Goal: Information Seeking & Learning: Learn about a topic

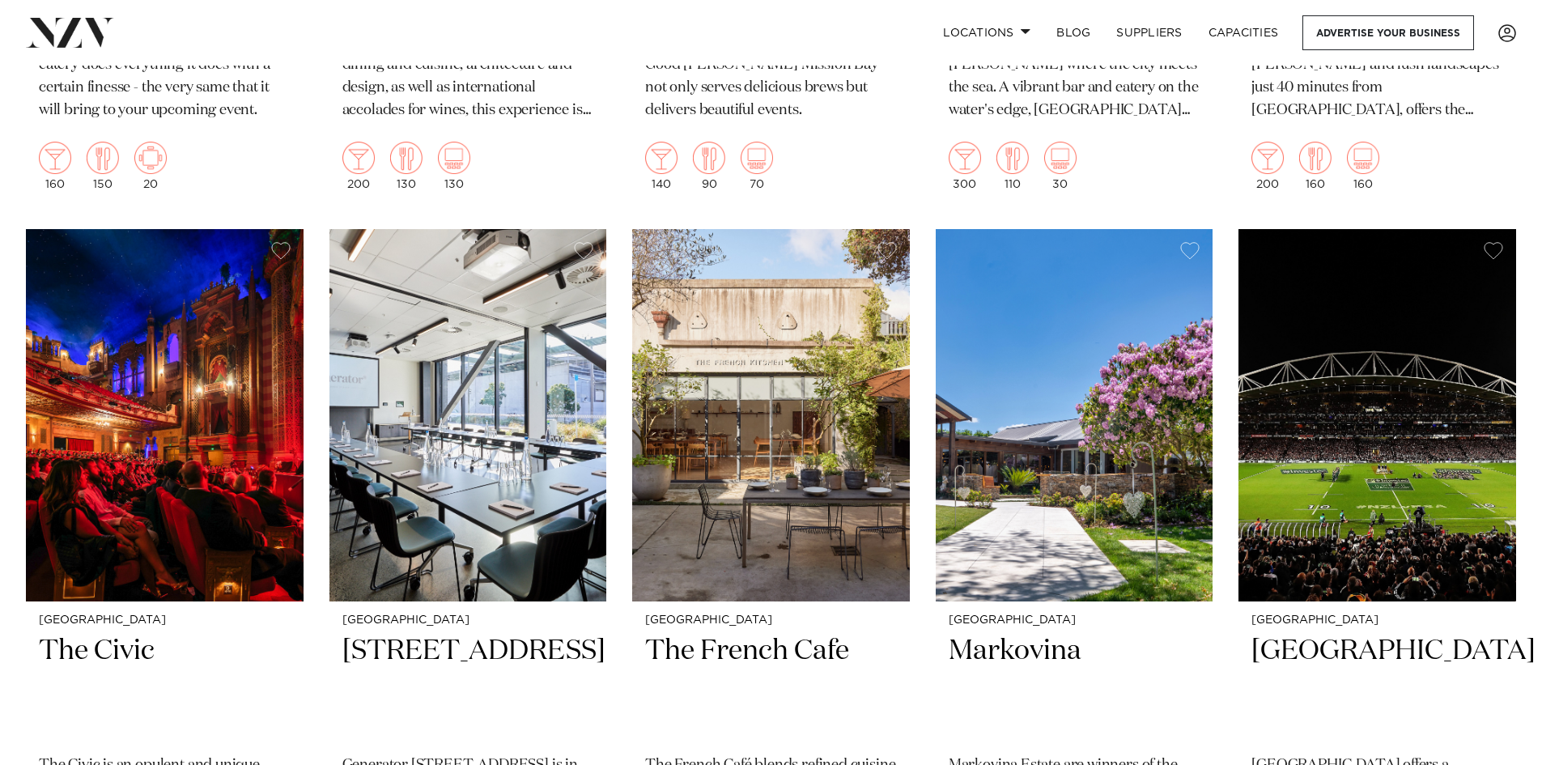
scroll to position [6477, 0]
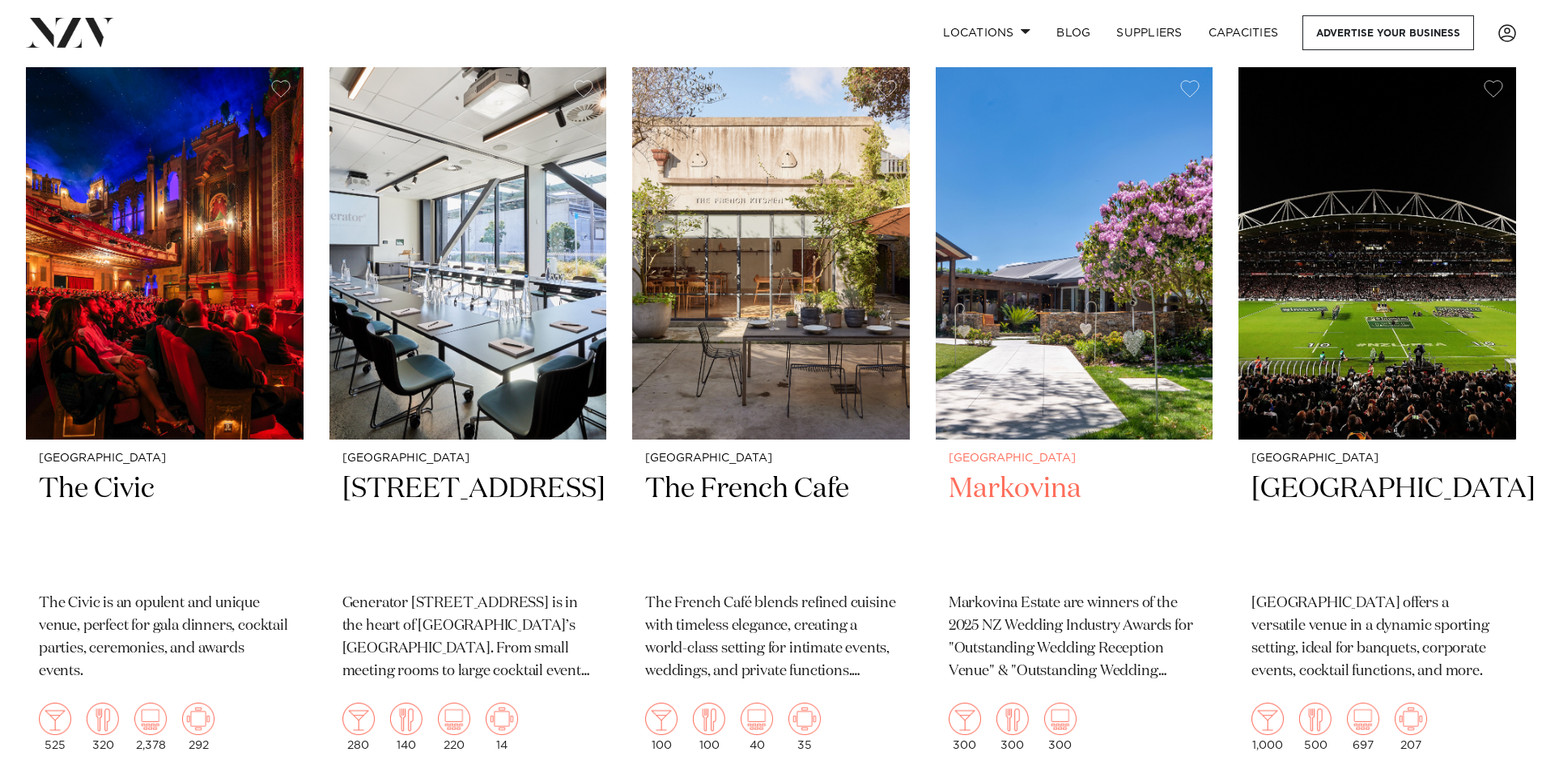
click at [1120, 232] on img at bounding box center [1075, 253] width 278 height 372
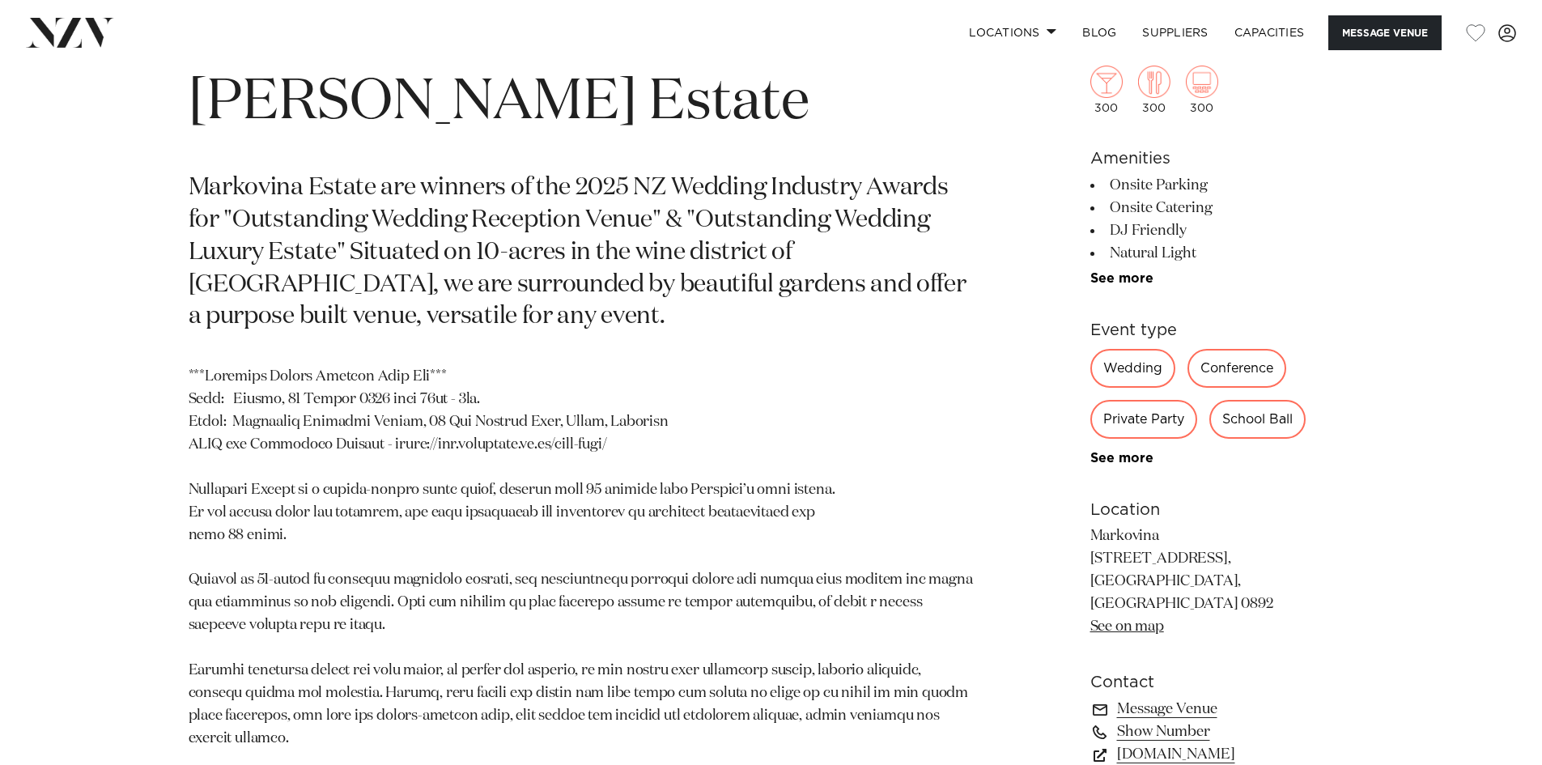
scroll to position [891, 0]
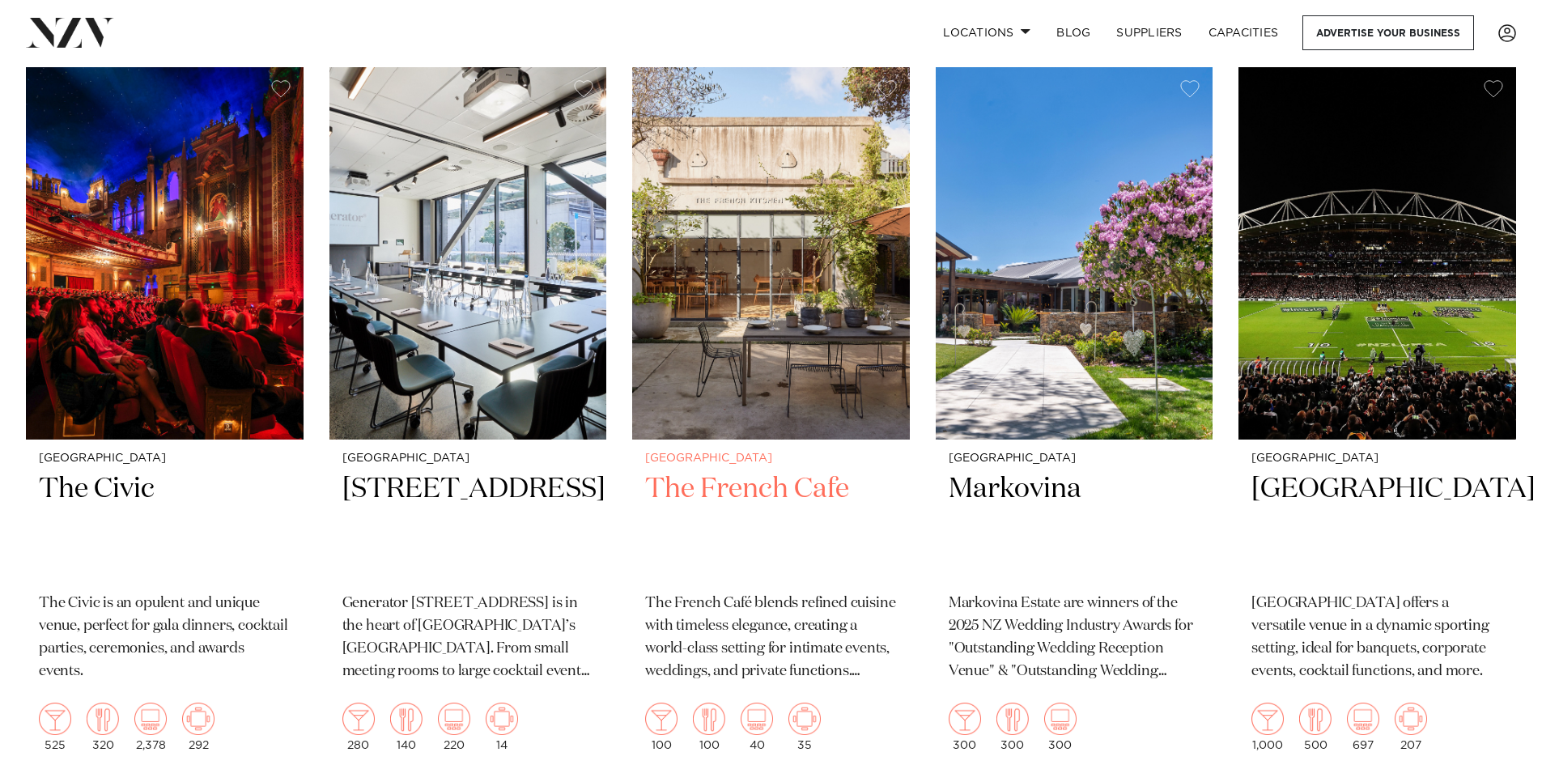
click at [699, 370] on img at bounding box center [771, 253] width 278 height 372
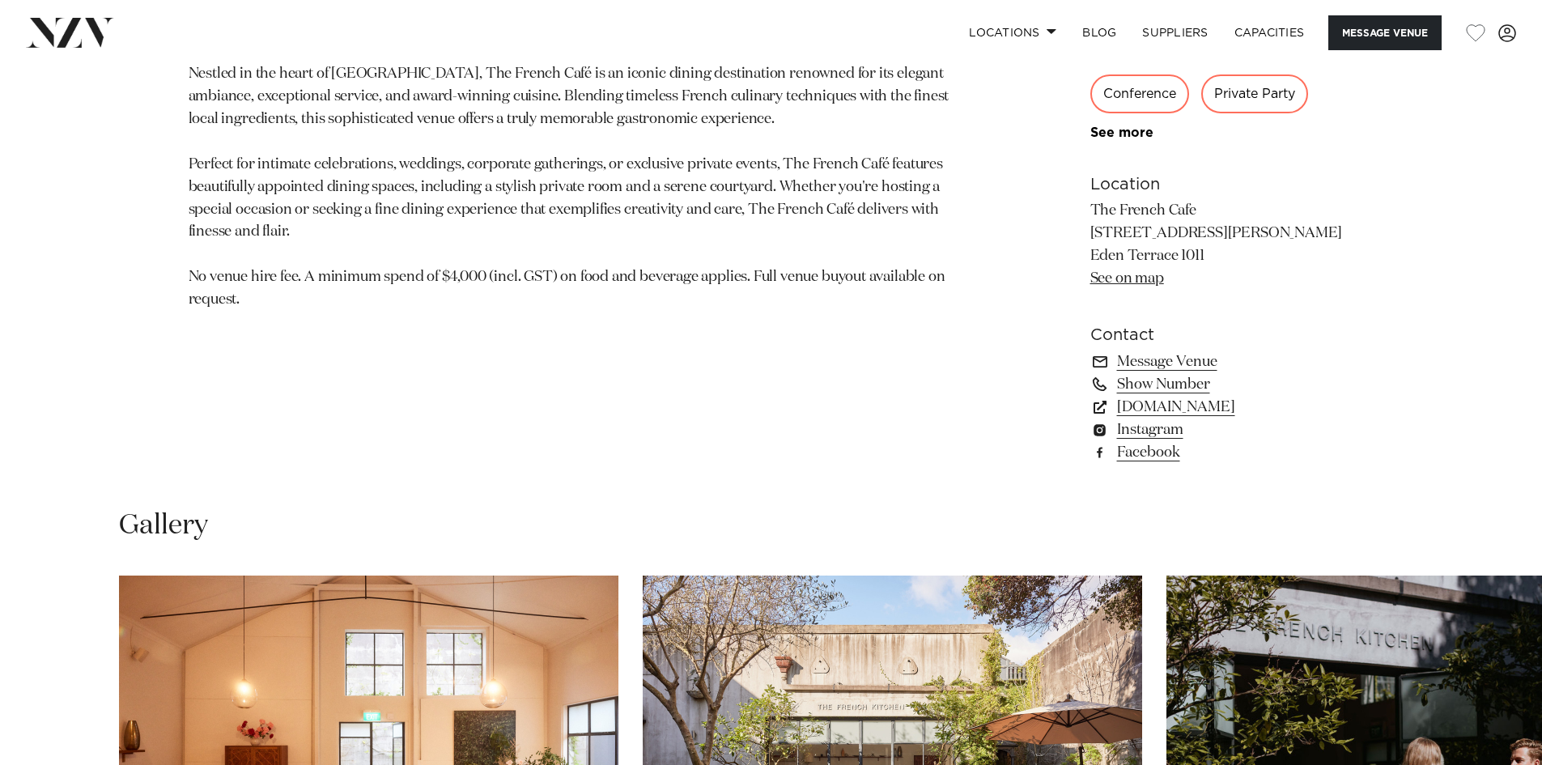
scroll to position [1133, 0]
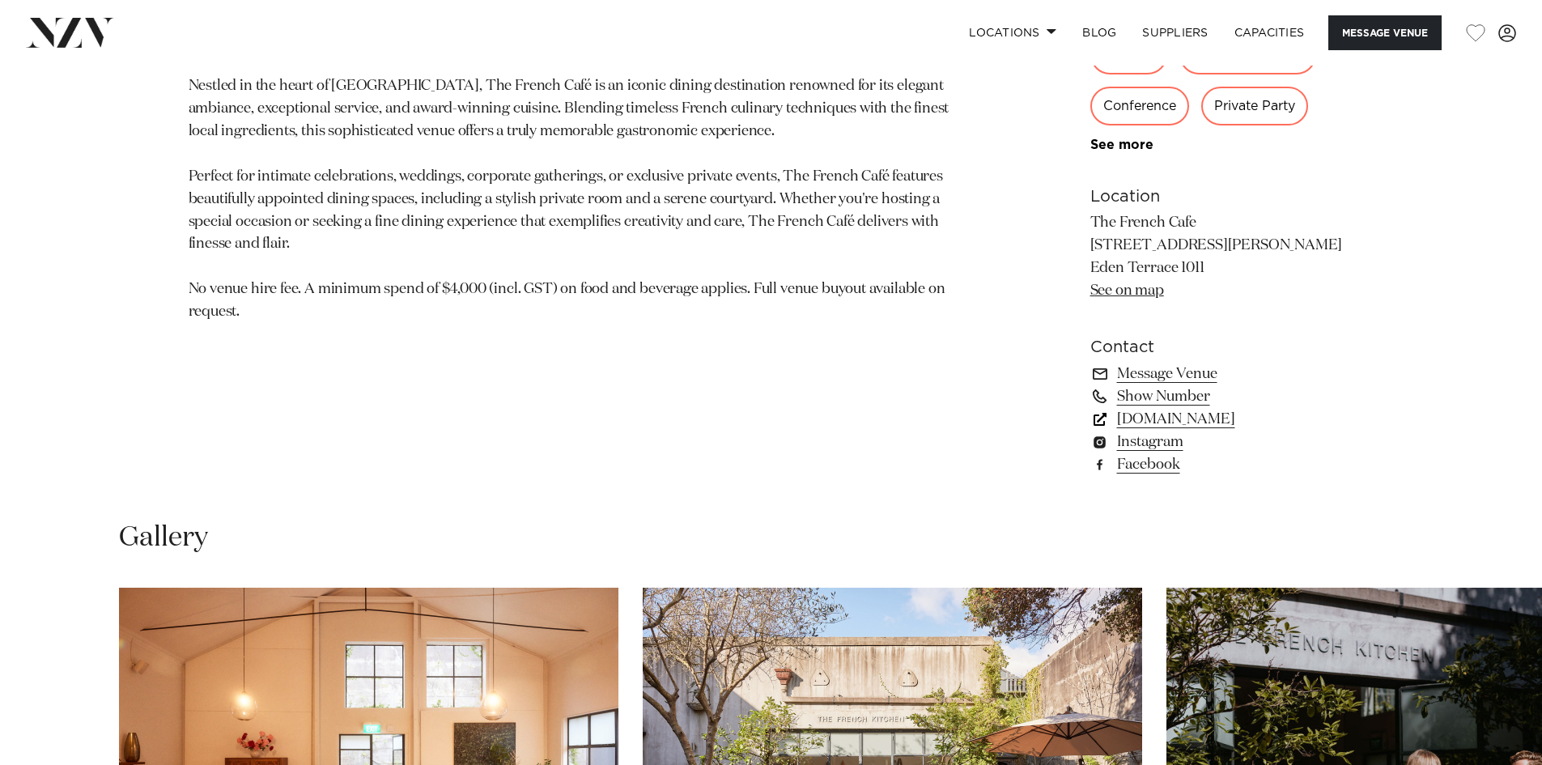
click at [1171, 415] on link "www.thefrenchcafe.co.nz" at bounding box center [1222, 419] width 264 height 23
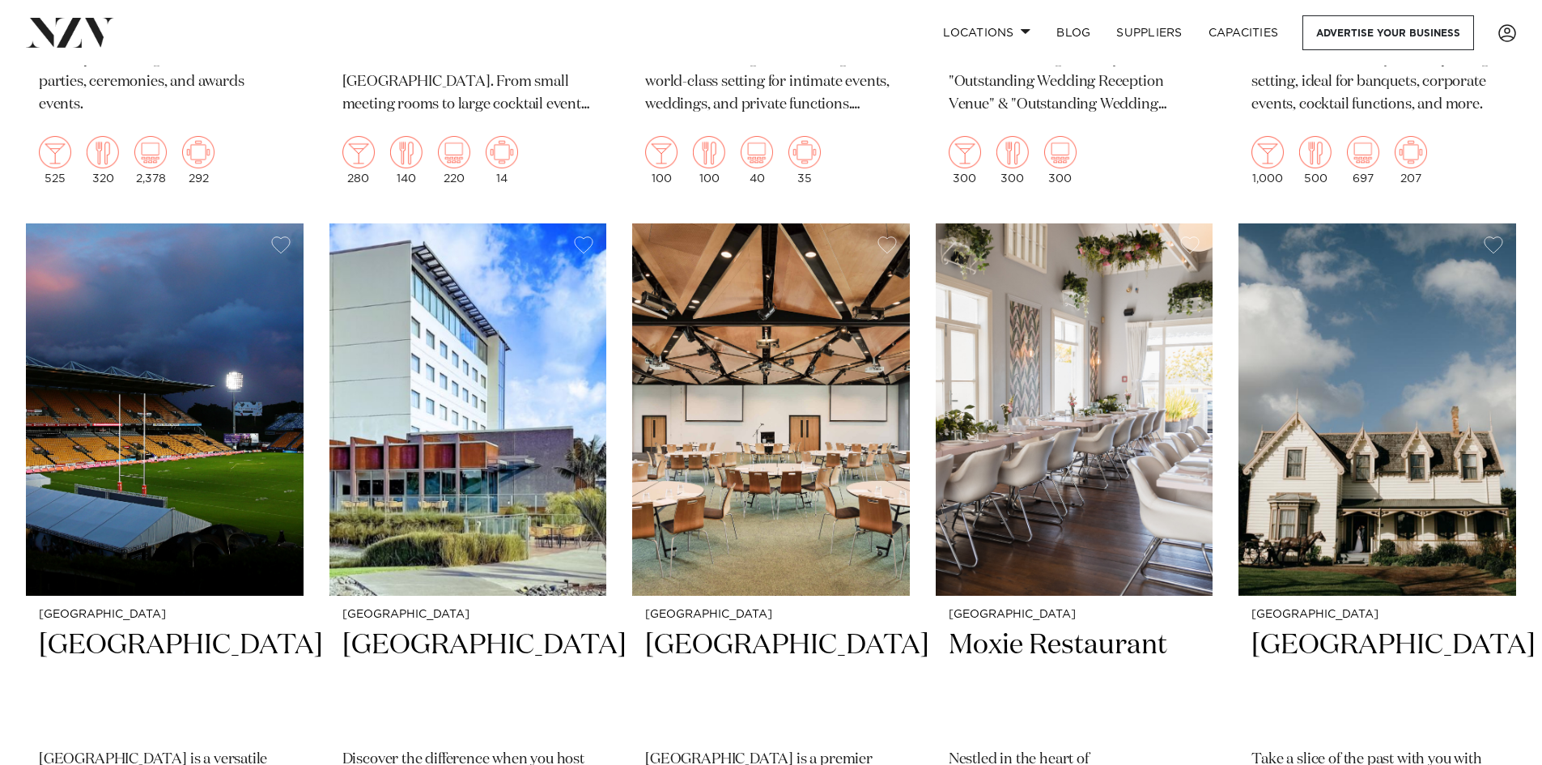
scroll to position [7124, 0]
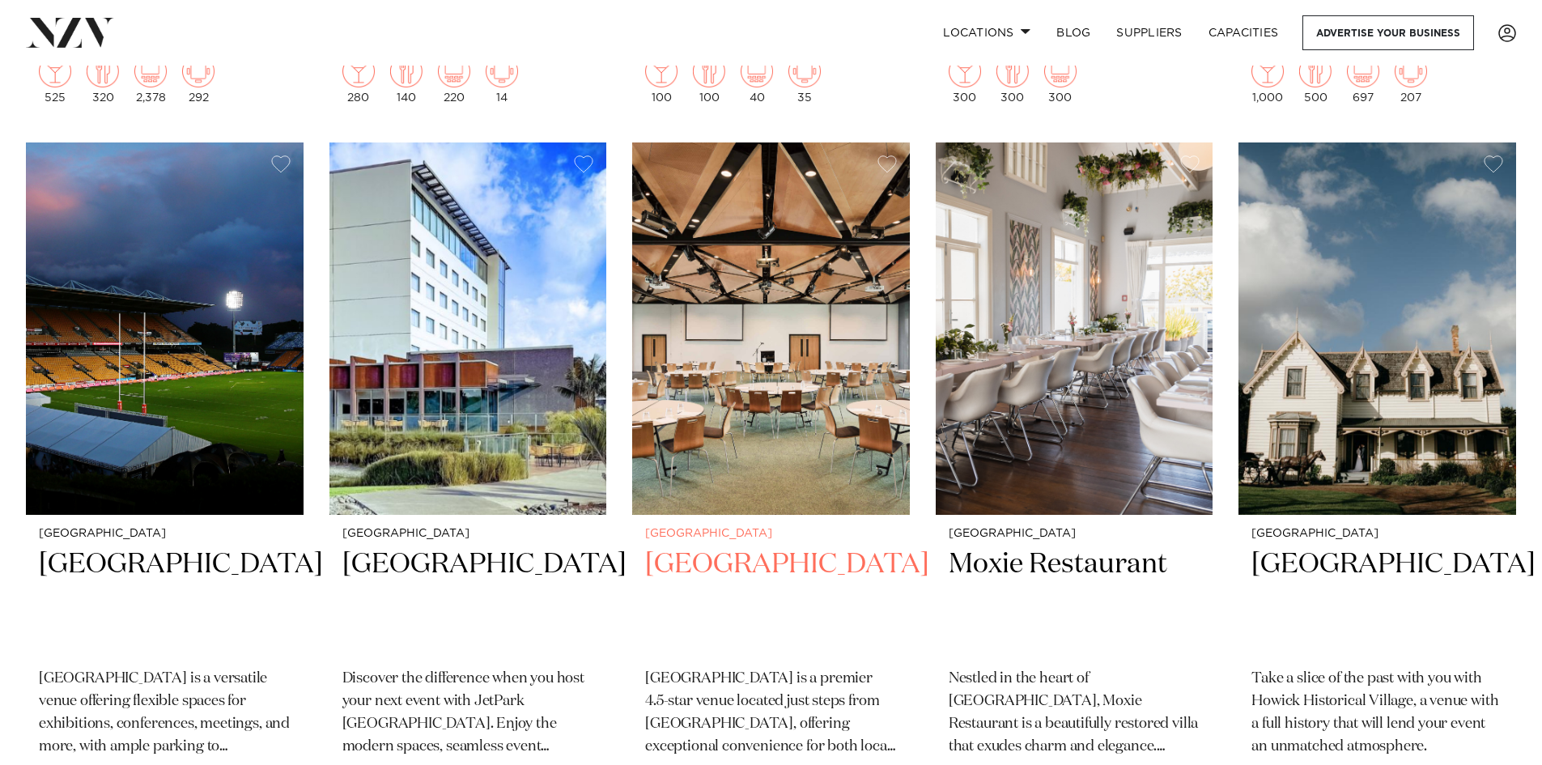
click at [808, 295] on img at bounding box center [771, 328] width 278 height 372
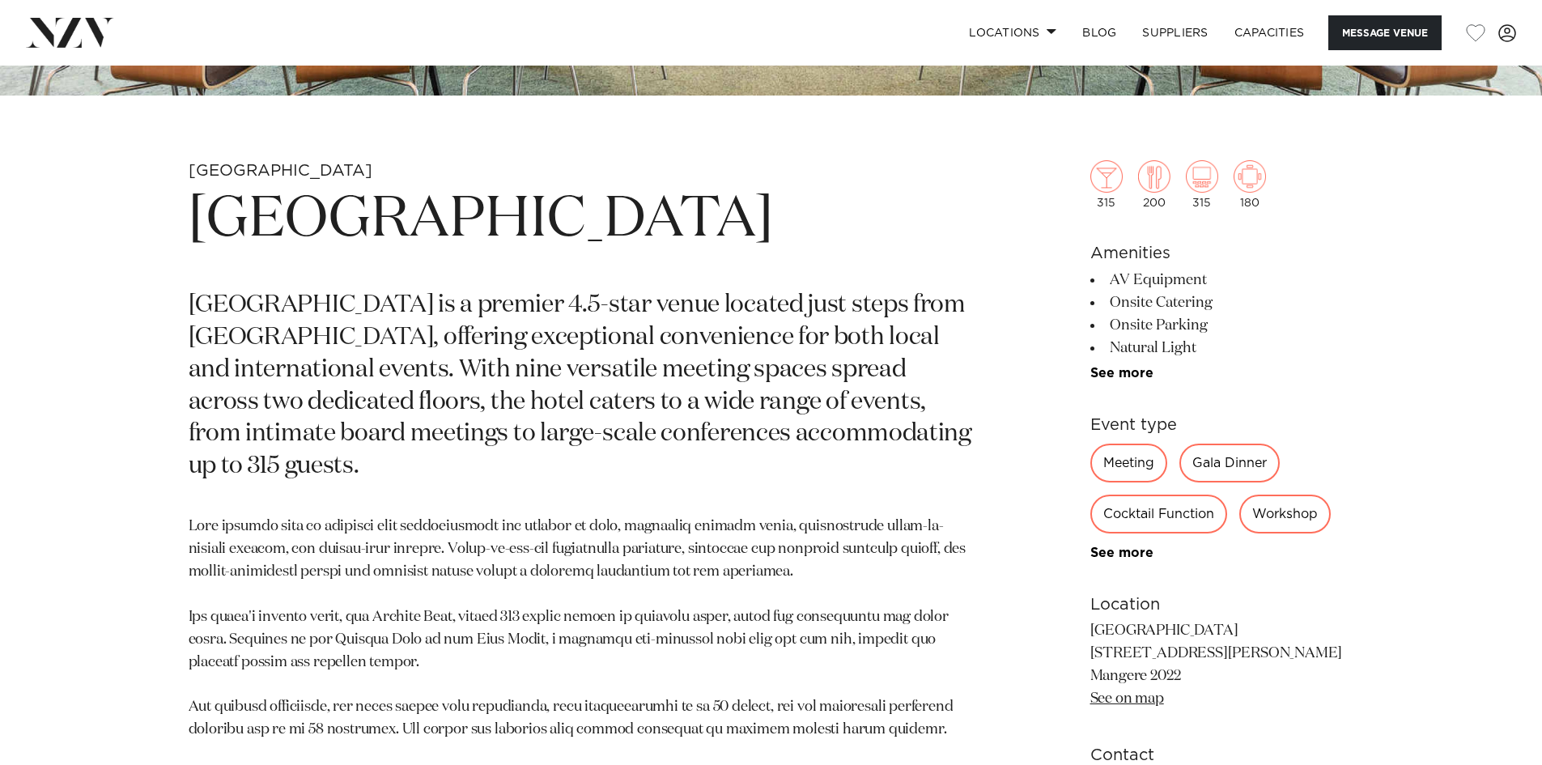
scroll to position [891, 0]
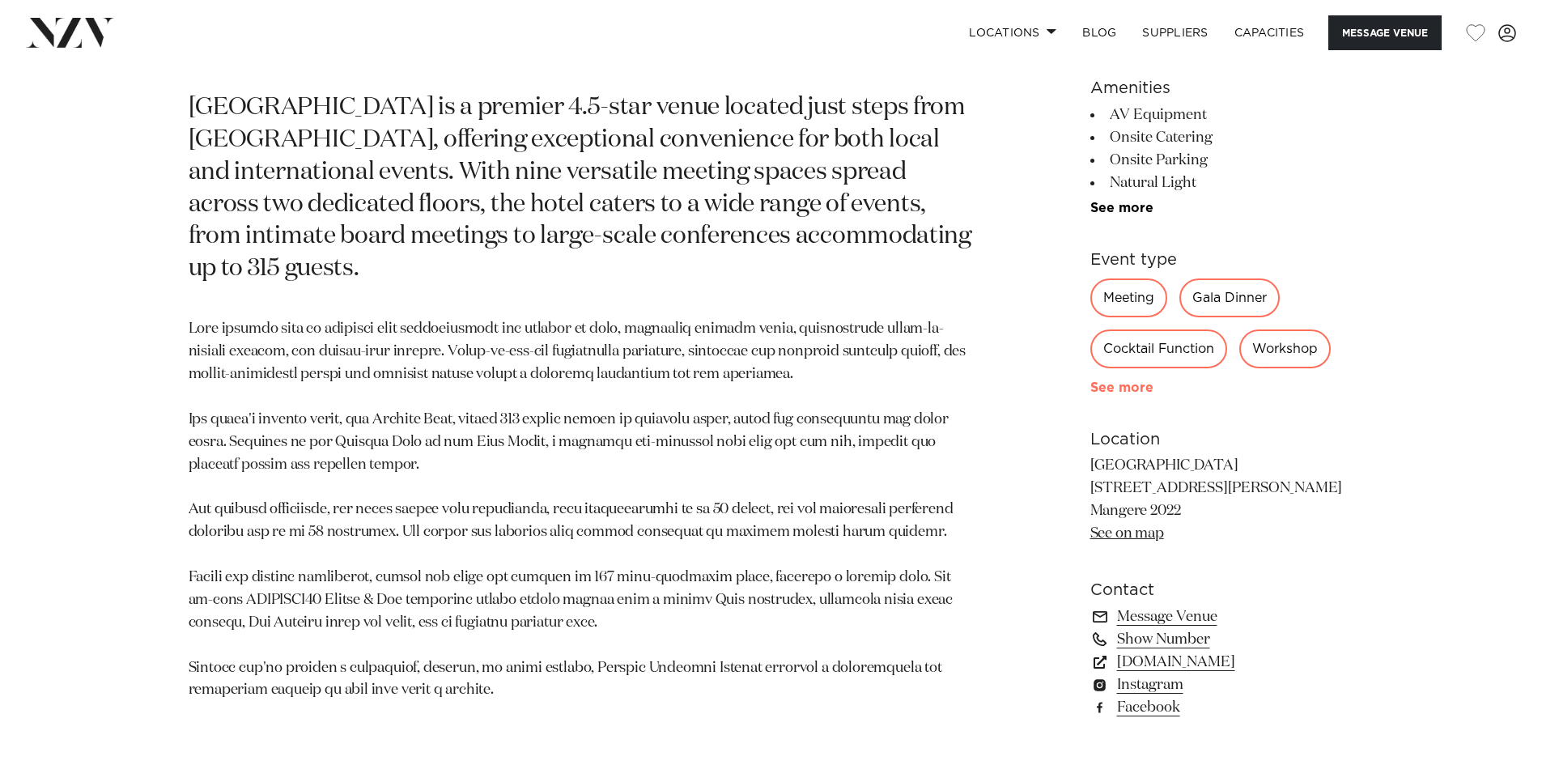
click at [1139, 386] on link "See more" at bounding box center [1153, 387] width 126 height 13
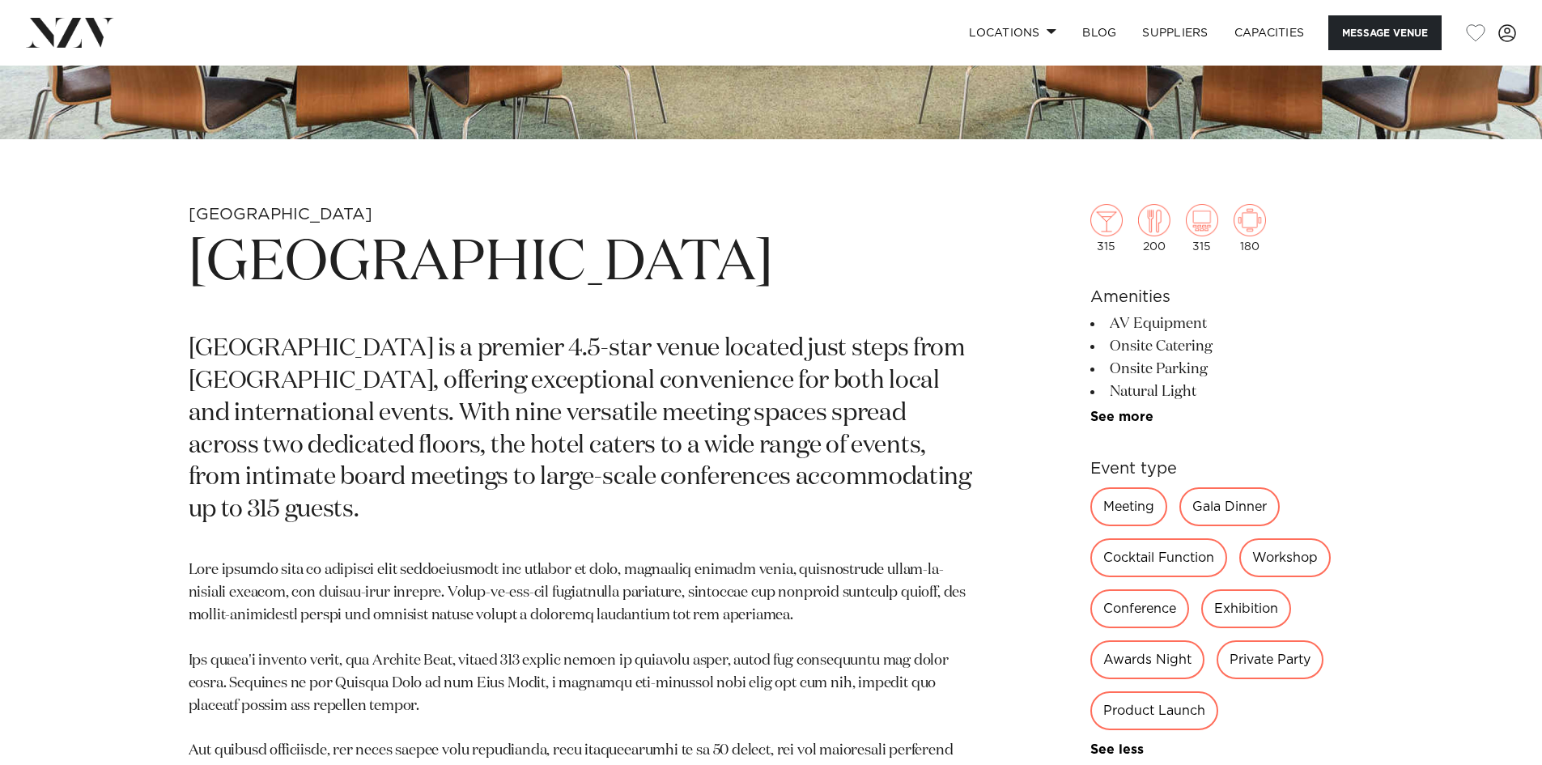
scroll to position [648, 0]
click at [1147, 419] on link "See more" at bounding box center [1153, 418] width 126 height 13
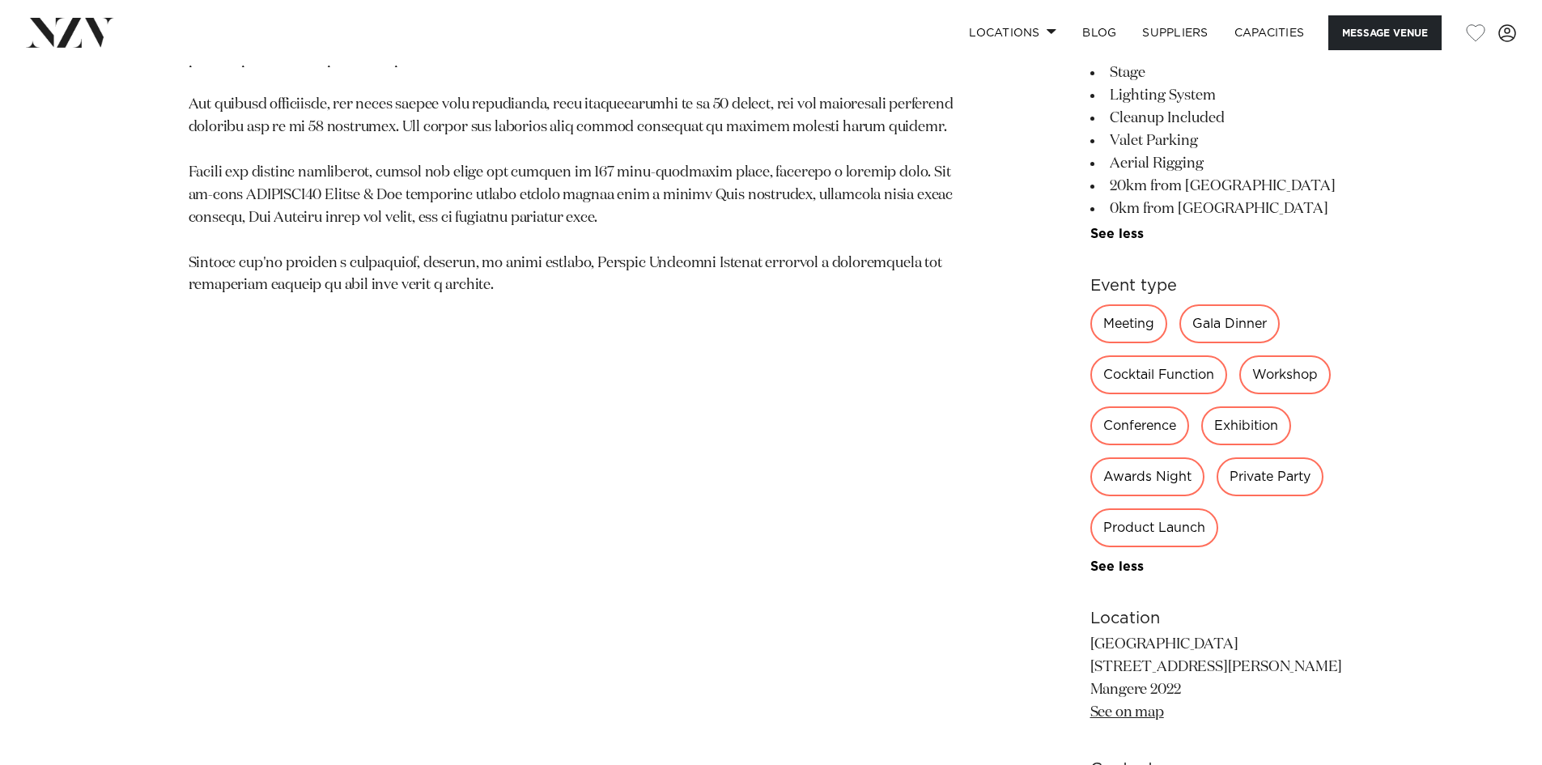
scroll to position [1619, 0]
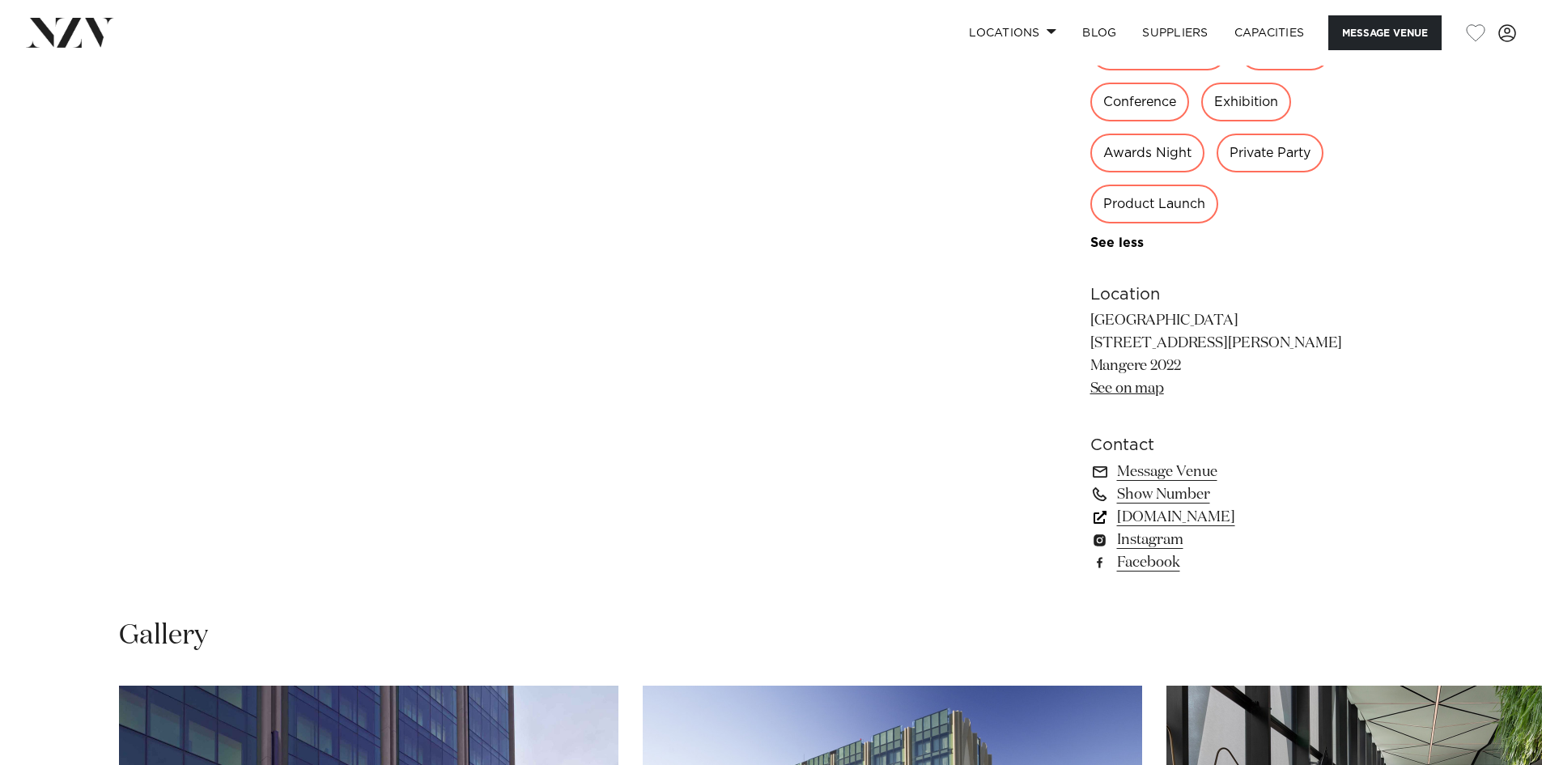
click at [1226, 523] on link "accorevents.com" at bounding box center [1222, 517] width 264 height 23
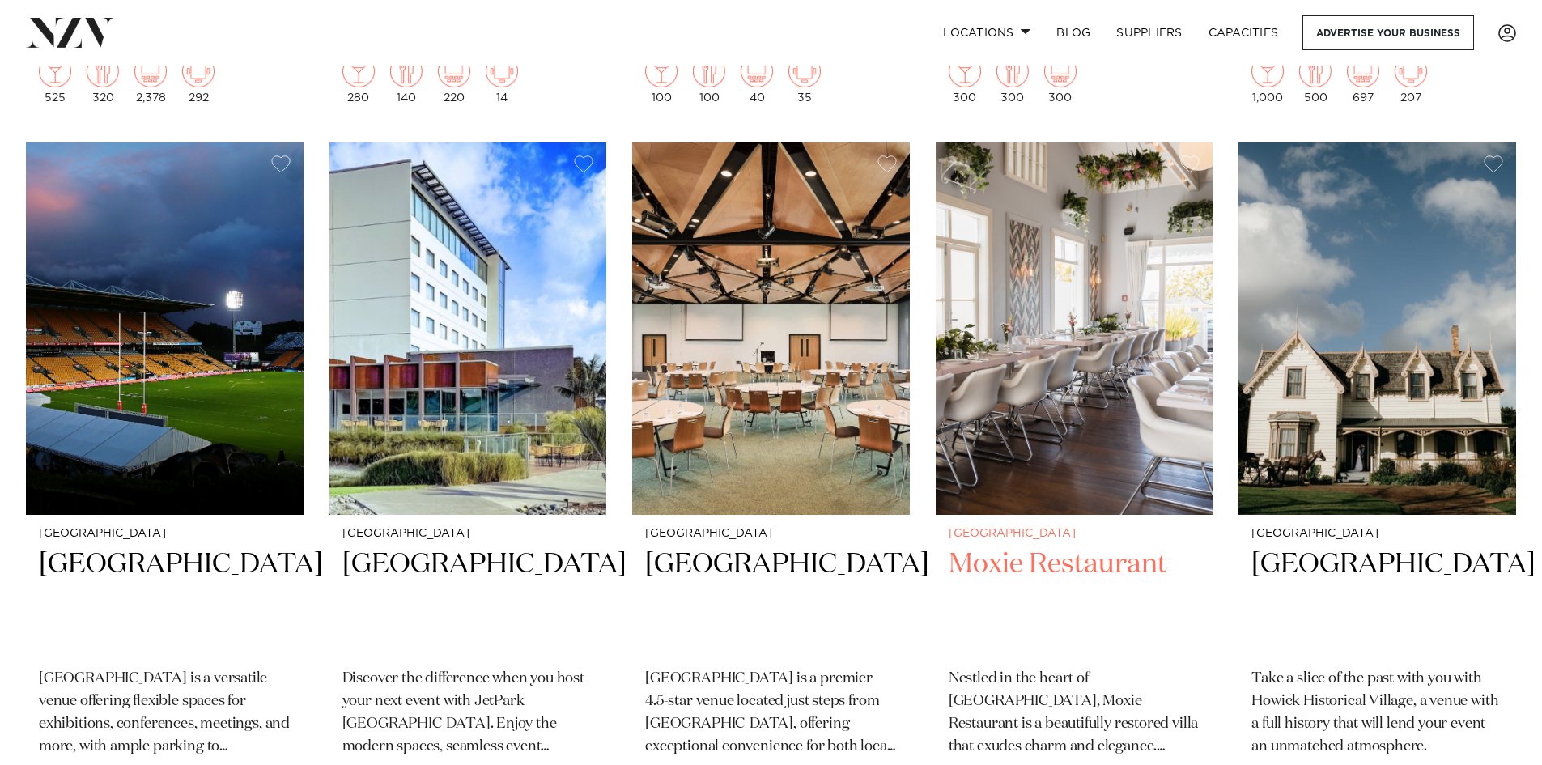
click at [1082, 371] on img at bounding box center [1075, 328] width 278 height 372
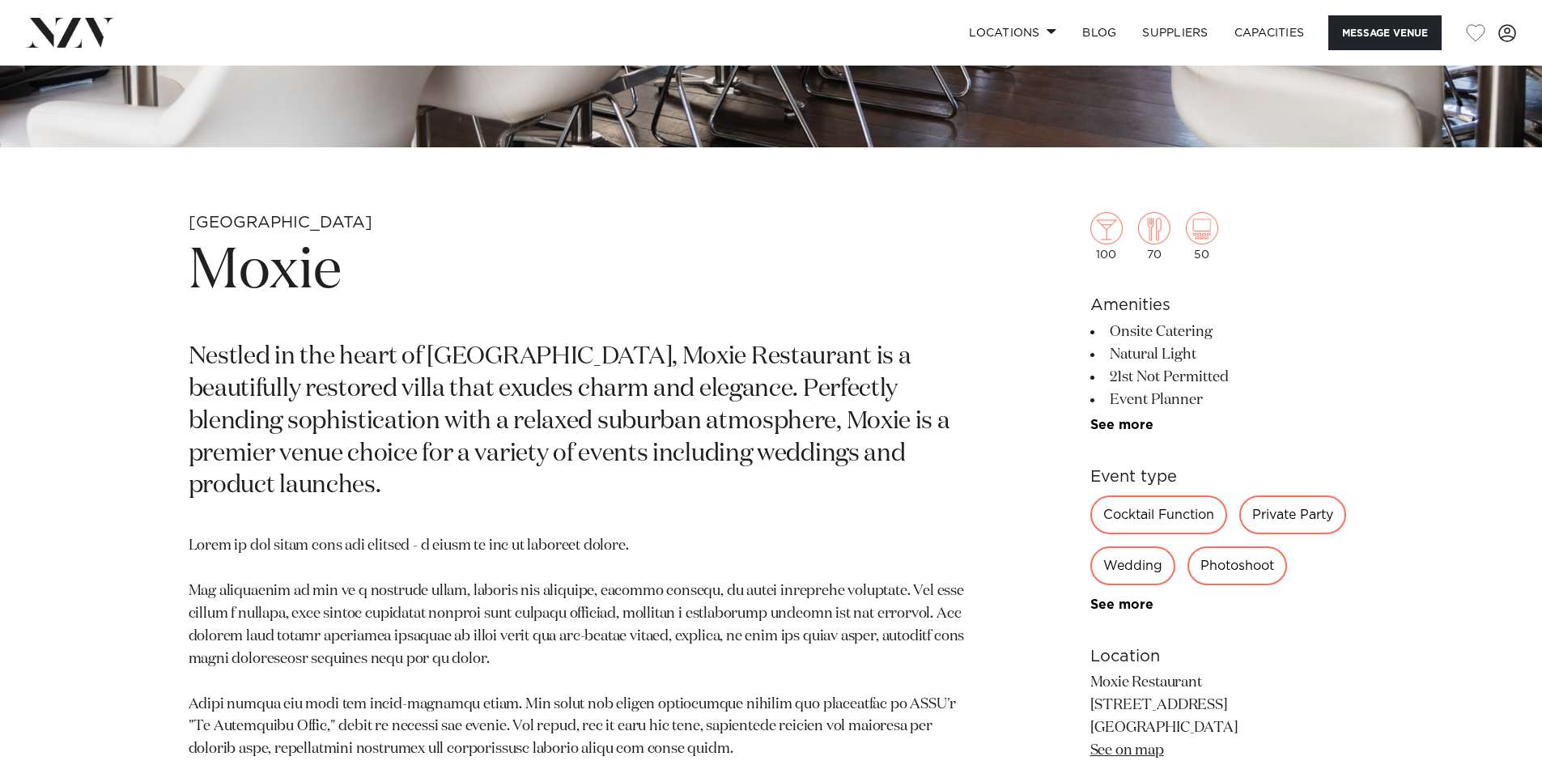
scroll to position [648, 0]
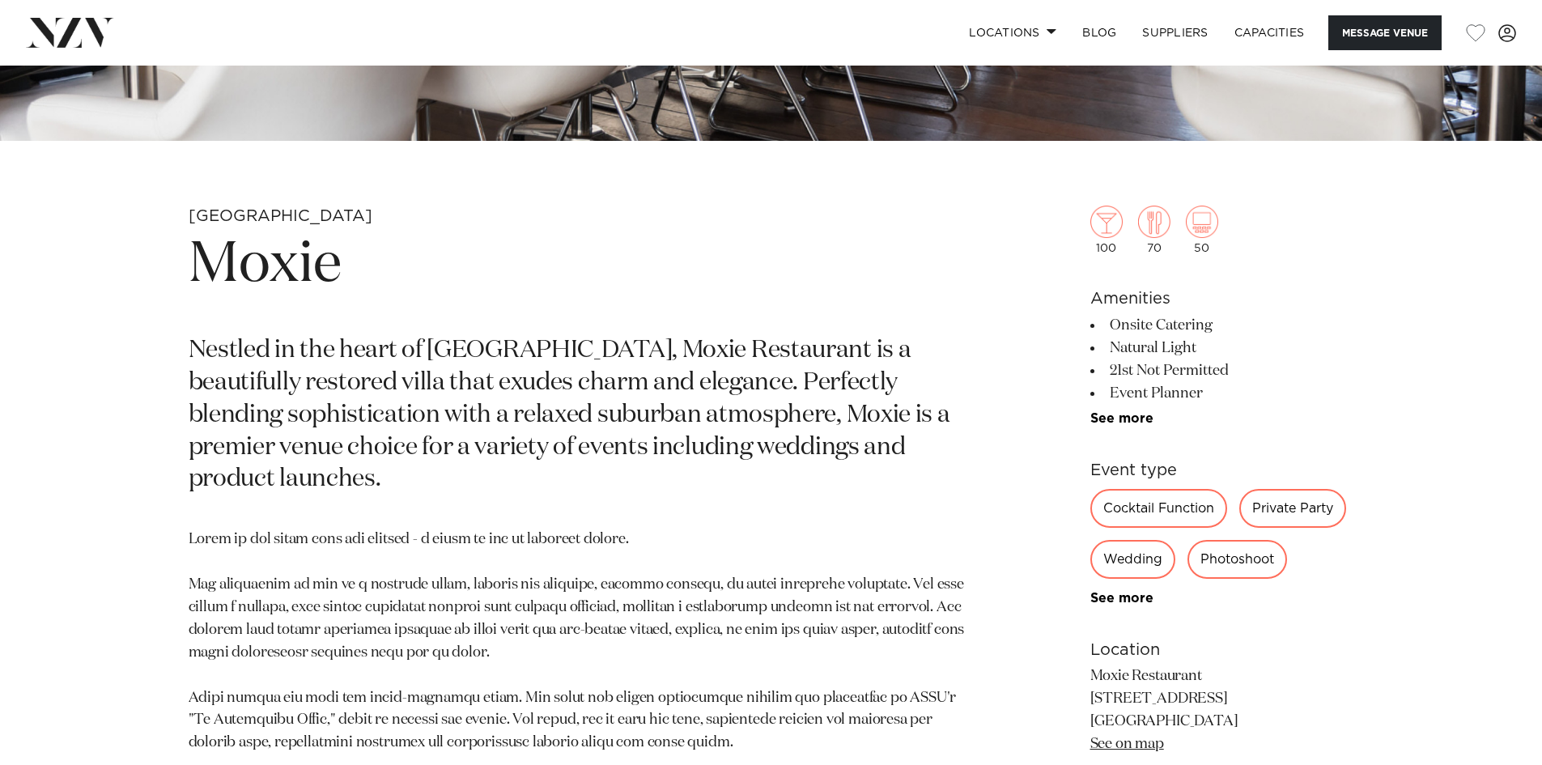
click at [1143, 567] on div "Wedding" at bounding box center [1132, 559] width 85 height 39
click at [1143, 559] on div "Wedding" at bounding box center [1132, 559] width 85 height 39
click at [1123, 562] on div "Wedding" at bounding box center [1132, 559] width 85 height 39
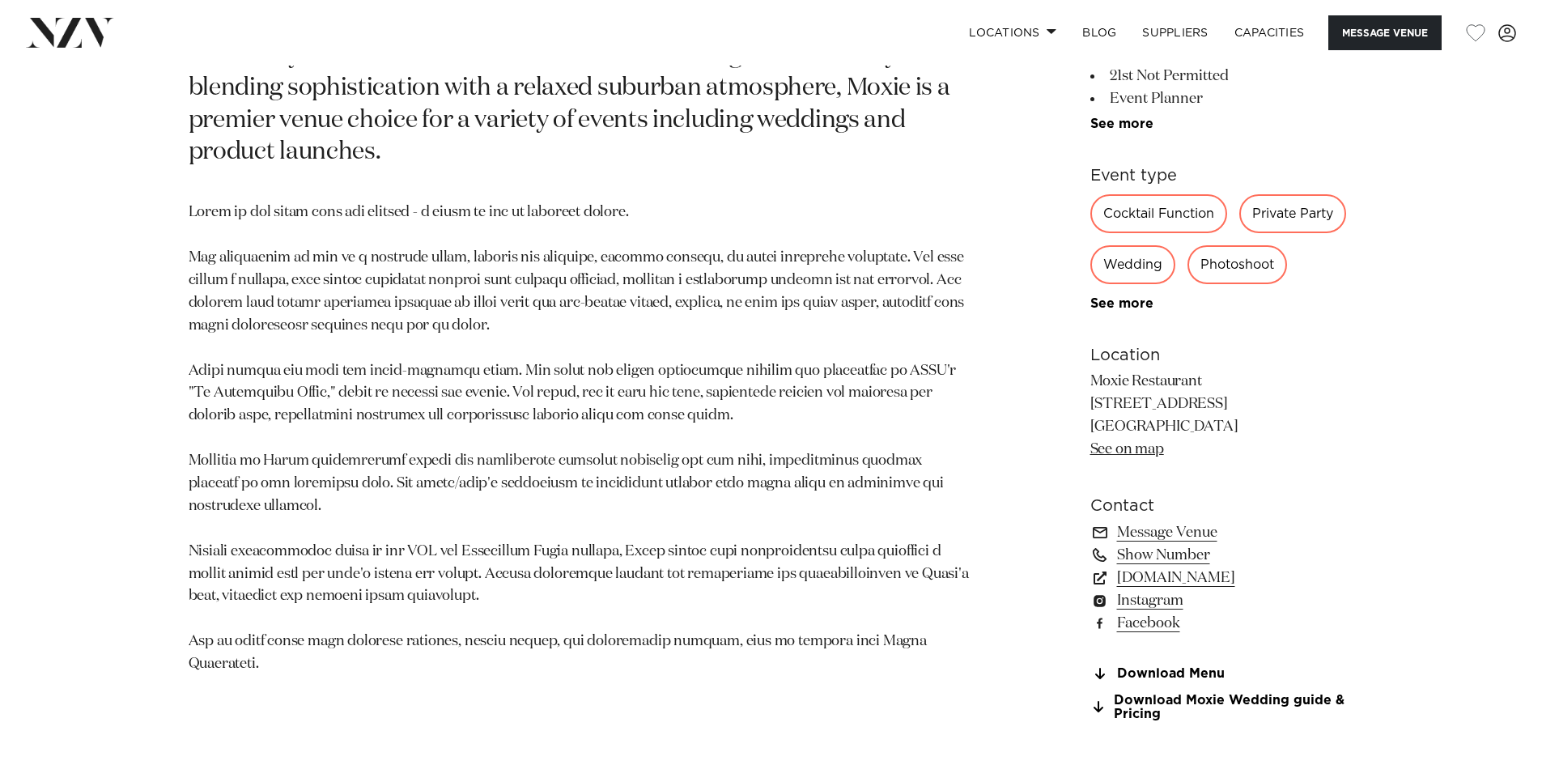
scroll to position [971, 0]
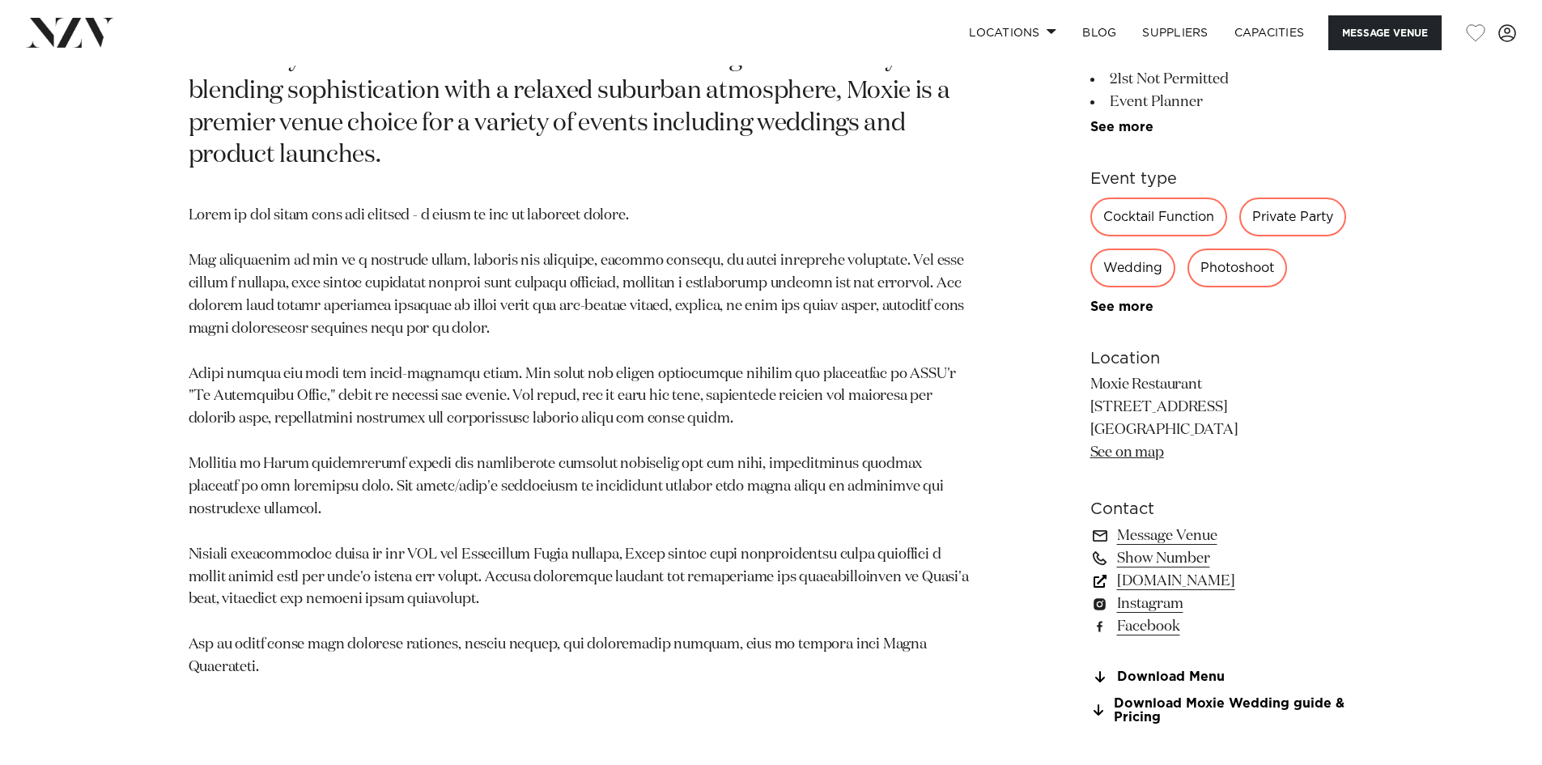
click at [1282, 584] on link "www.moxierestaurant.co.nz" at bounding box center [1222, 581] width 264 height 23
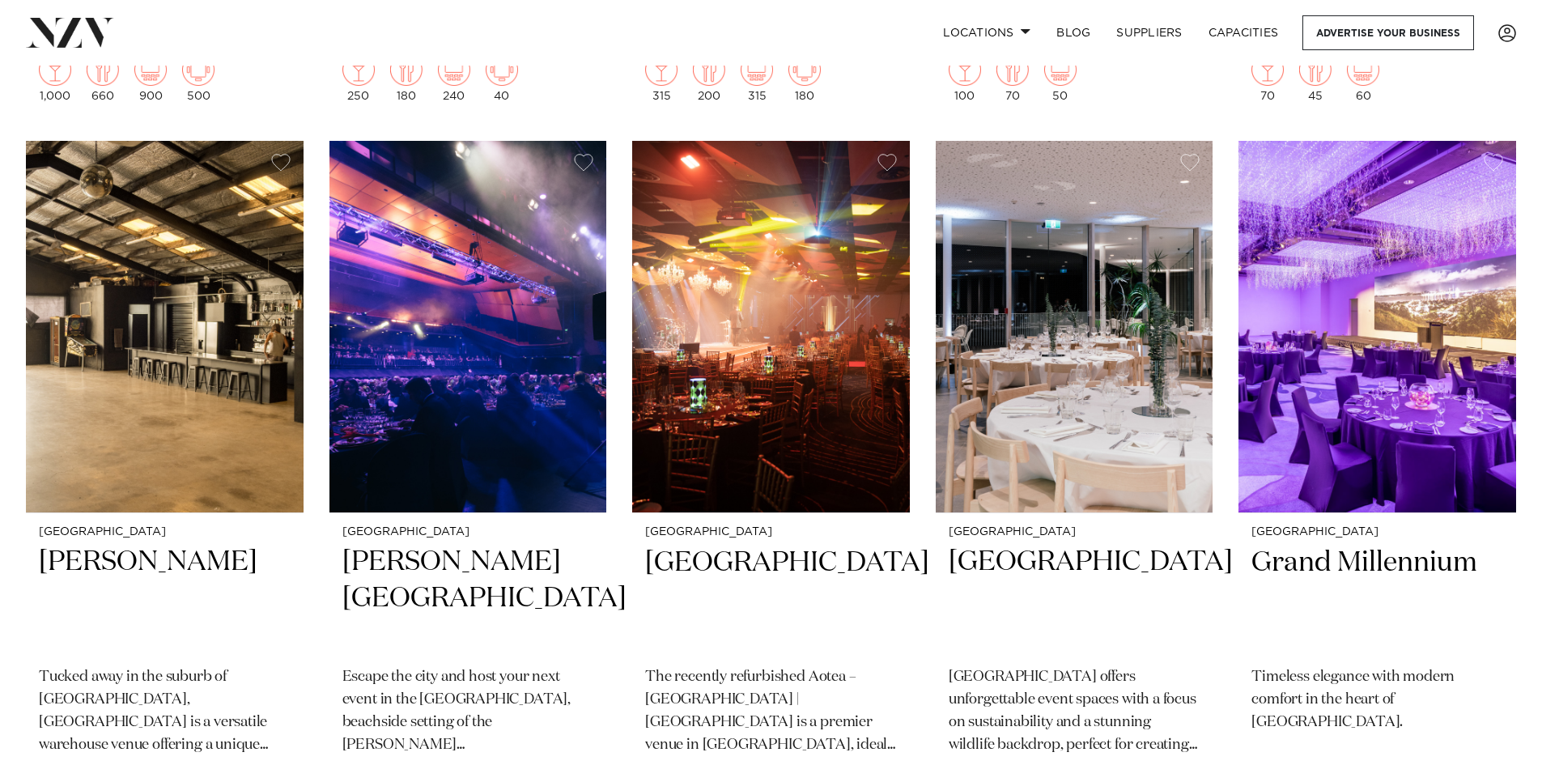
scroll to position [7853, 0]
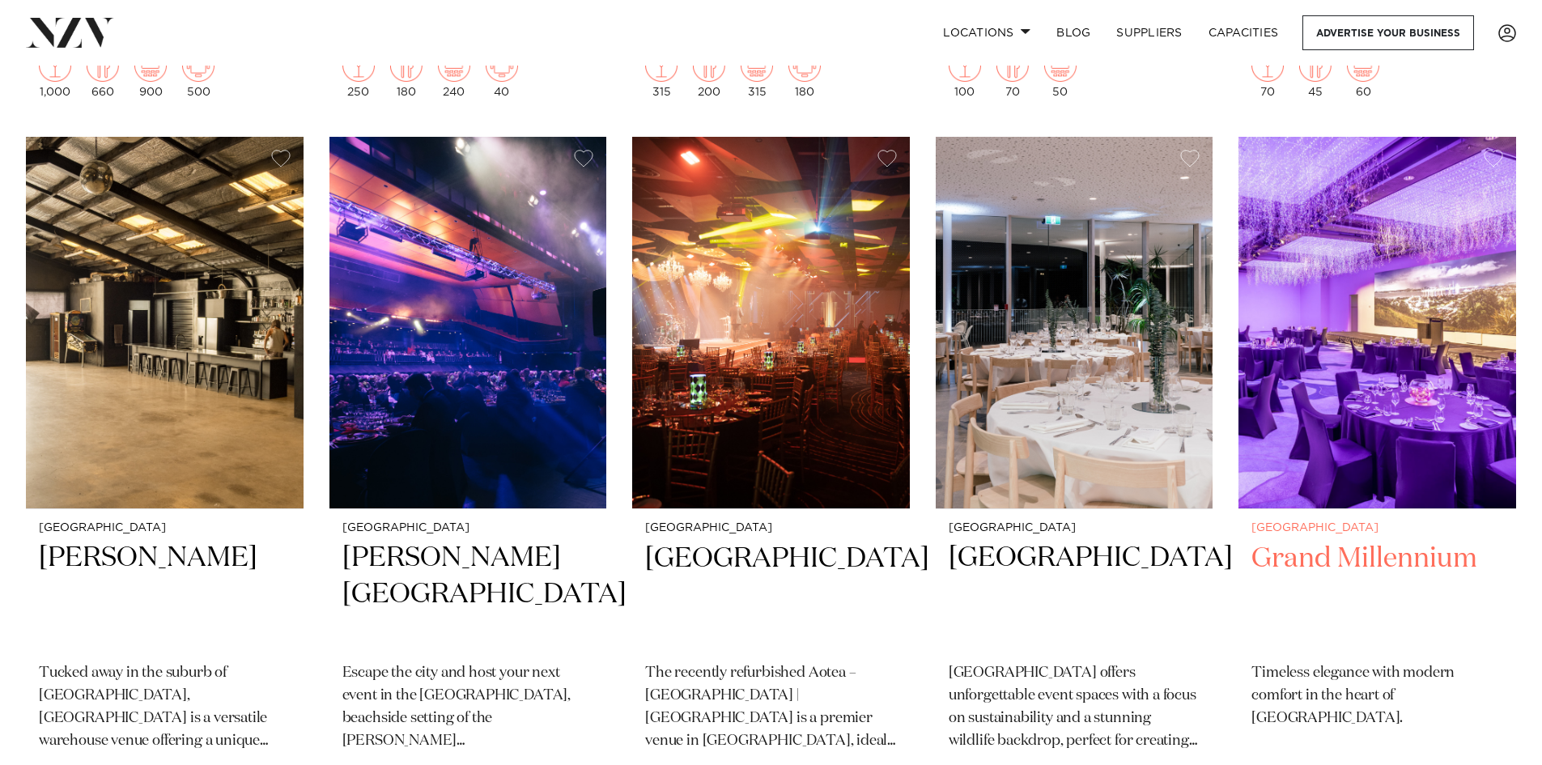
click at [1418, 294] on img at bounding box center [1378, 323] width 278 height 372
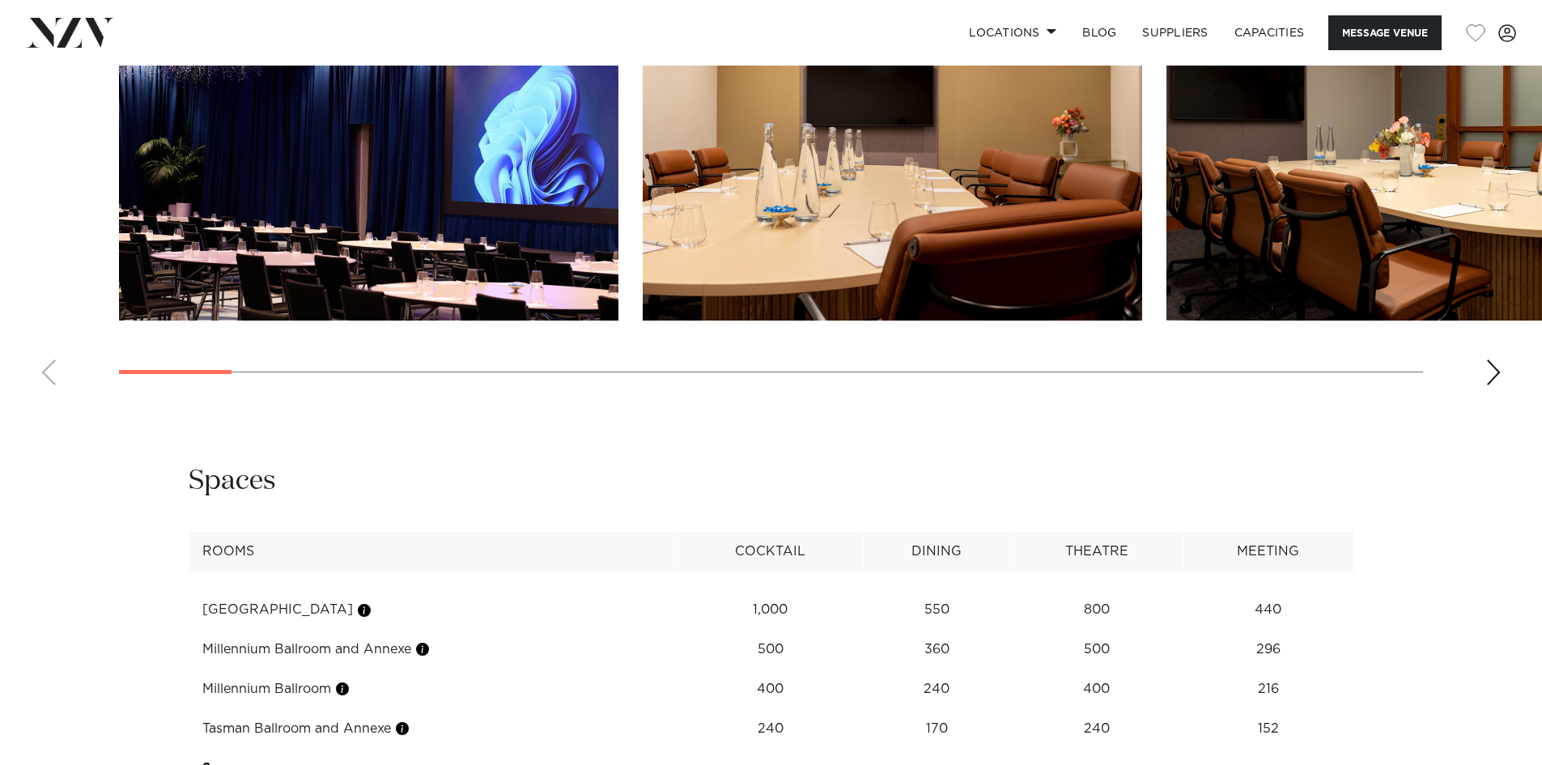
scroll to position [1376, 0]
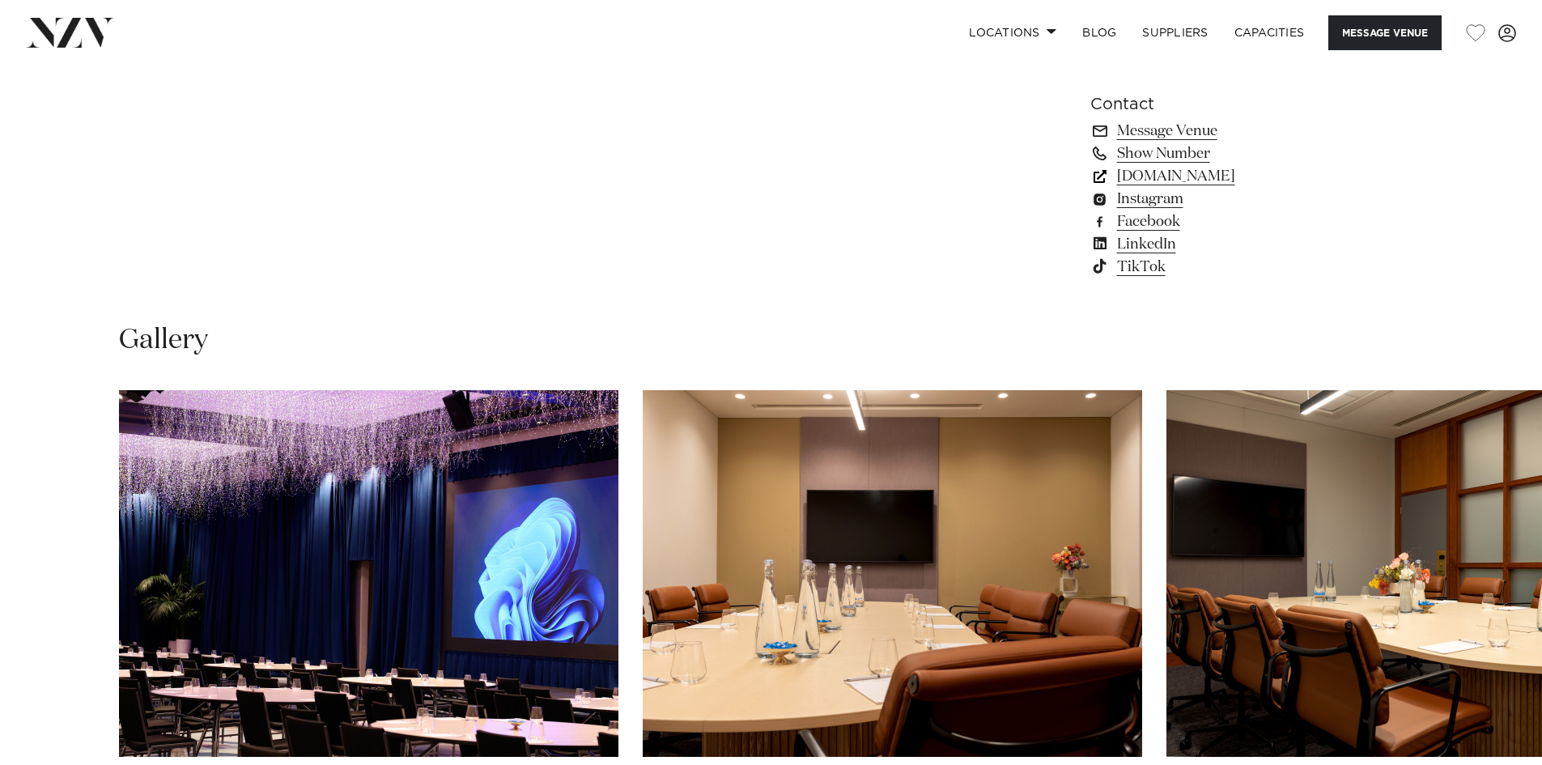
click at [1234, 176] on link "www.millenniumhotels.com" at bounding box center [1222, 176] width 264 height 23
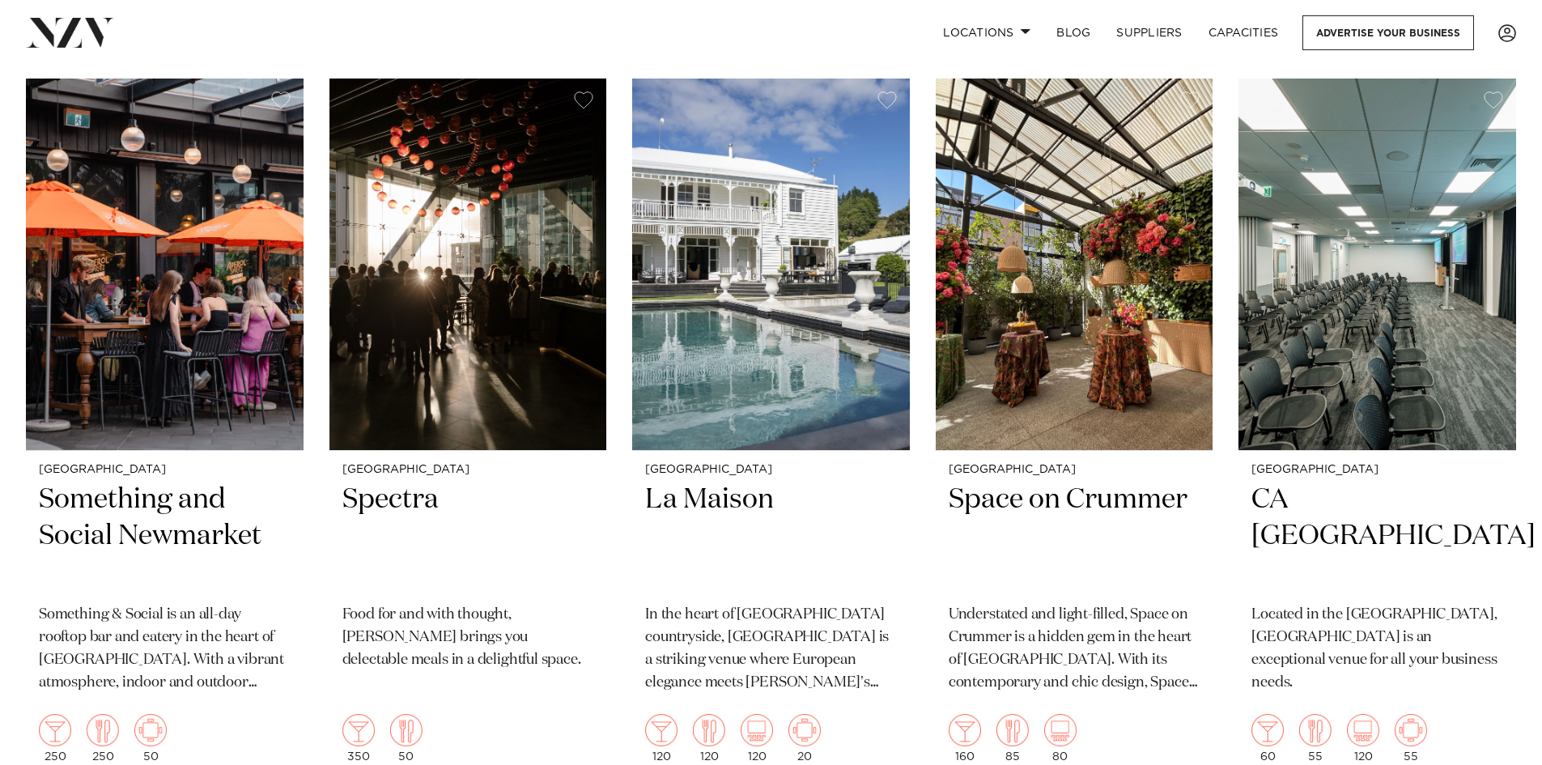
scroll to position [8662, 0]
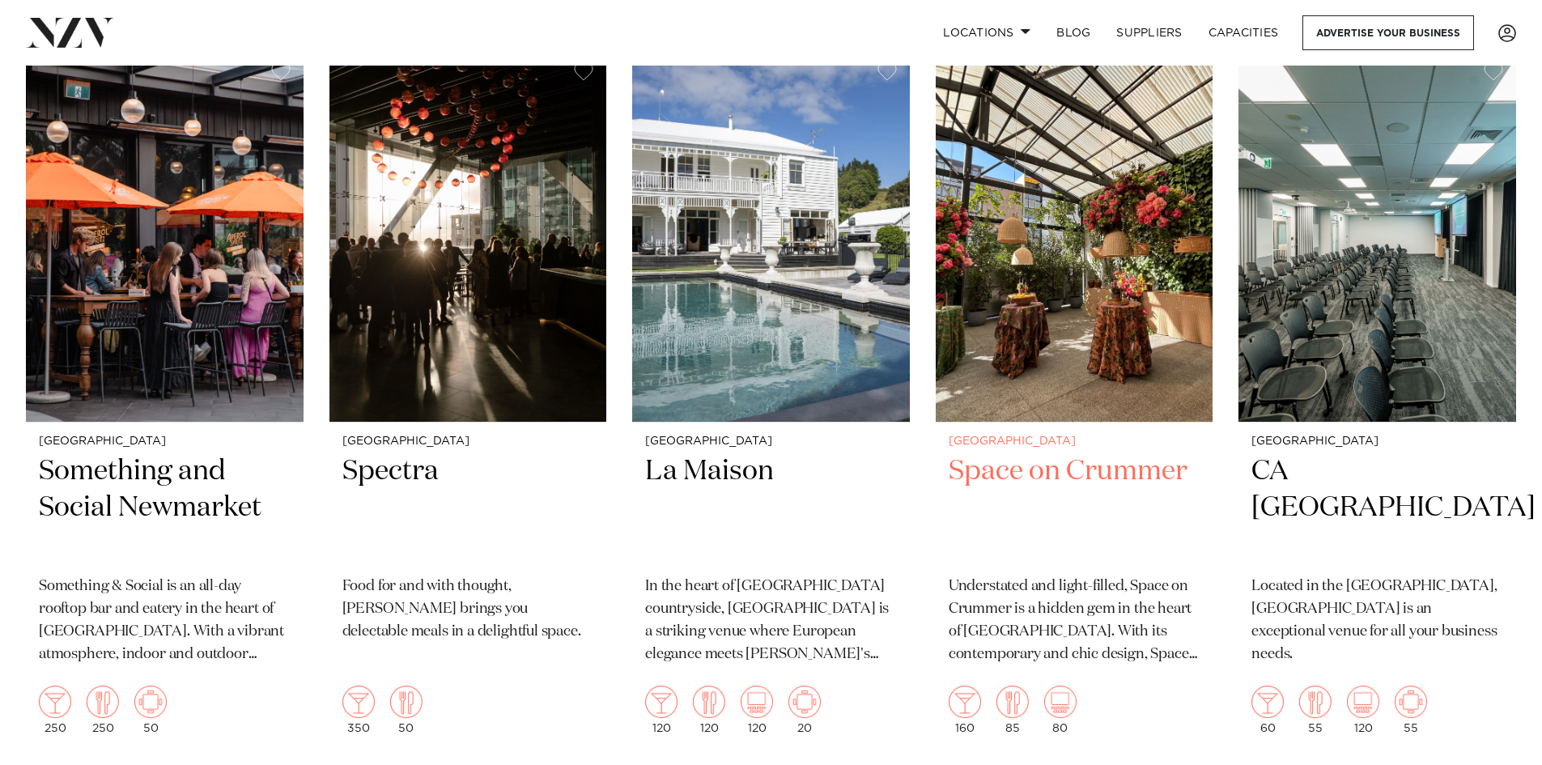
click at [1082, 243] on img at bounding box center [1075, 236] width 278 height 372
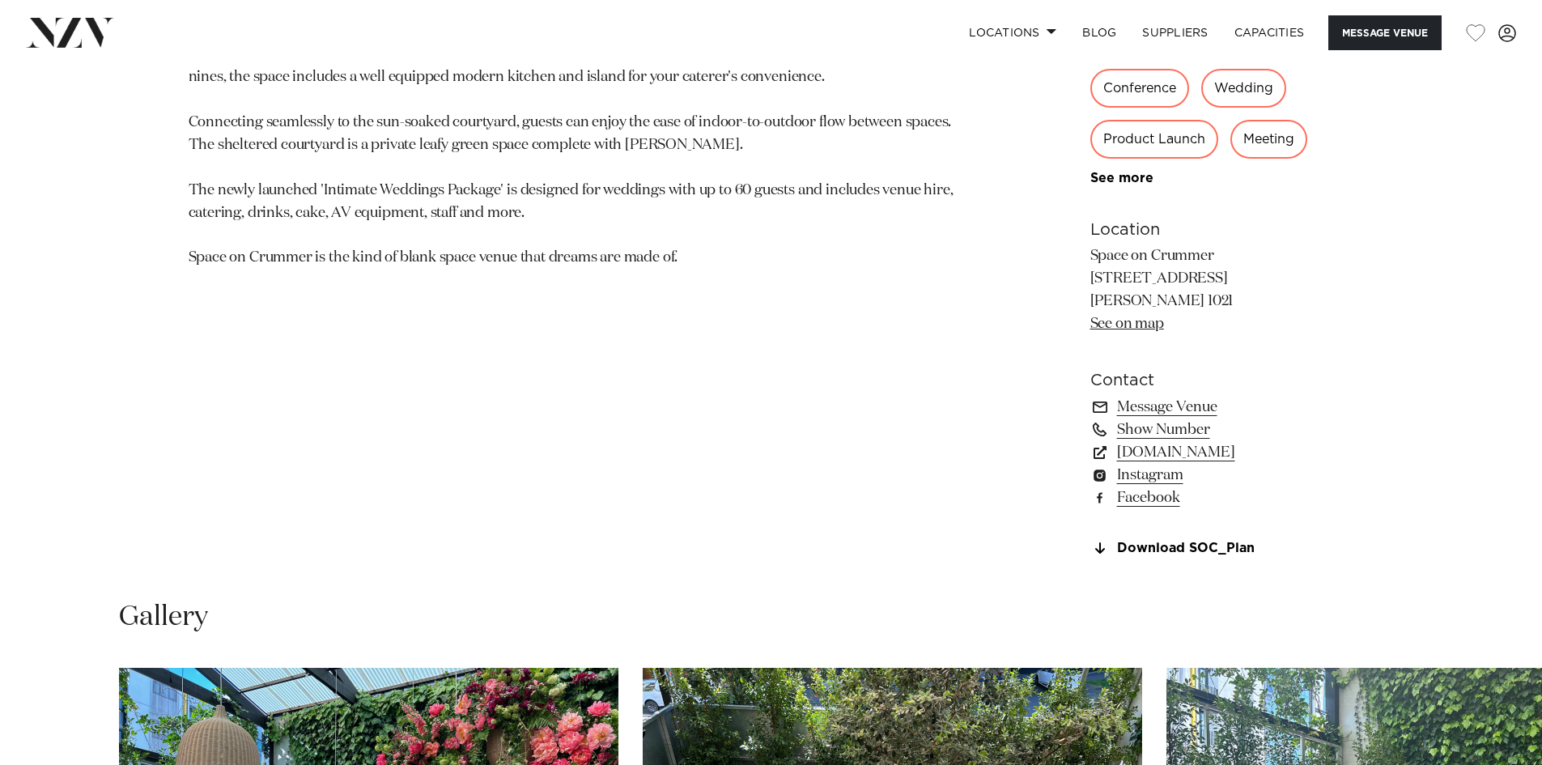
scroll to position [1052, 0]
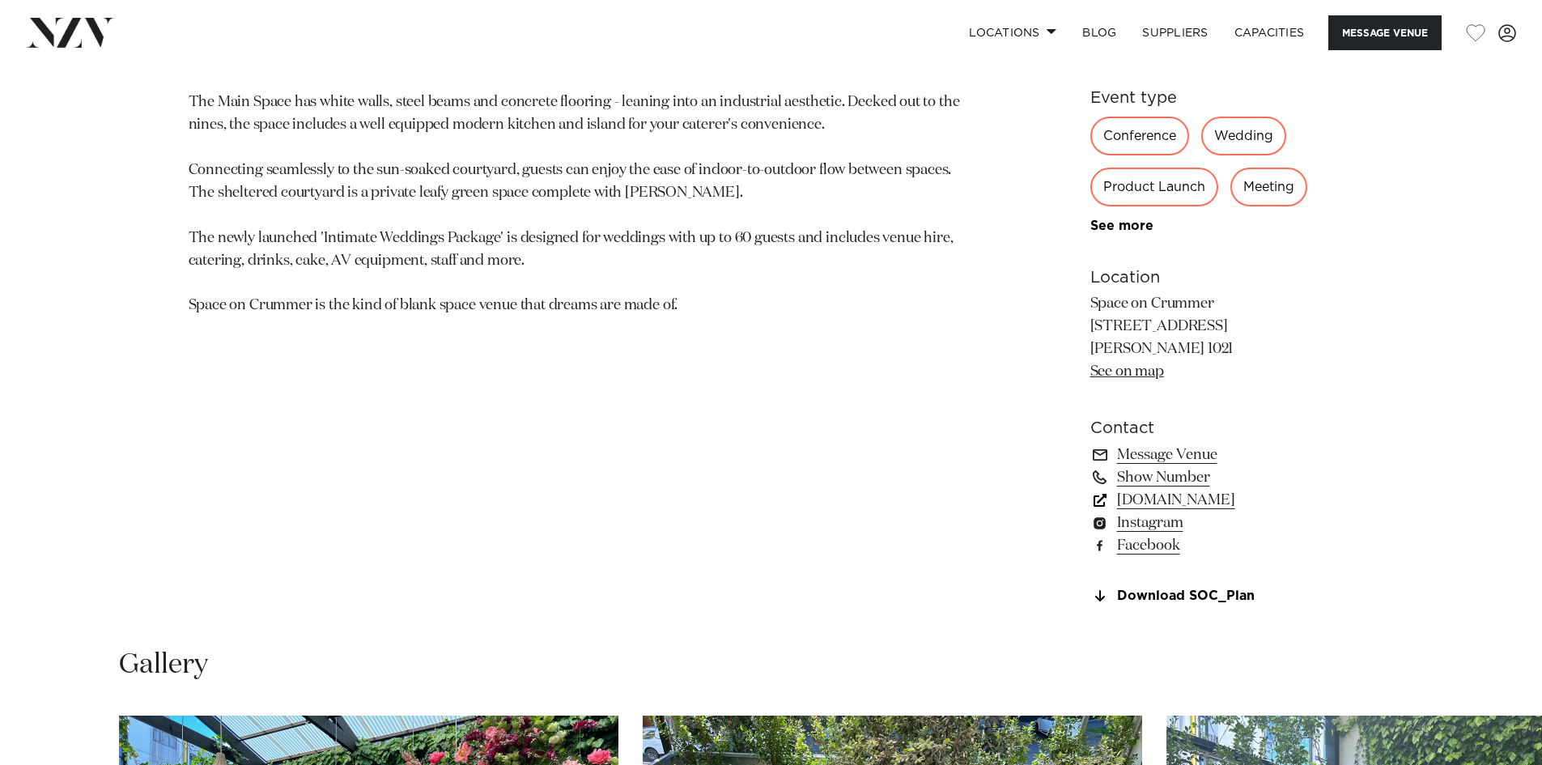
click at [1146, 499] on link "spaceoncrummer.co.nz" at bounding box center [1222, 500] width 264 height 23
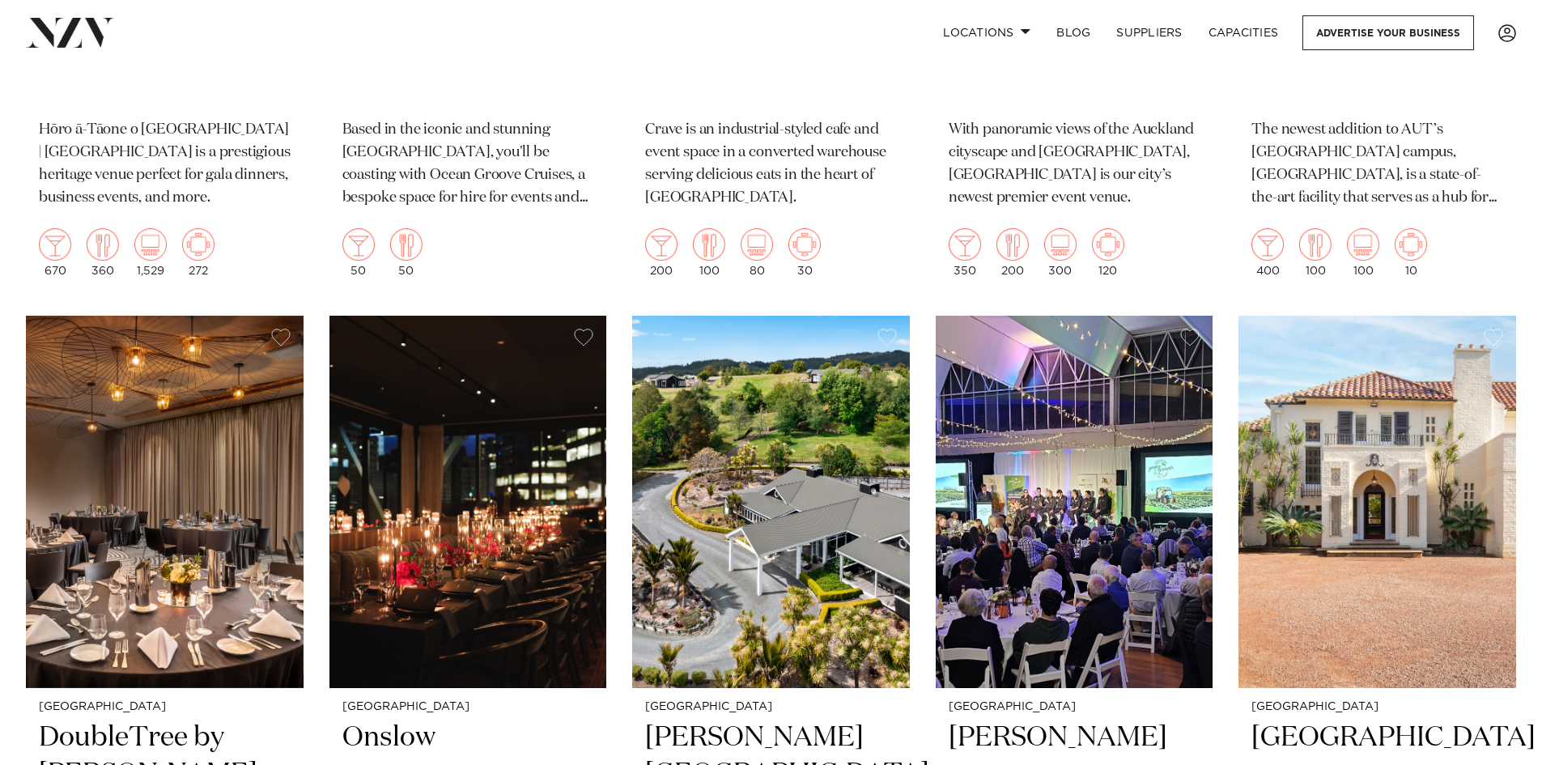
scroll to position [10028, 0]
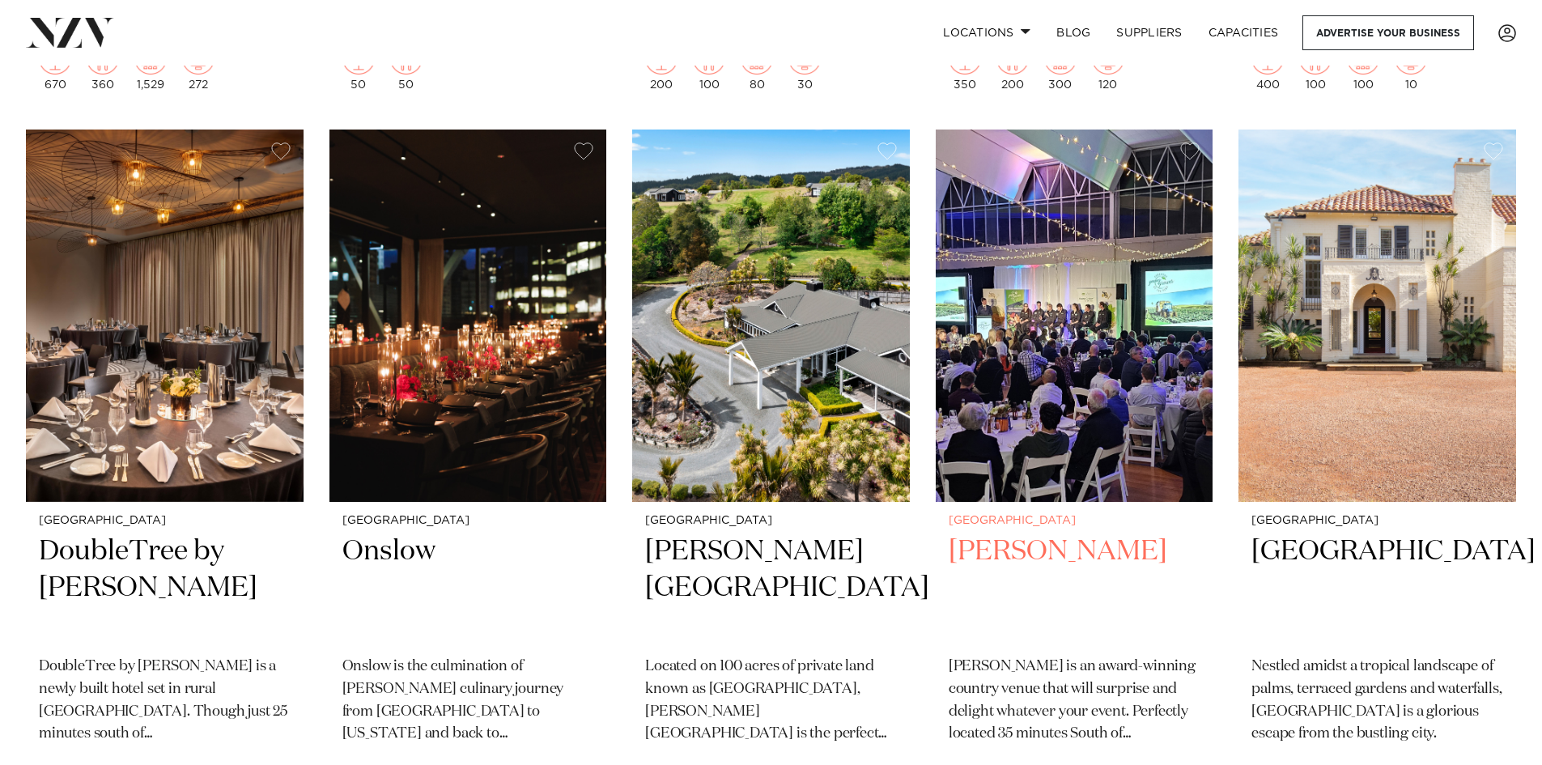
click at [1090, 280] on img at bounding box center [1075, 316] width 278 height 372
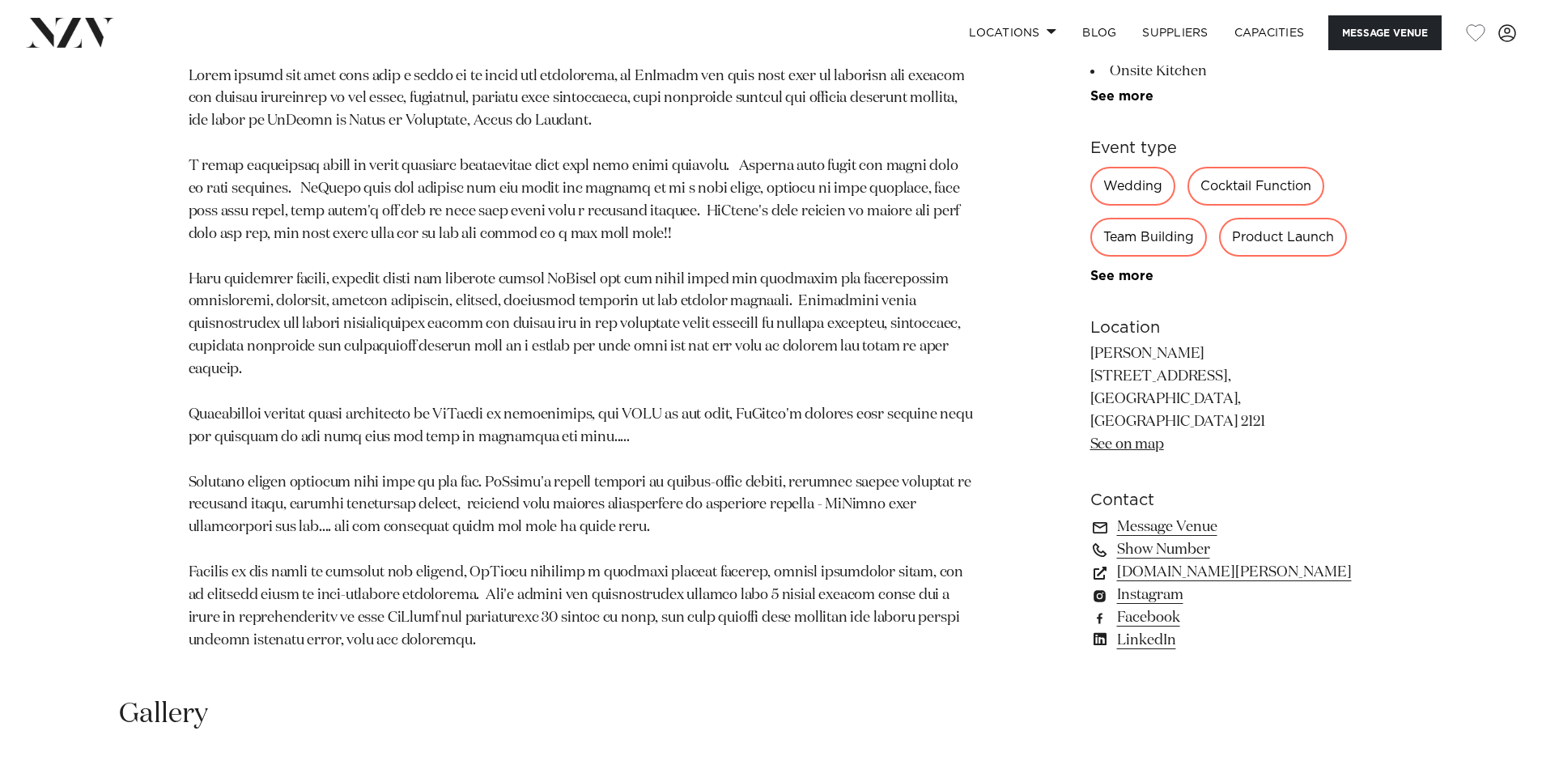
scroll to position [1052, 0]
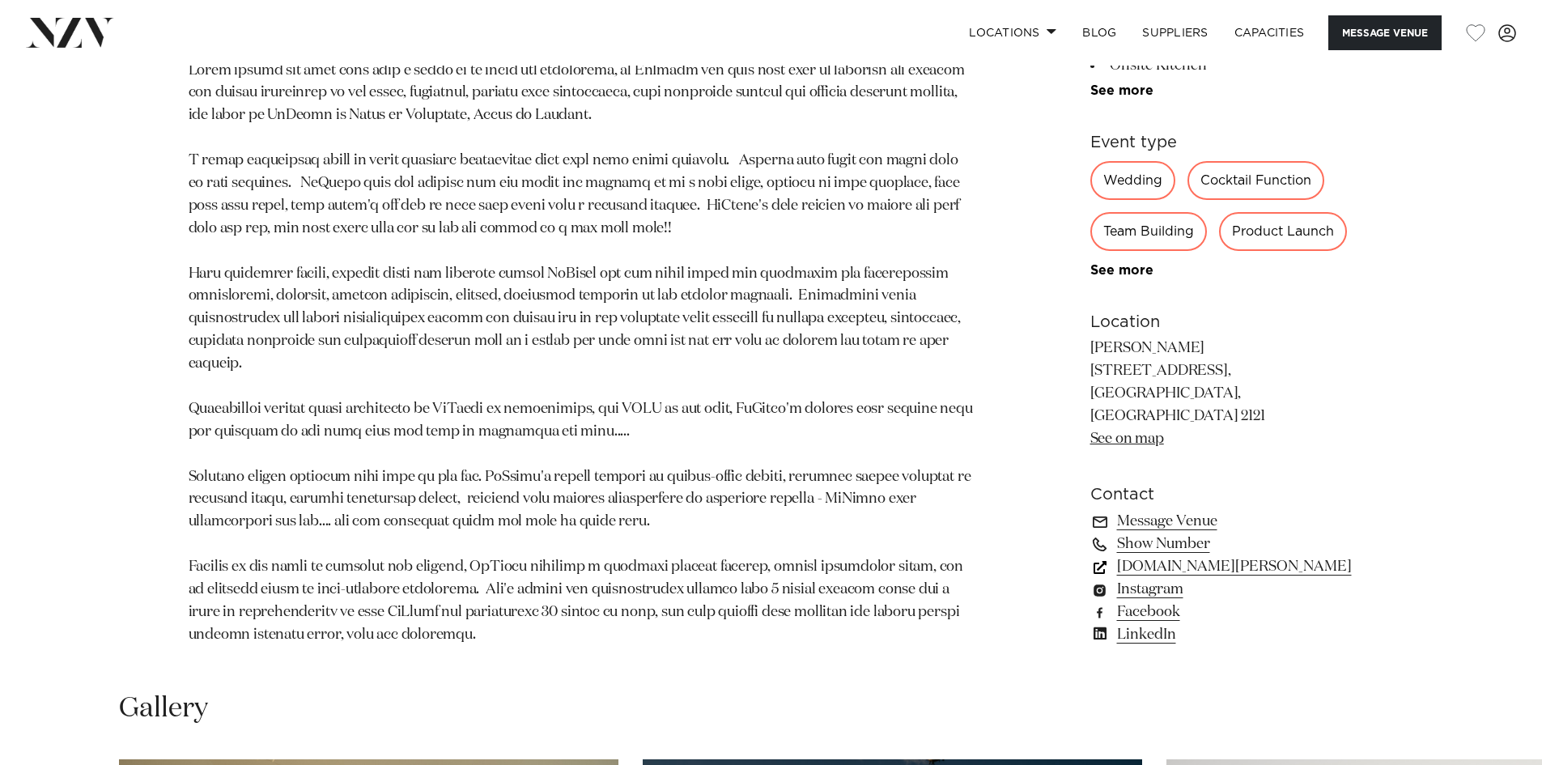
click at [1212, 569] on link "www.lavalla.co.nz" at bounding box center [1222, 567] width 264 height 23
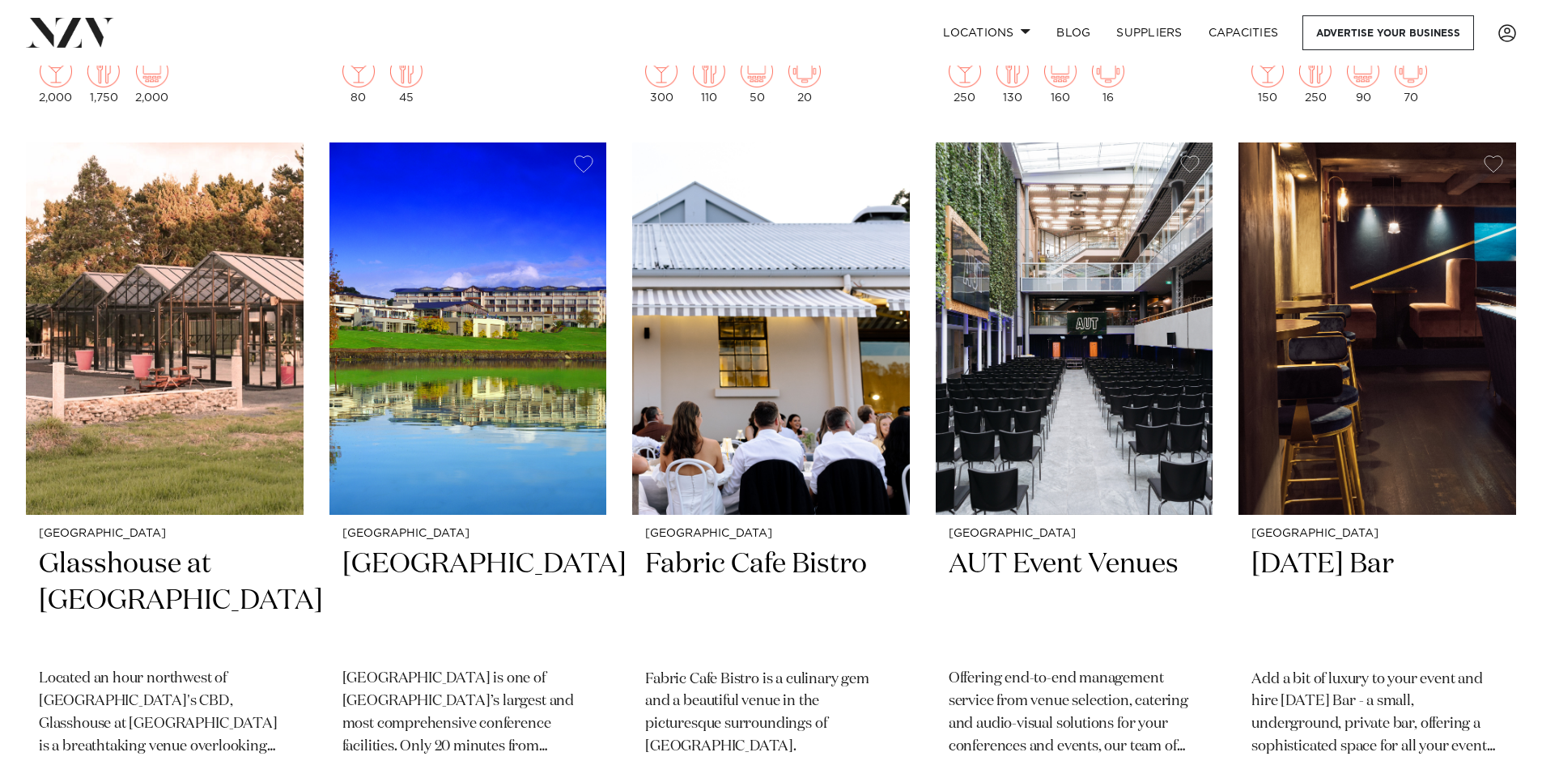
scroll to position [11485, 0]
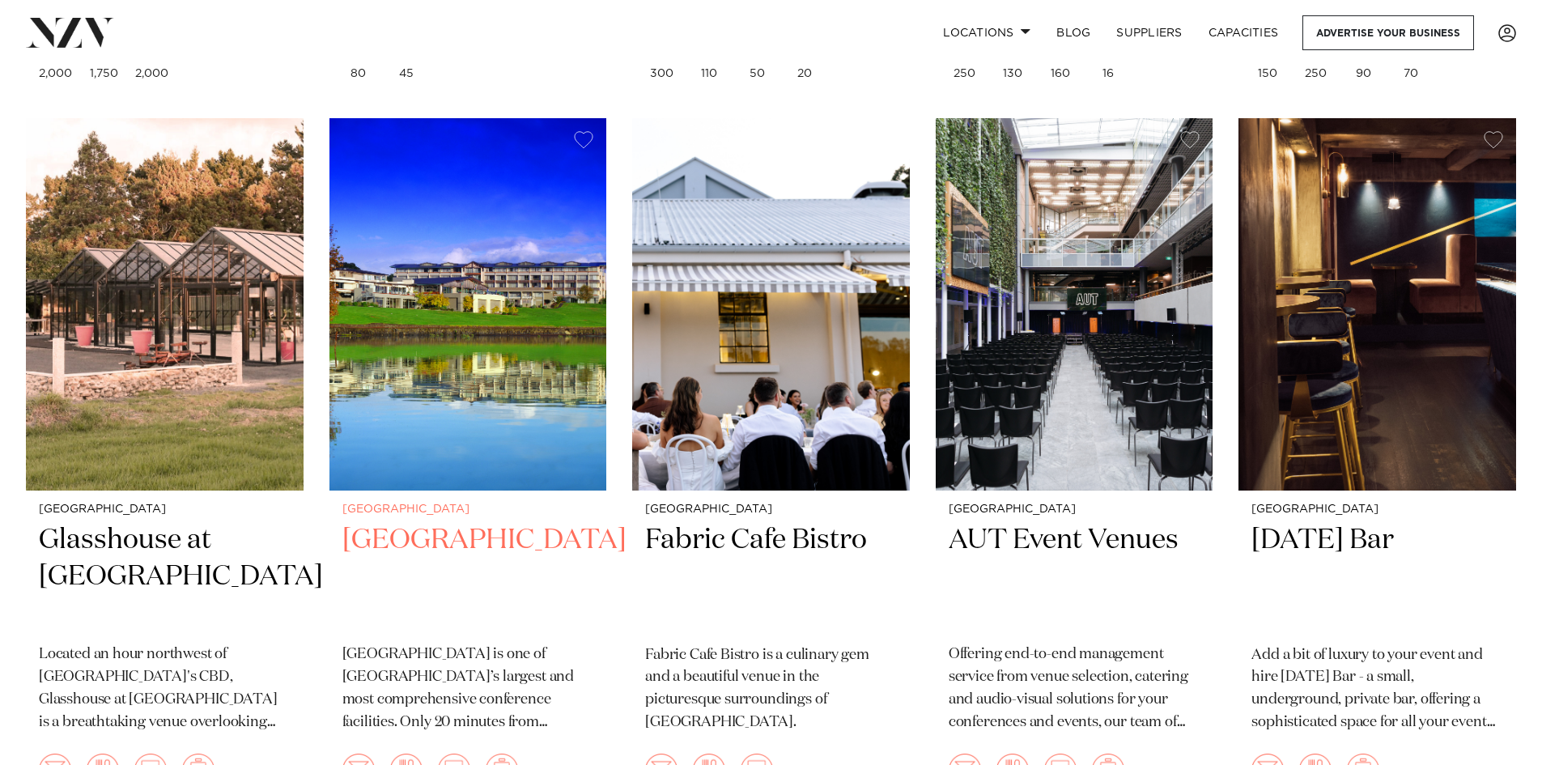
click at [491, 350] on img at bounding box center [468, 304] width 278 height 372
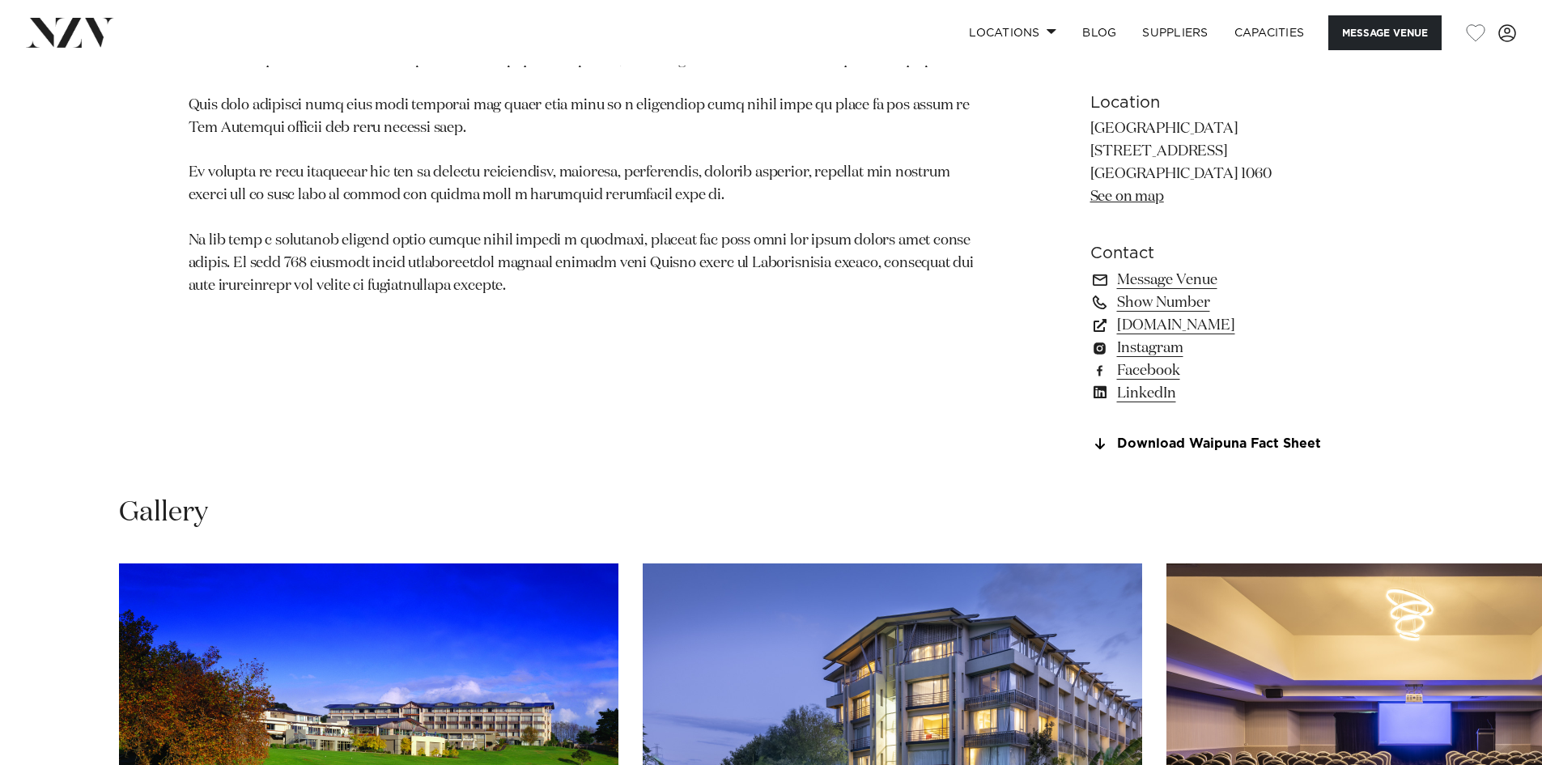
scroll to position [971, 0]
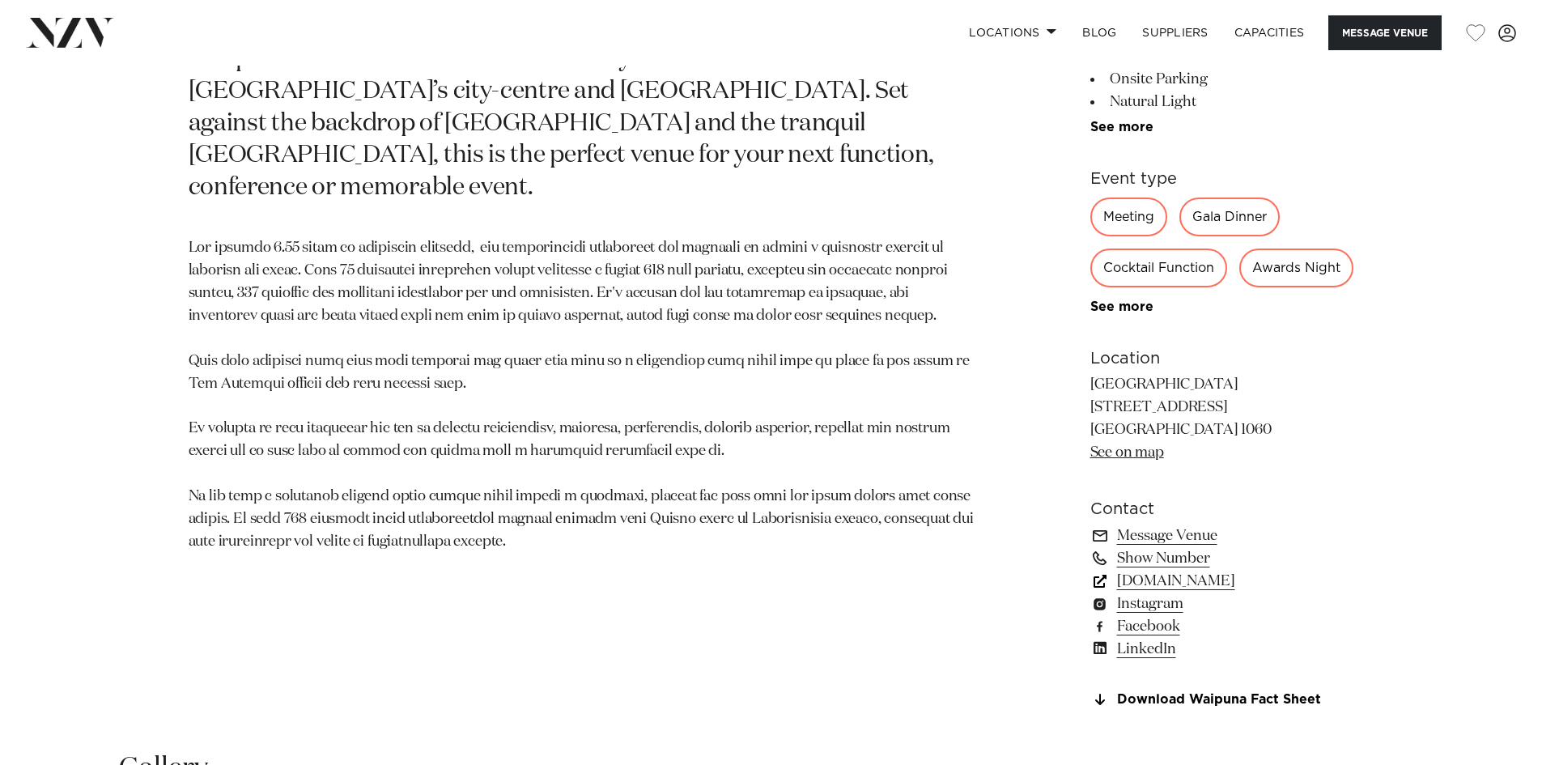
click at [1243, 593] on link "www.waipunahotel.co.nz" at bounding box center [1222, 581] width 264 height 23
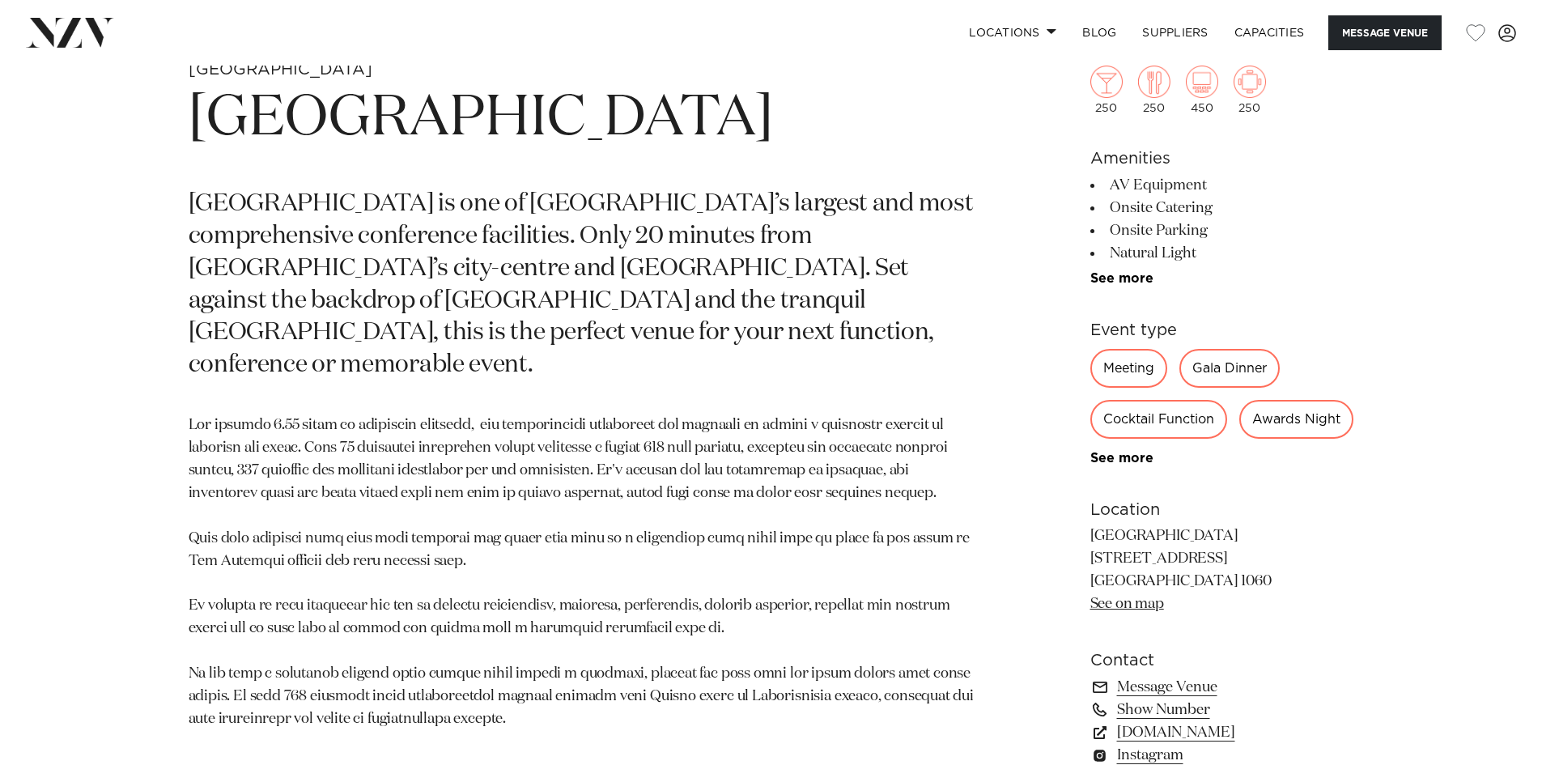
scroll to position [567, 0]
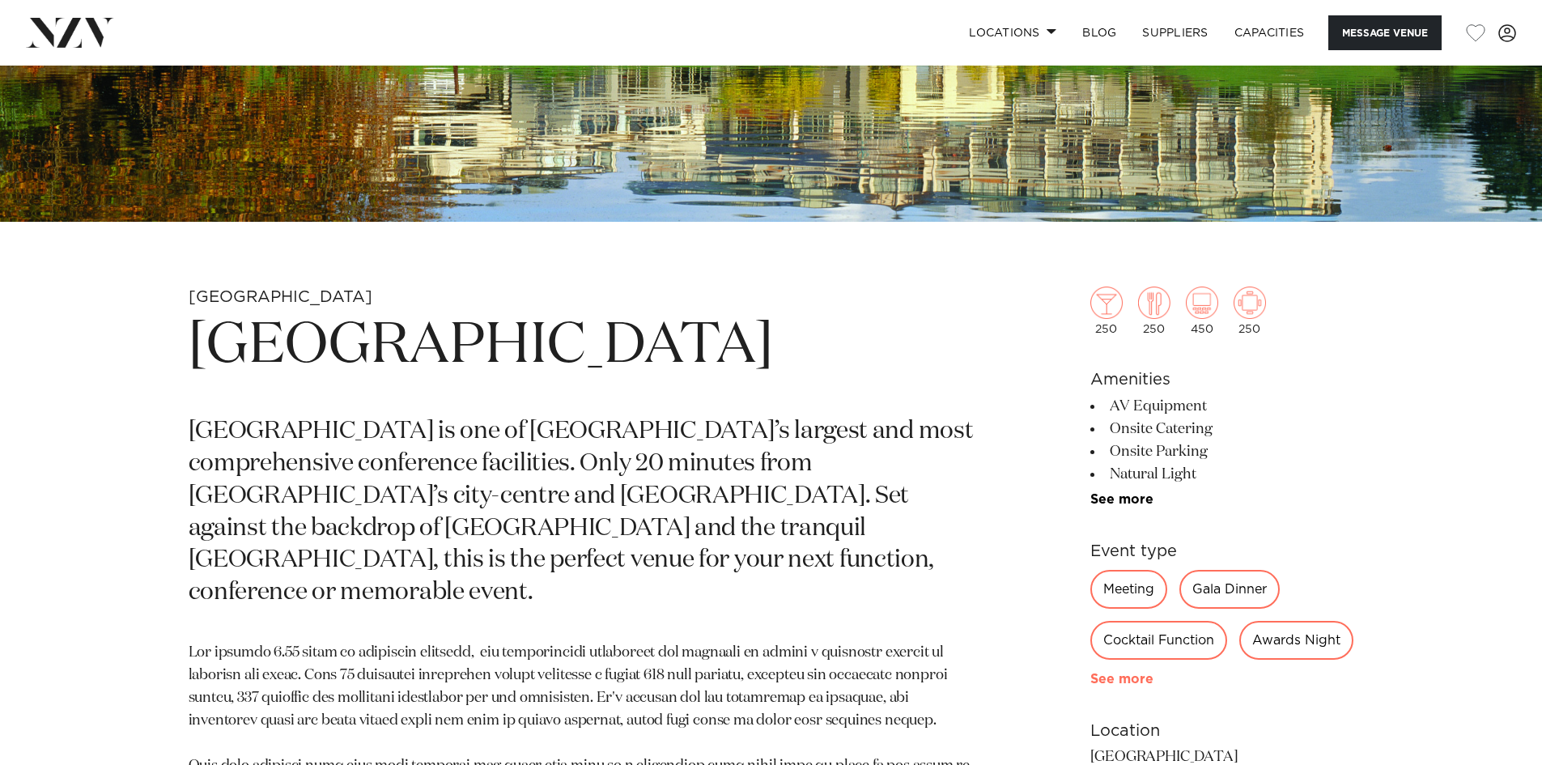
click at [1134, 686] on link "See more" at bounding box center [1153, 679] width 126 height 13
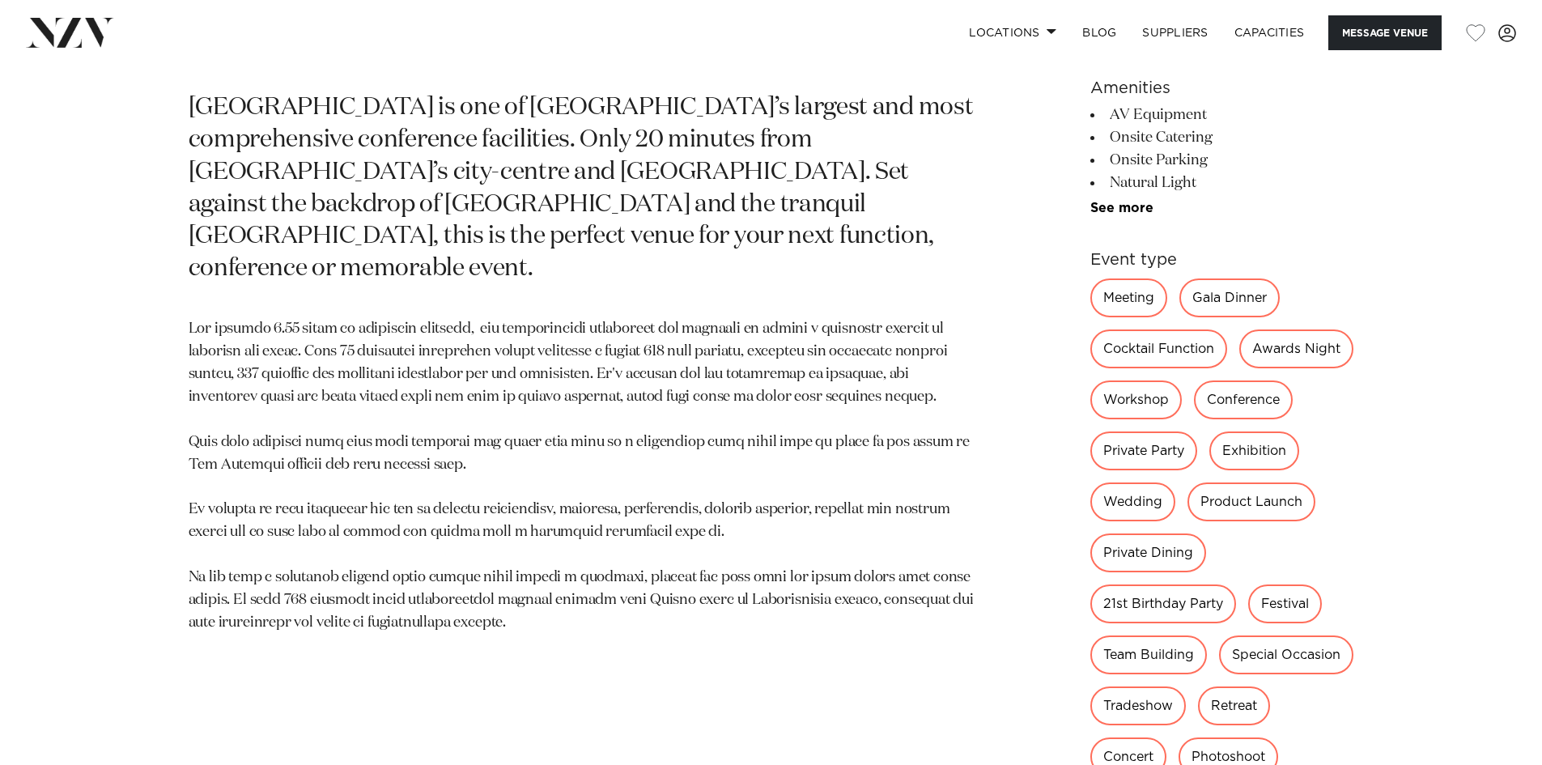
scroll to position [1052, 0]
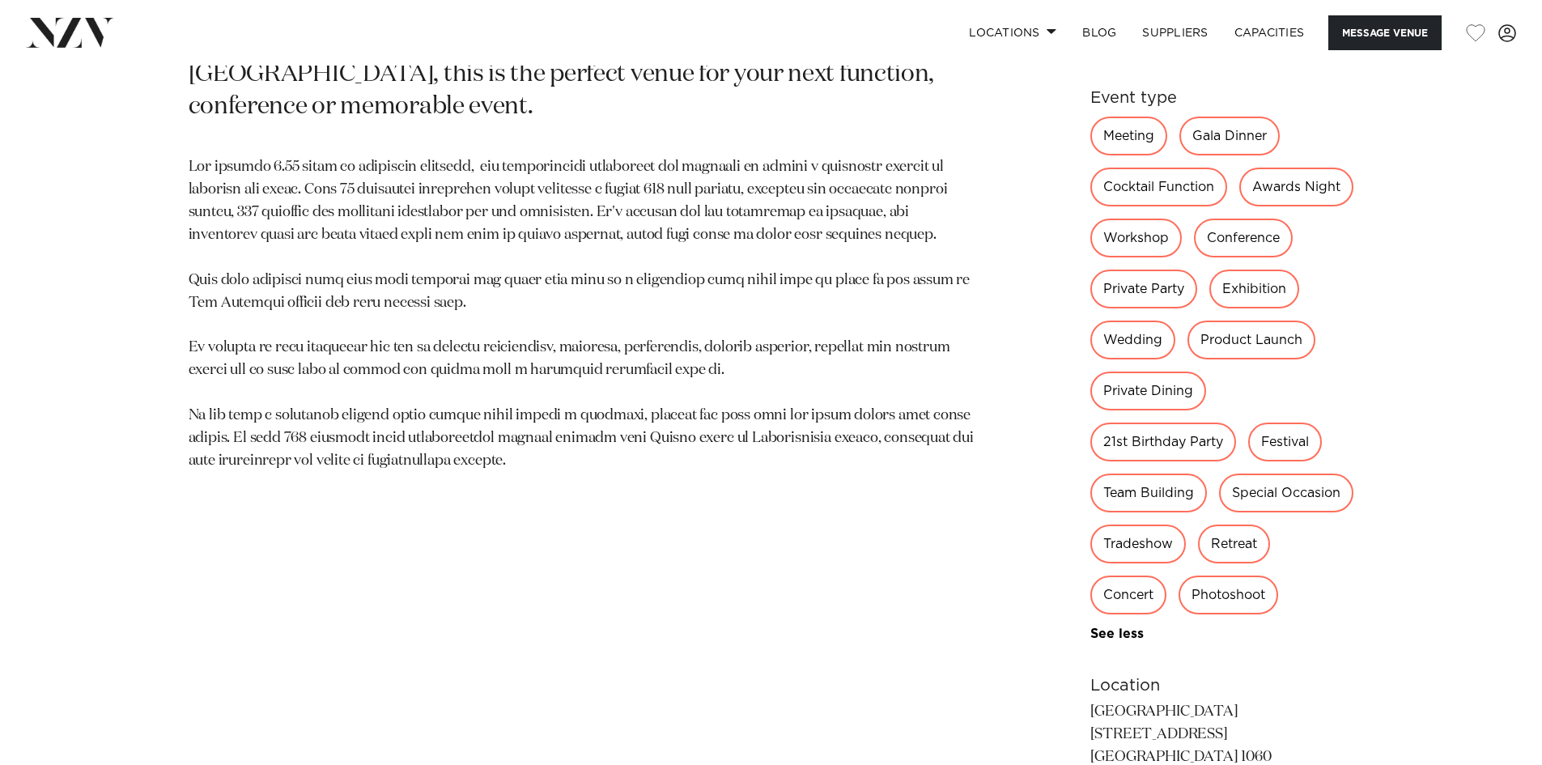
click at [1175, 332] on div "Wedding" at bounding box center [1132, 340] width 85 height 39
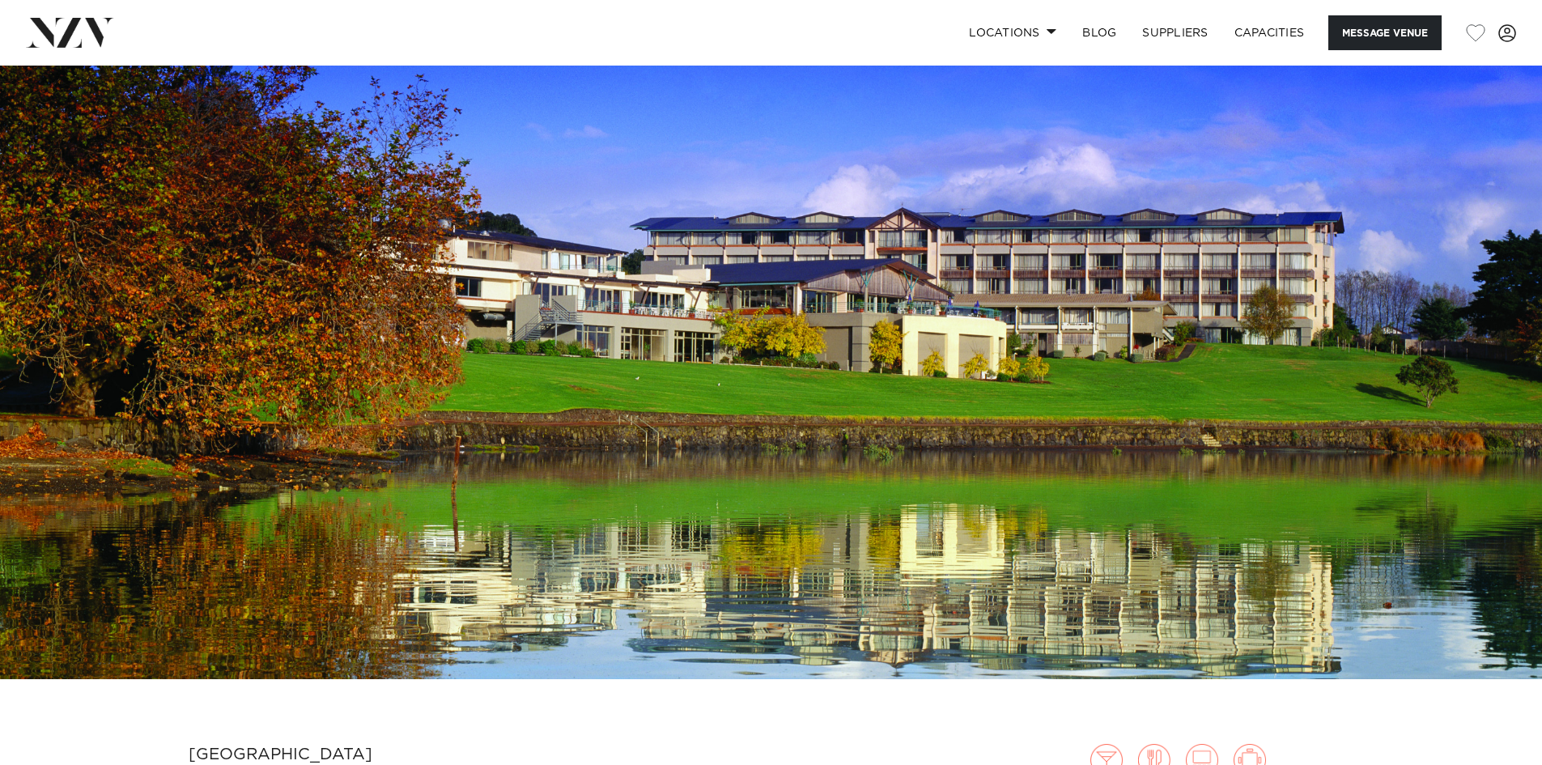
scroll to position [81, 0]
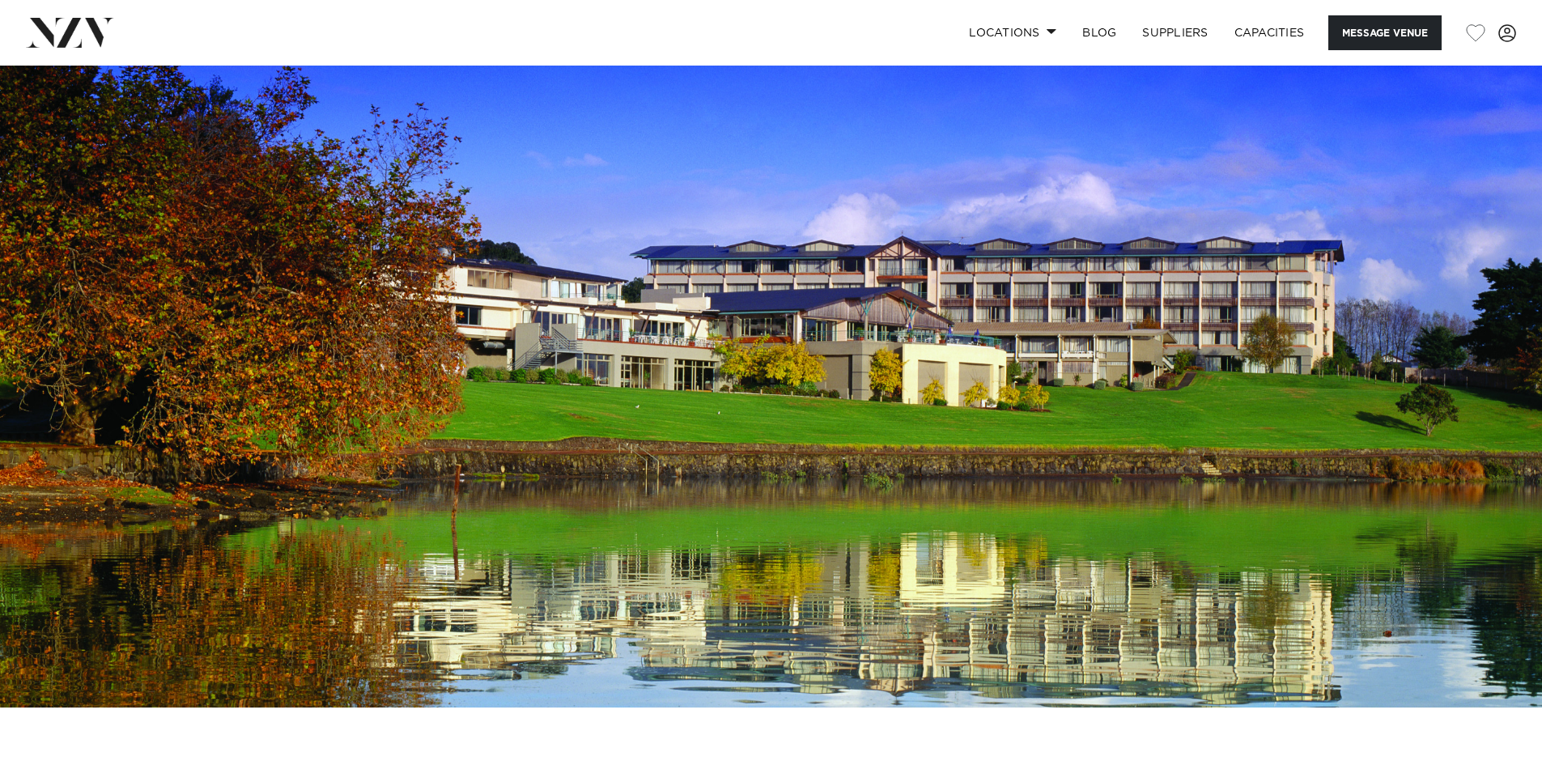
click at [690, 449] on img at bounding box center [771, 346] width 1542 height 723
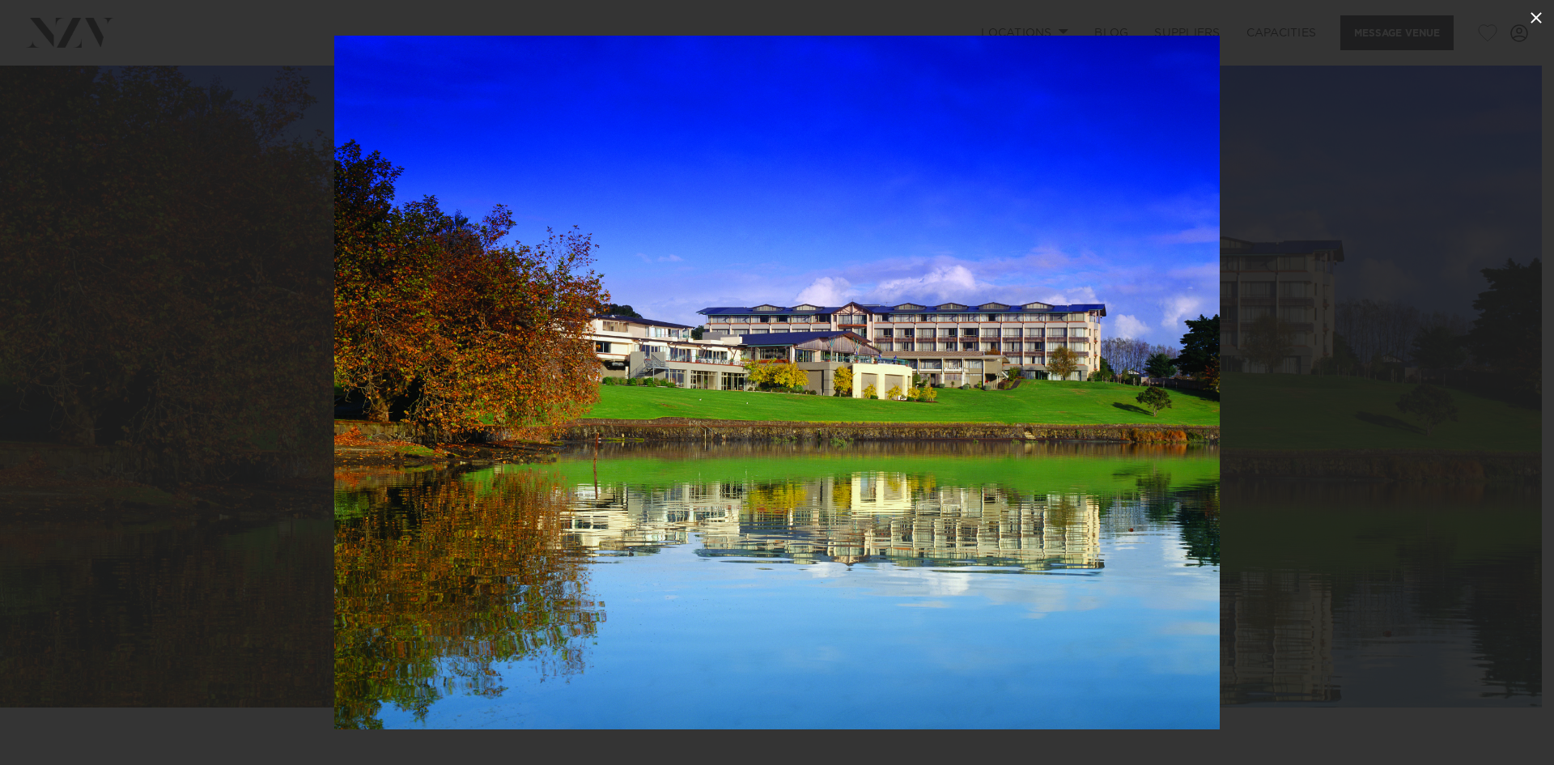
click at [1537, 22] on icon at bounding box center [1536, 17] width 19 height 19
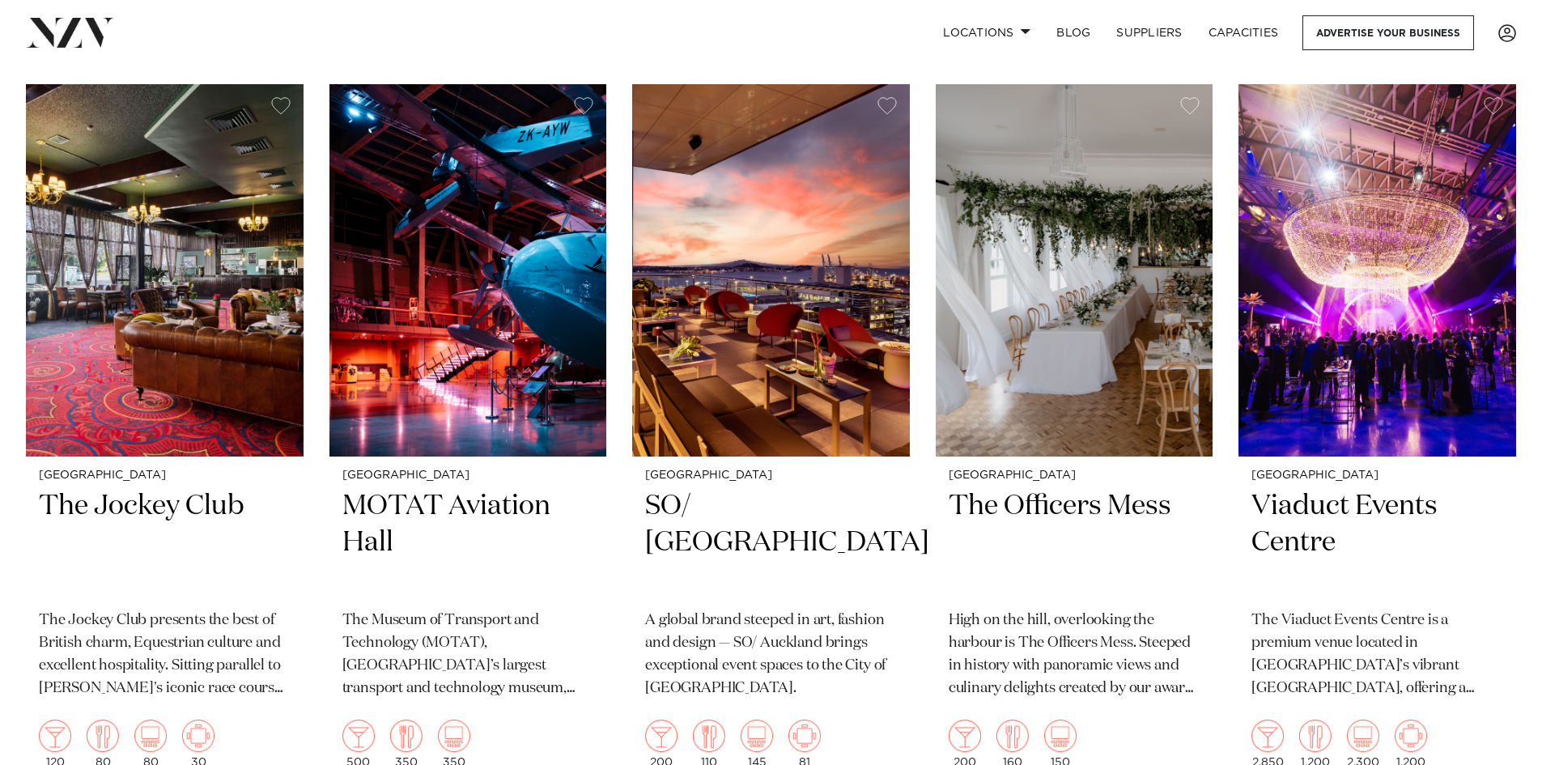
scroll to position [12133, 0]
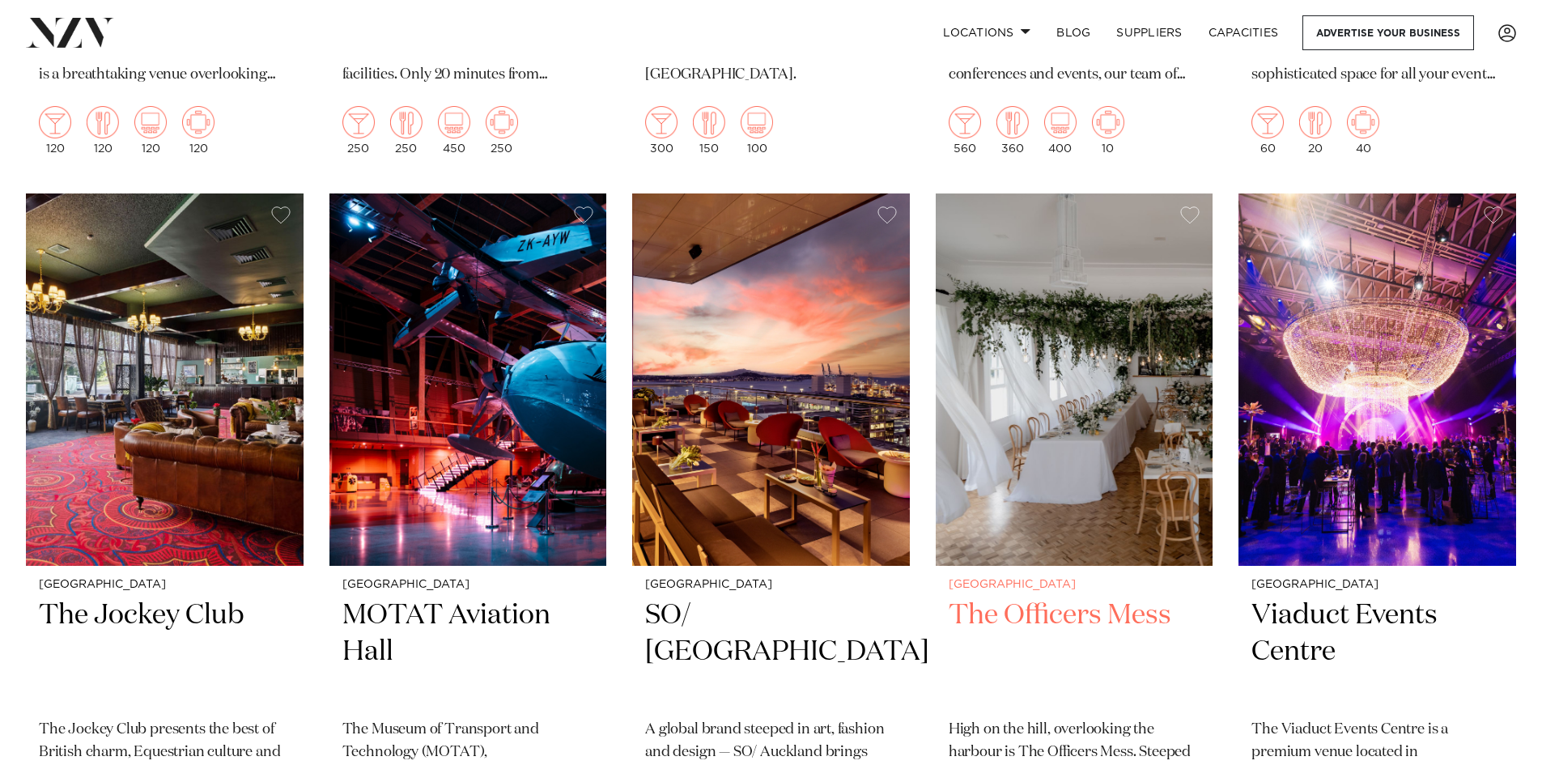
click at [1047, 391] on img at bounding box center [1075, 379] width 278 height 372
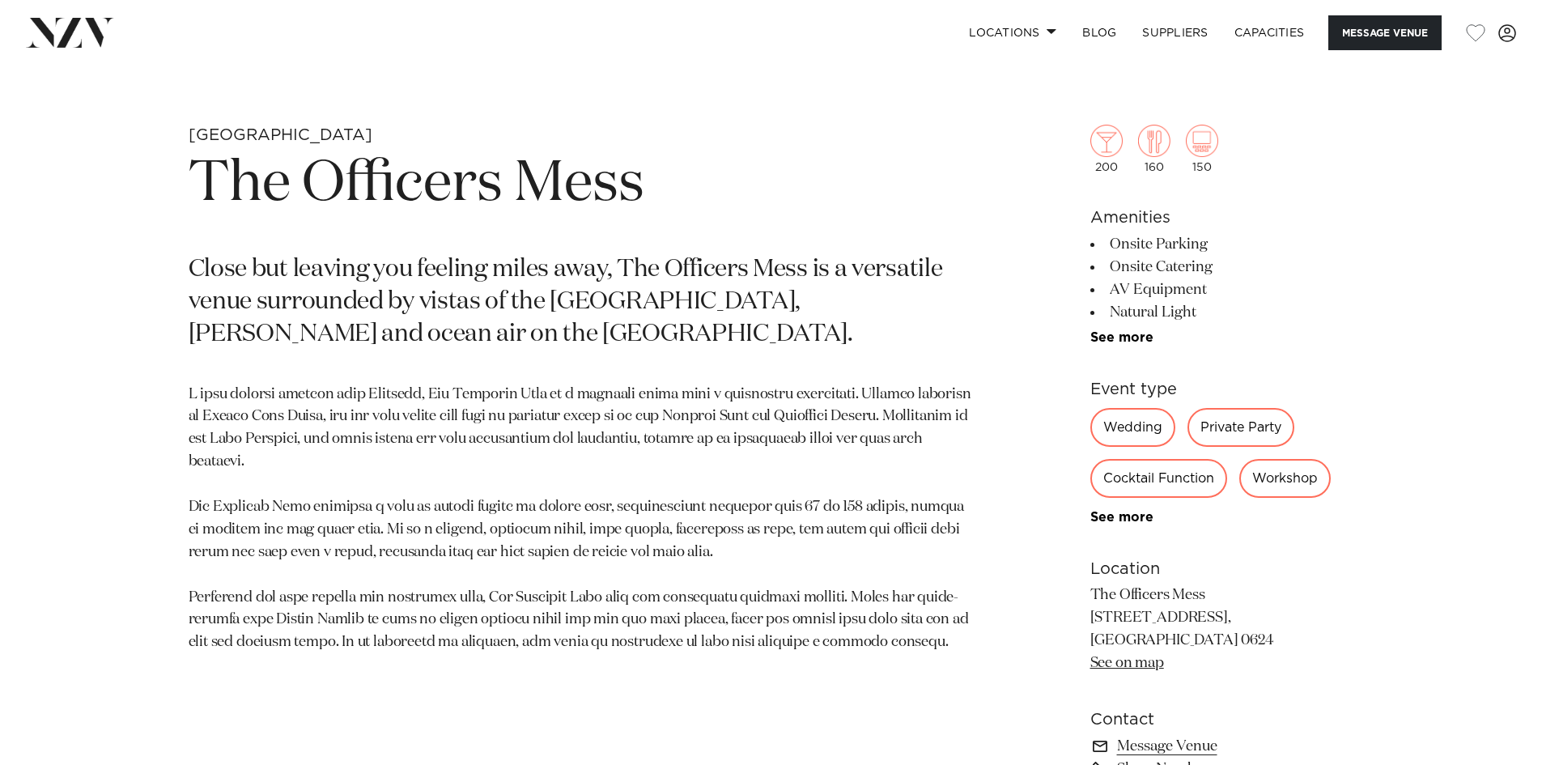
scroll to position [1052, 0]
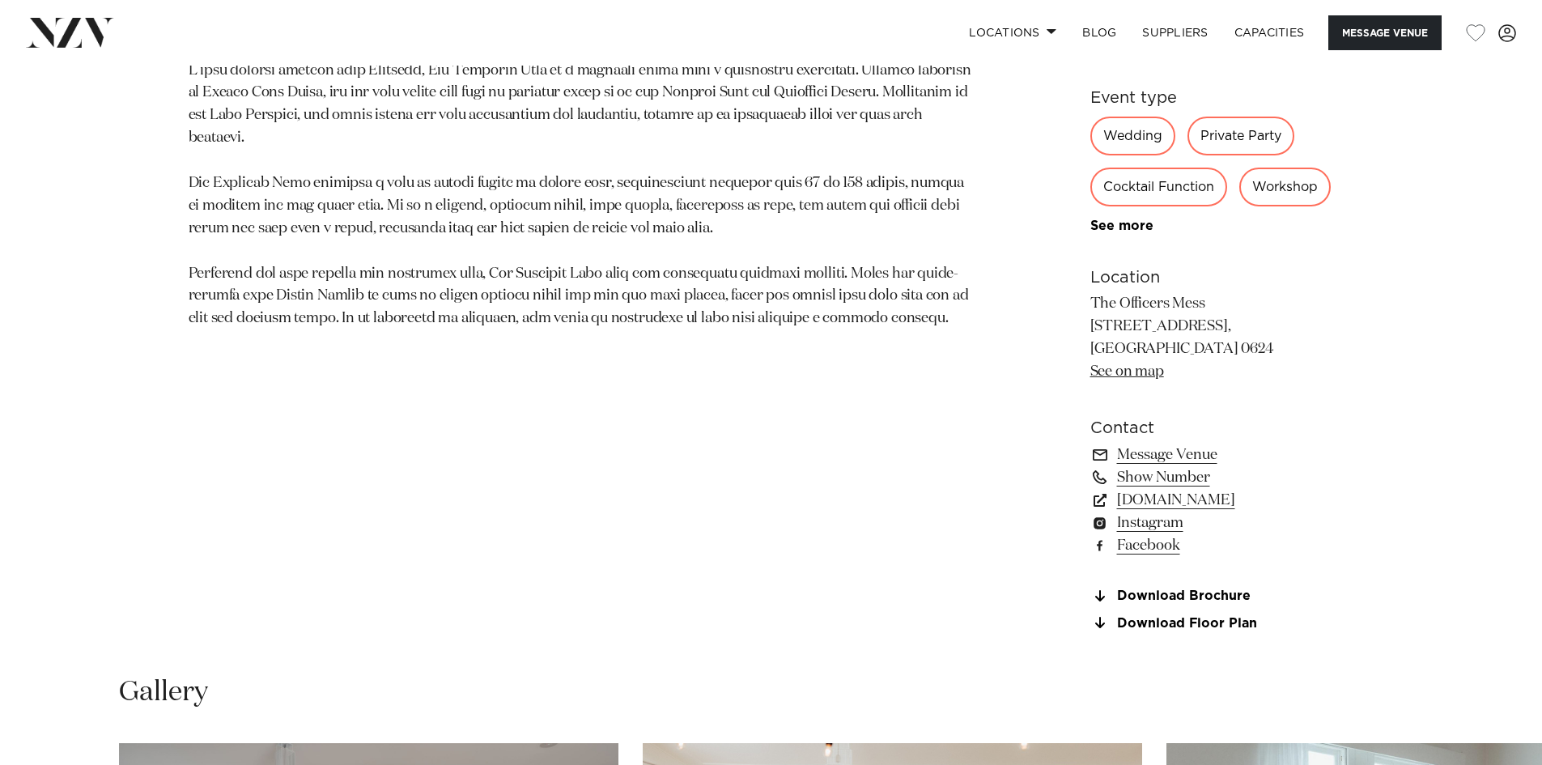
click at [1146, 367] on link "See on map" at bounding box center [1127, 371] width 74 height 15
click at [1261, 500] on link "www.theofficersmess.co.nz" at bounding box center [1222, 500] width 264 height 23
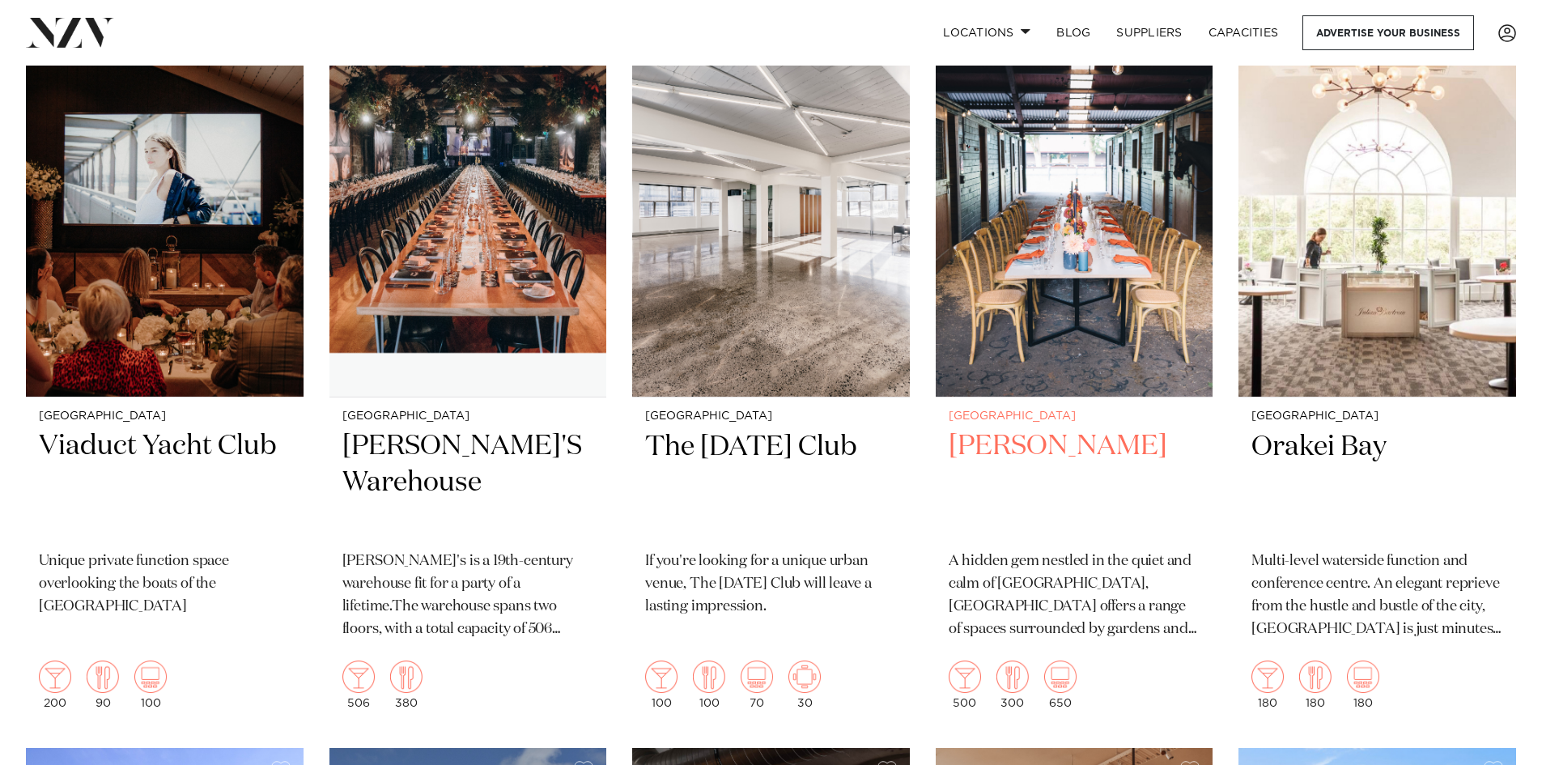
scroll to position [13752, 0]
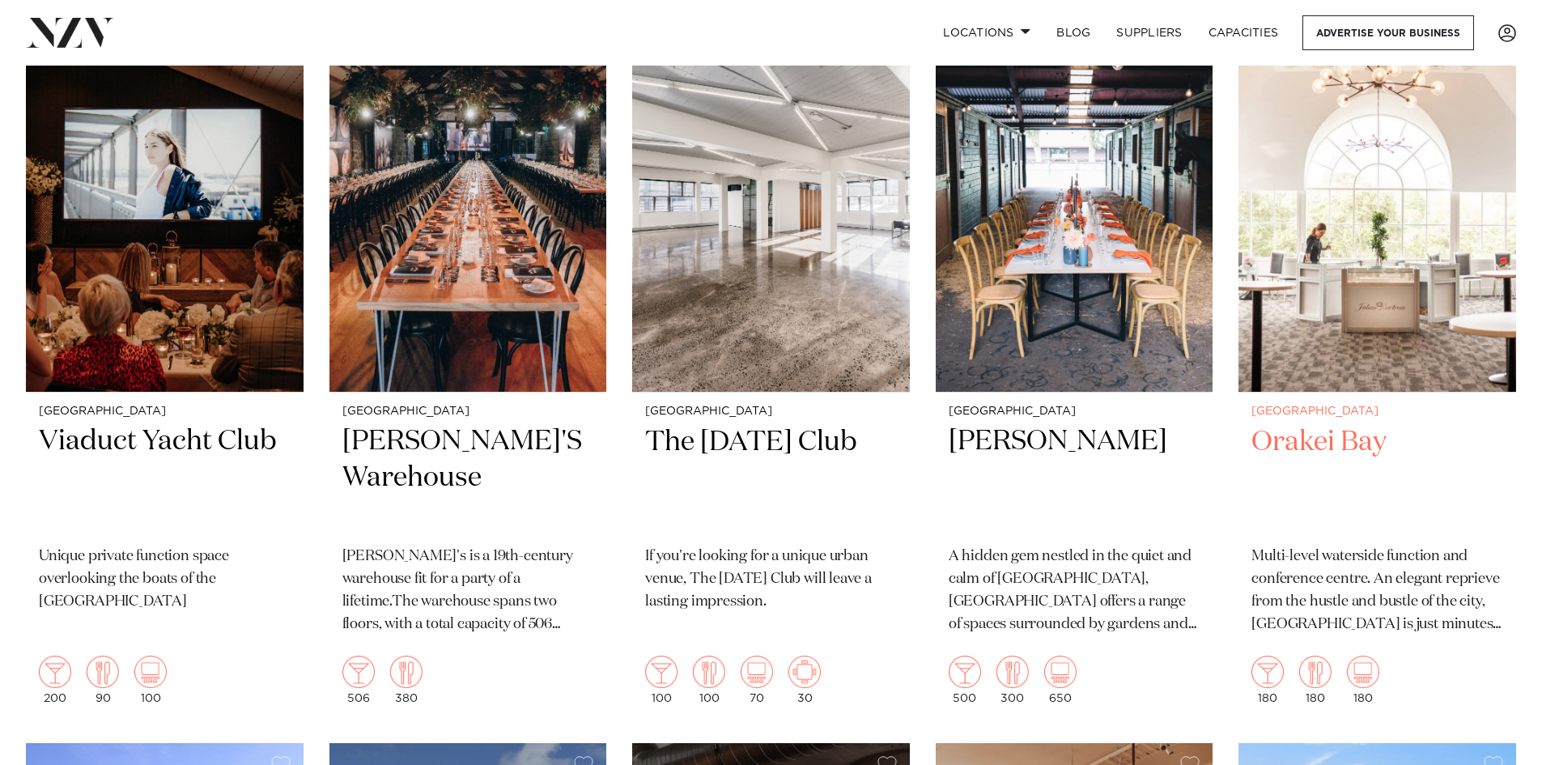
click at [1371, 252] on img at bounding box center [1378, 206] width 278 height 372
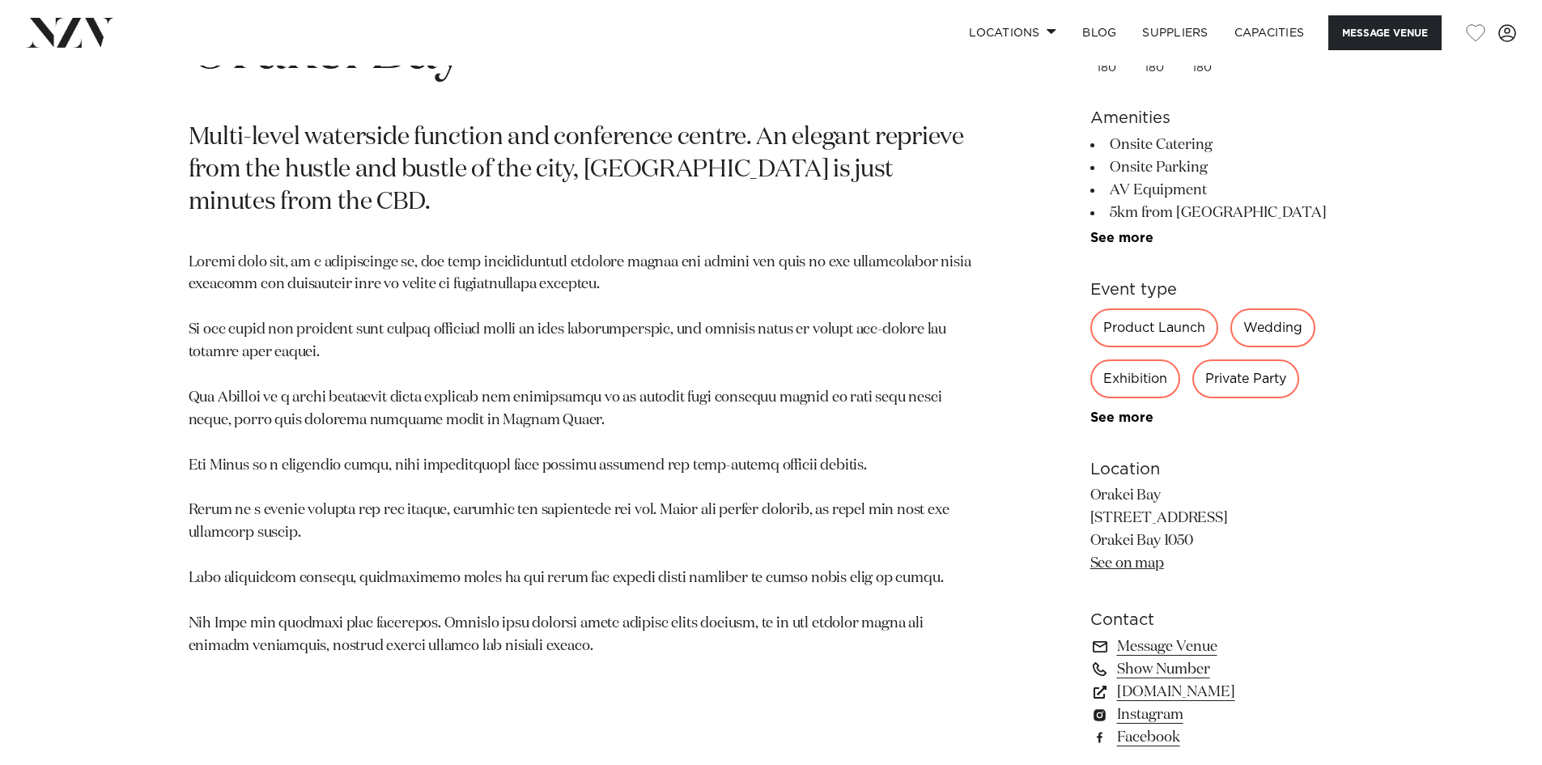
scroll to position [891, 0]
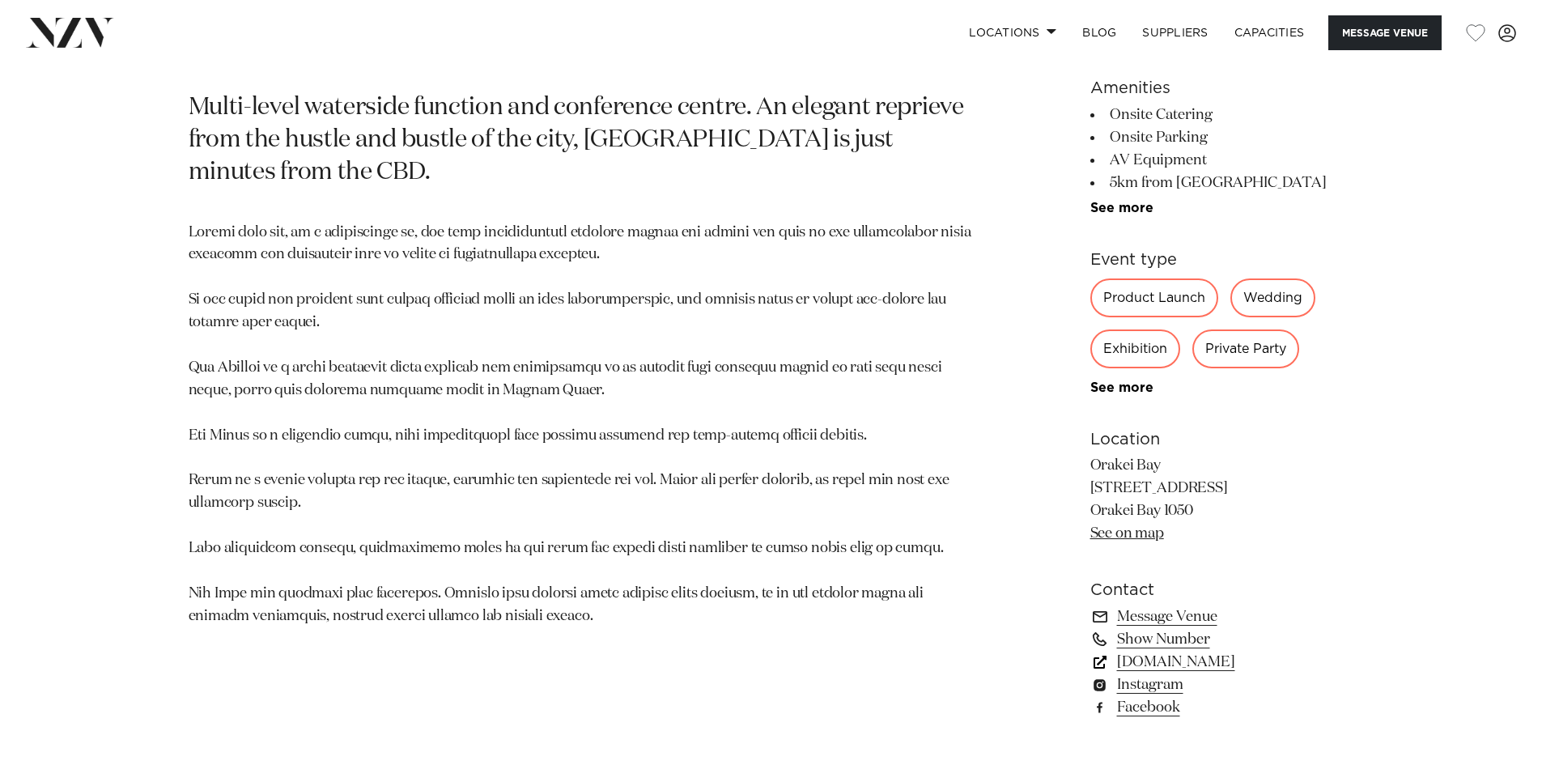
click at [1190, 659] on link "orakeibay.co.nz" at bounding box center [1222, 662] width 264 height 23
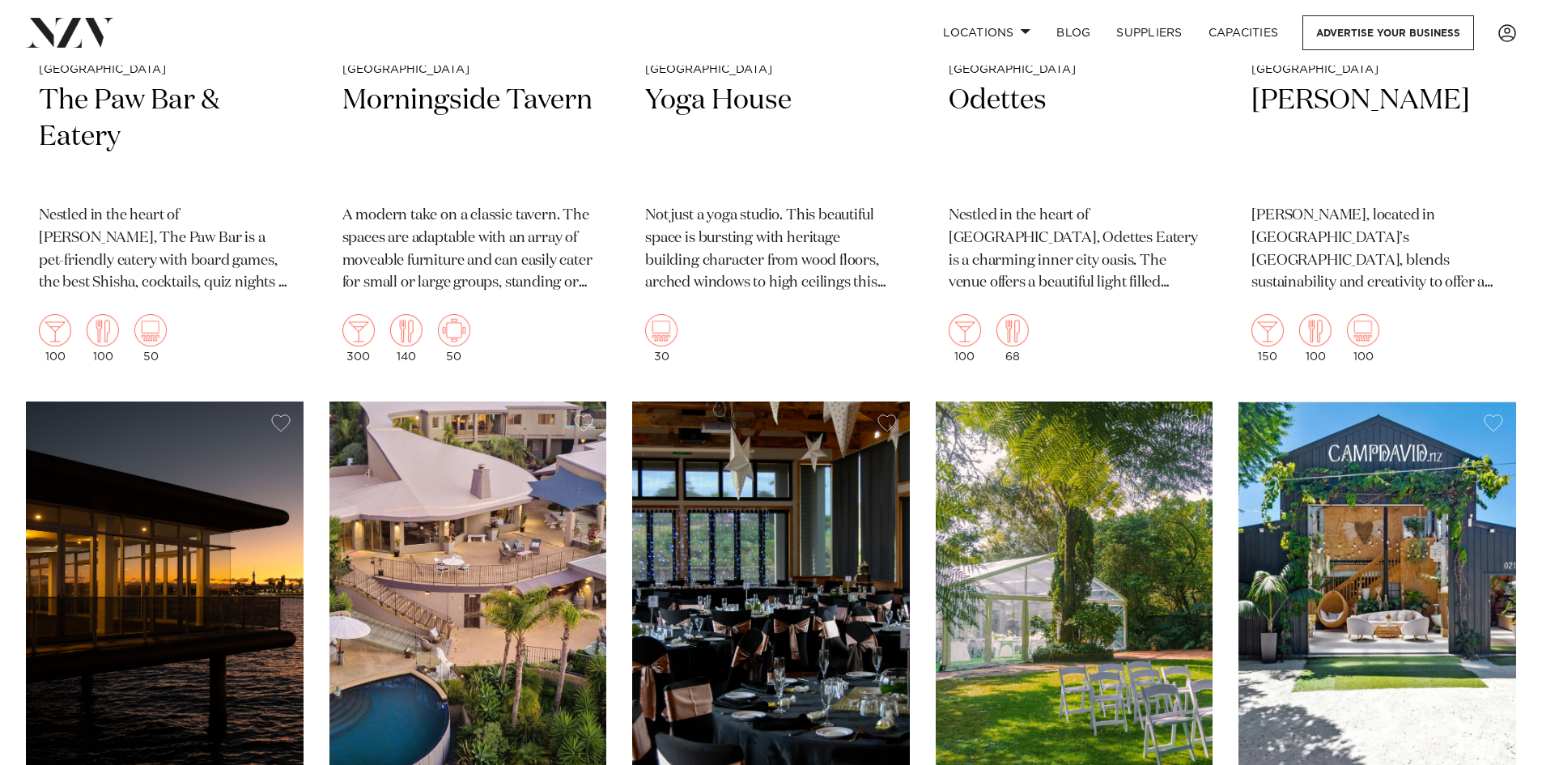
scroll to position [16586, 0]
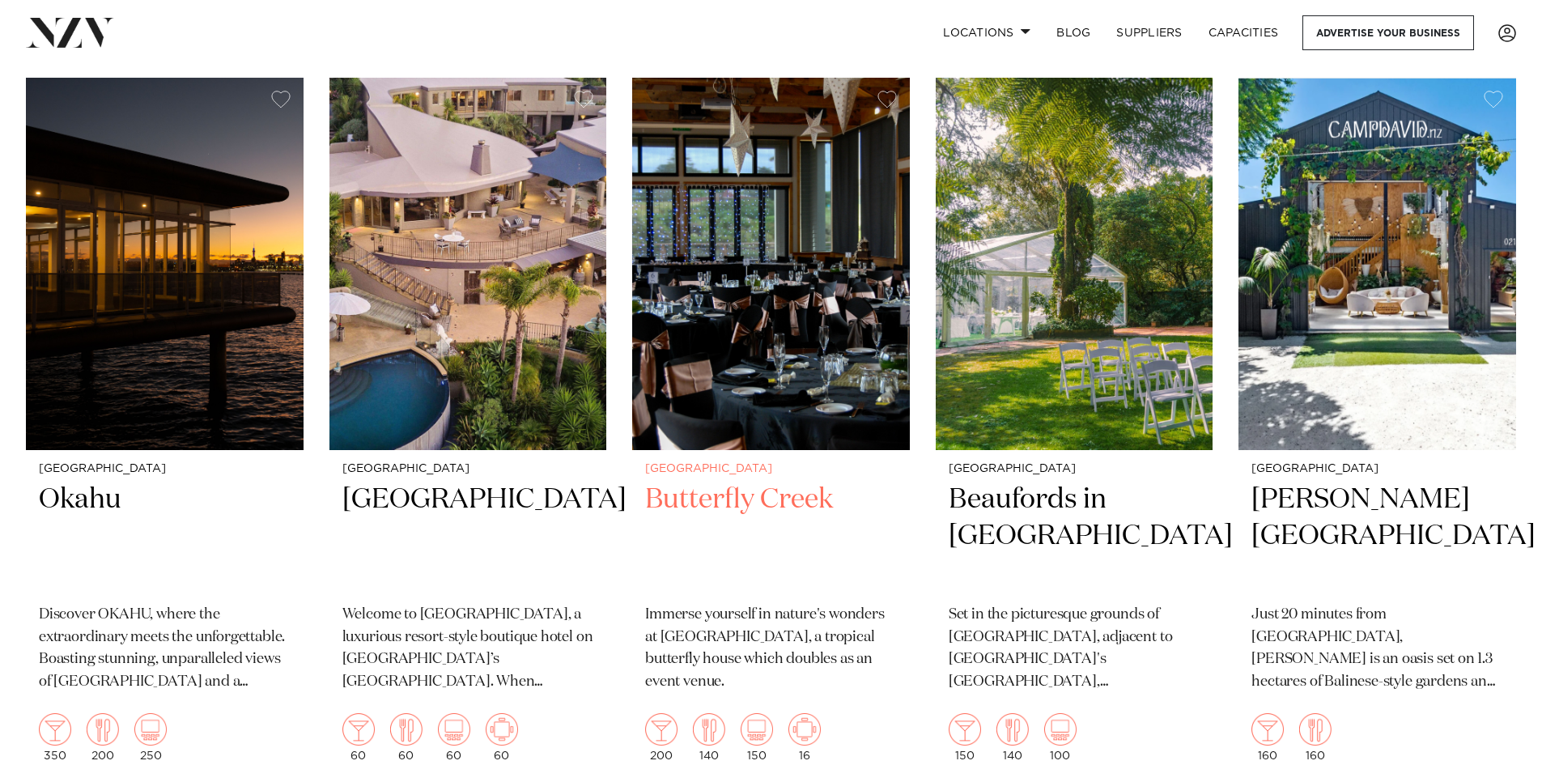
click at [794, 305] on img at bounding box center [771, 264] width 278 height 372
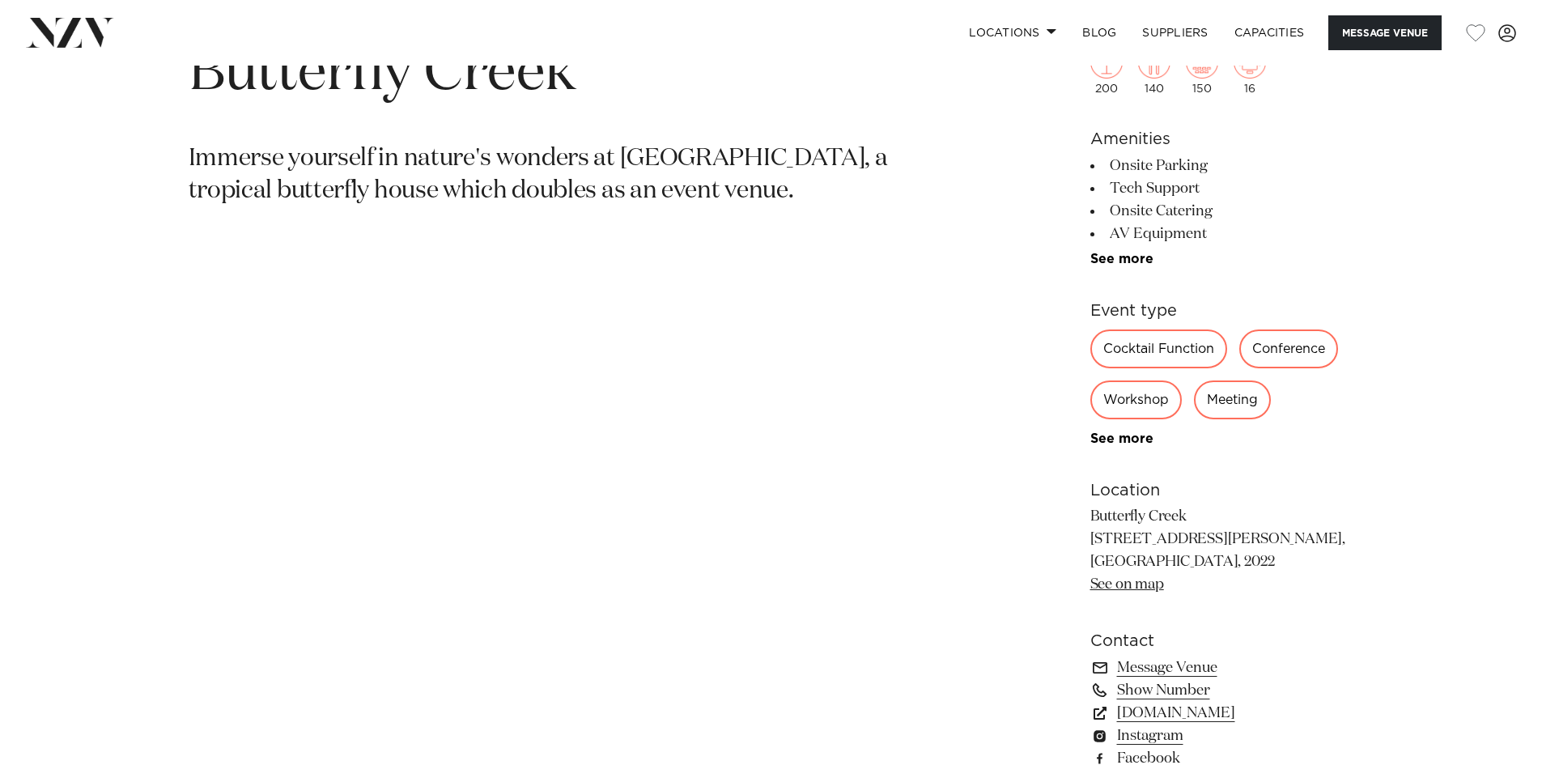
scroll to position [891, 0]
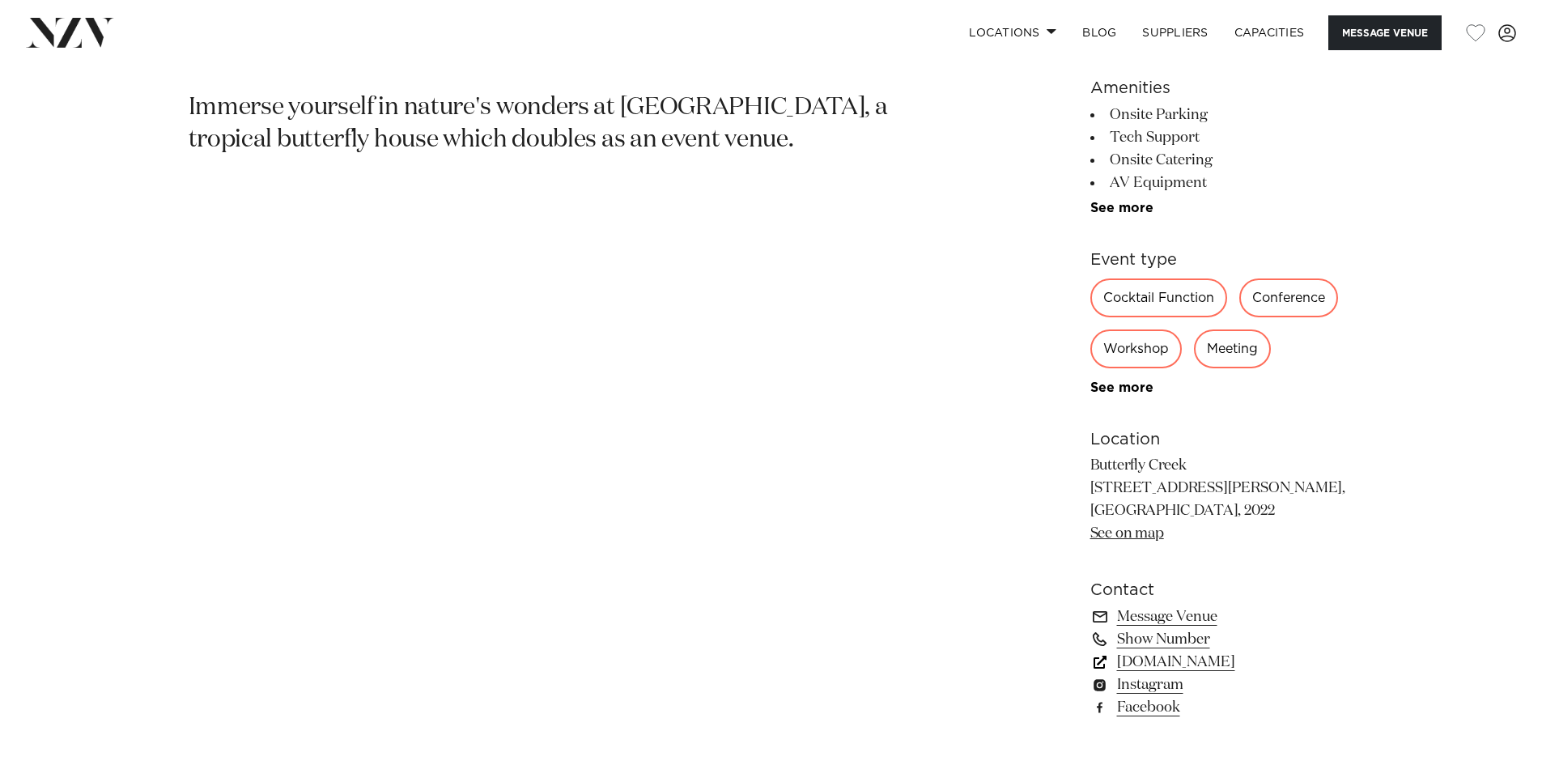
click at [1177, 661] on link "www.butterflycreek.co.nz" at bounding box center [1222, 662] width 264 height 23
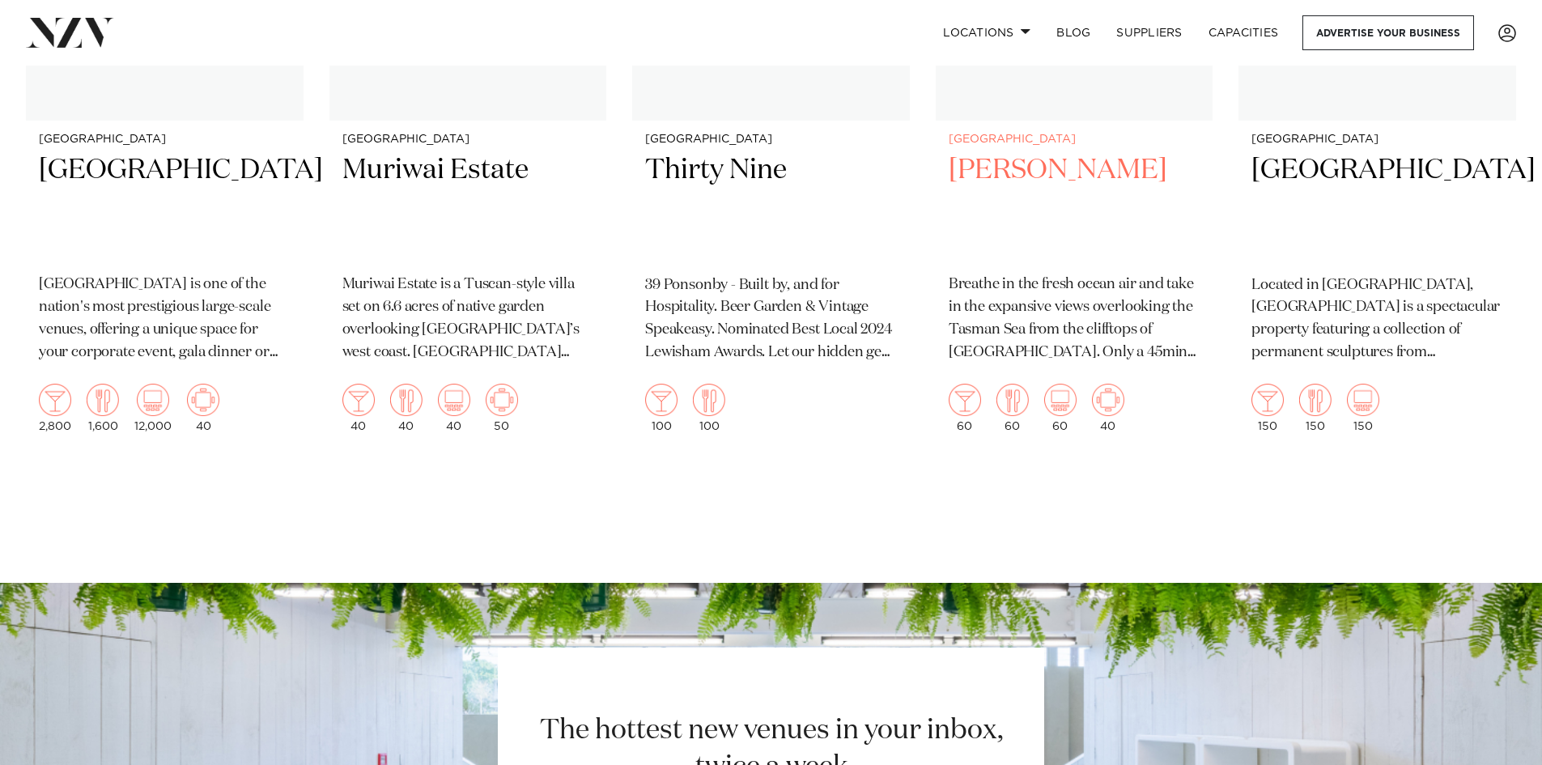
scroll to position [17395, 0]
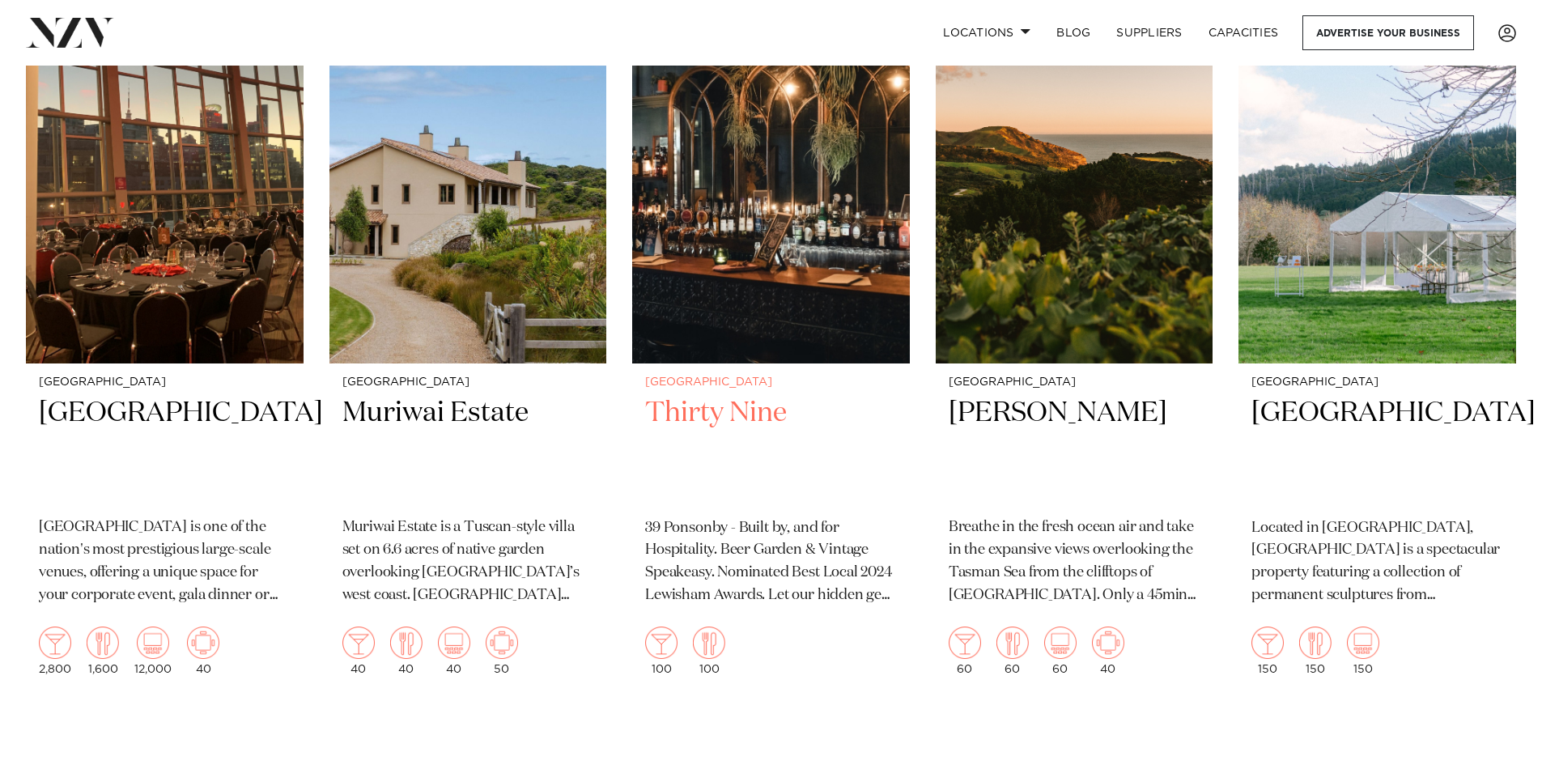
click at [753, 202] on img at bounding box center [771, 177] width 278 height 372
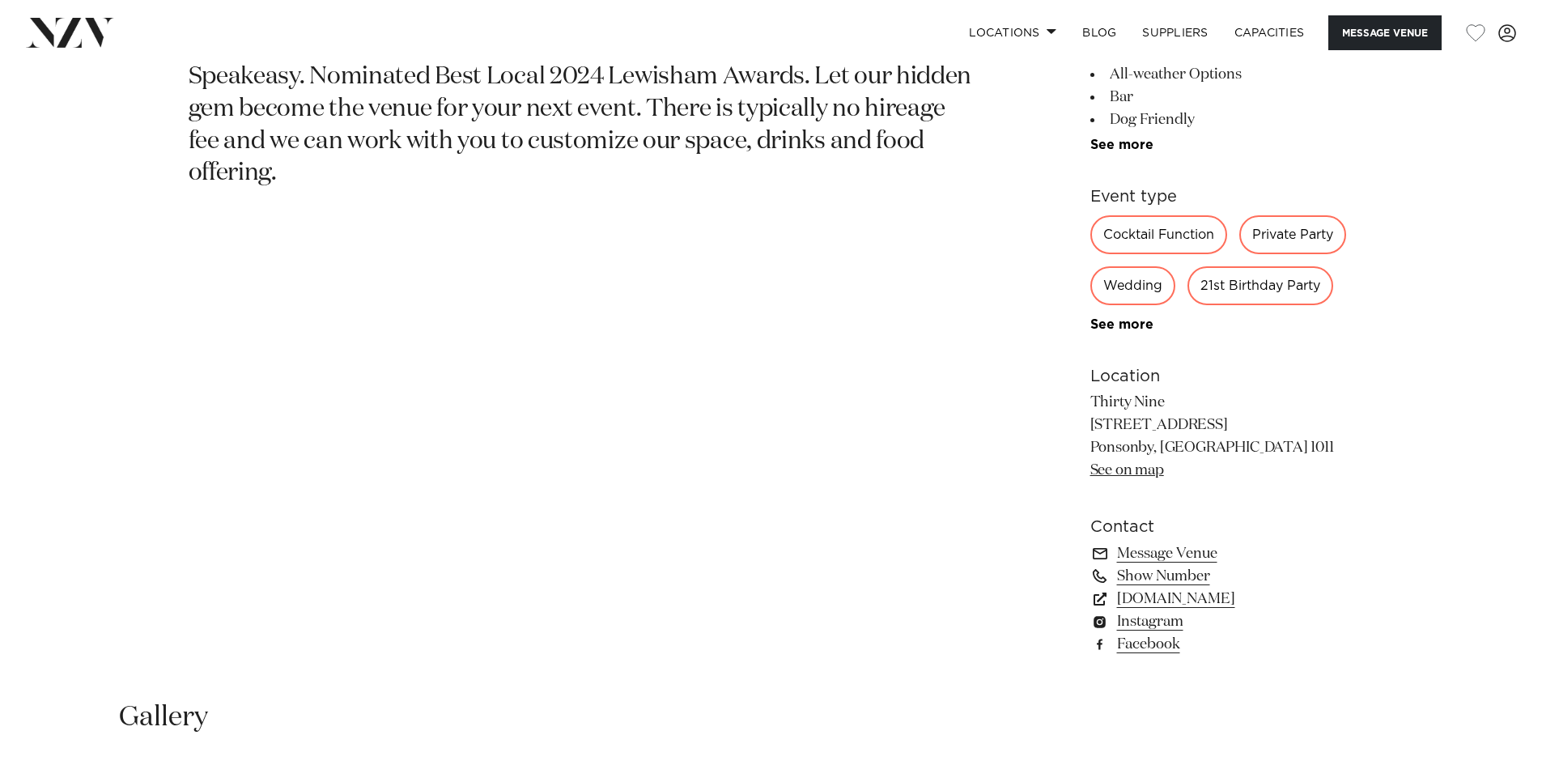
scroll to position [971, 0]
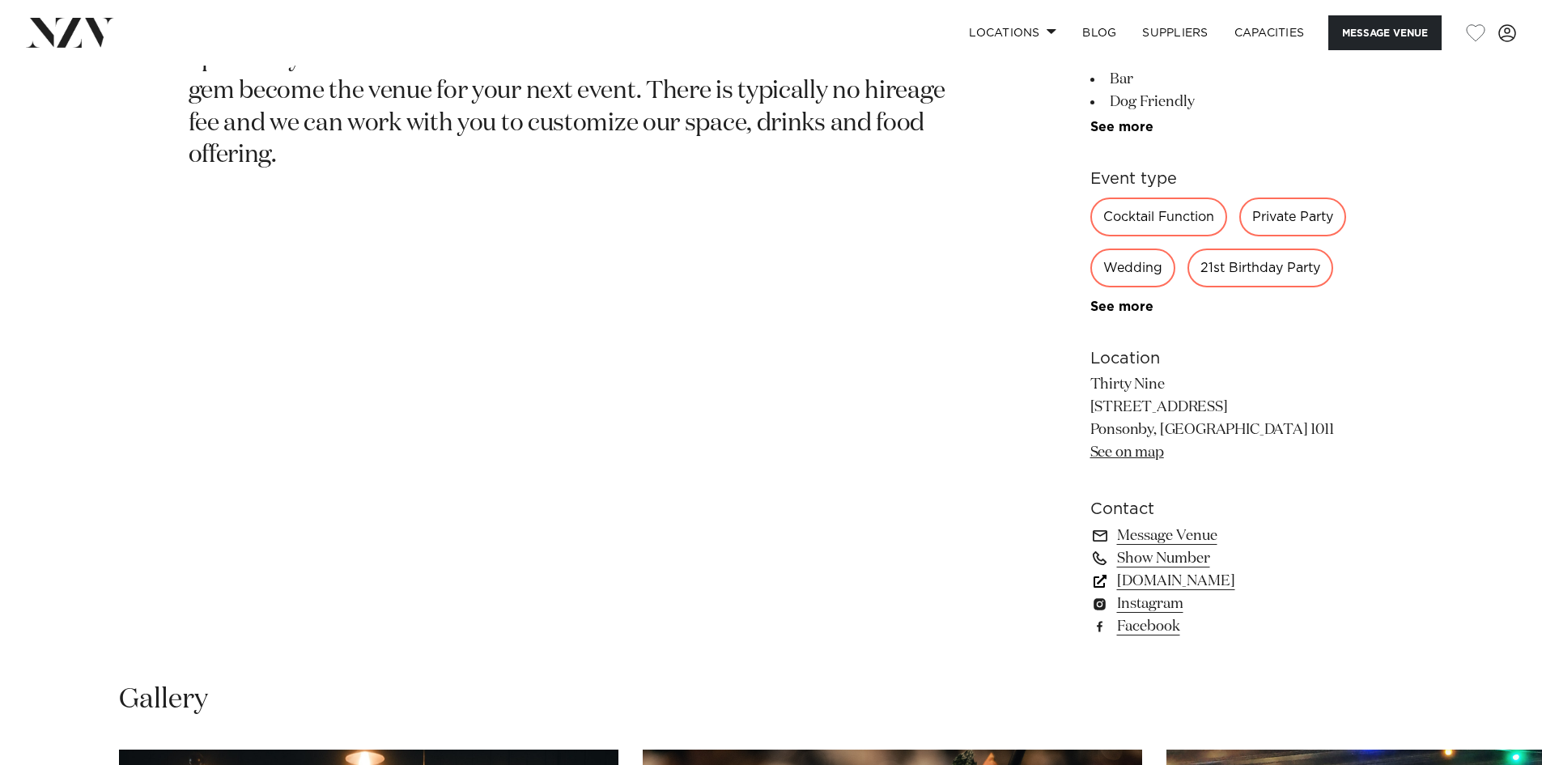
click at [1241, 581] on link "www.thirtynine.co.nz" at bounding box center [1222, 581] width 264 height 23
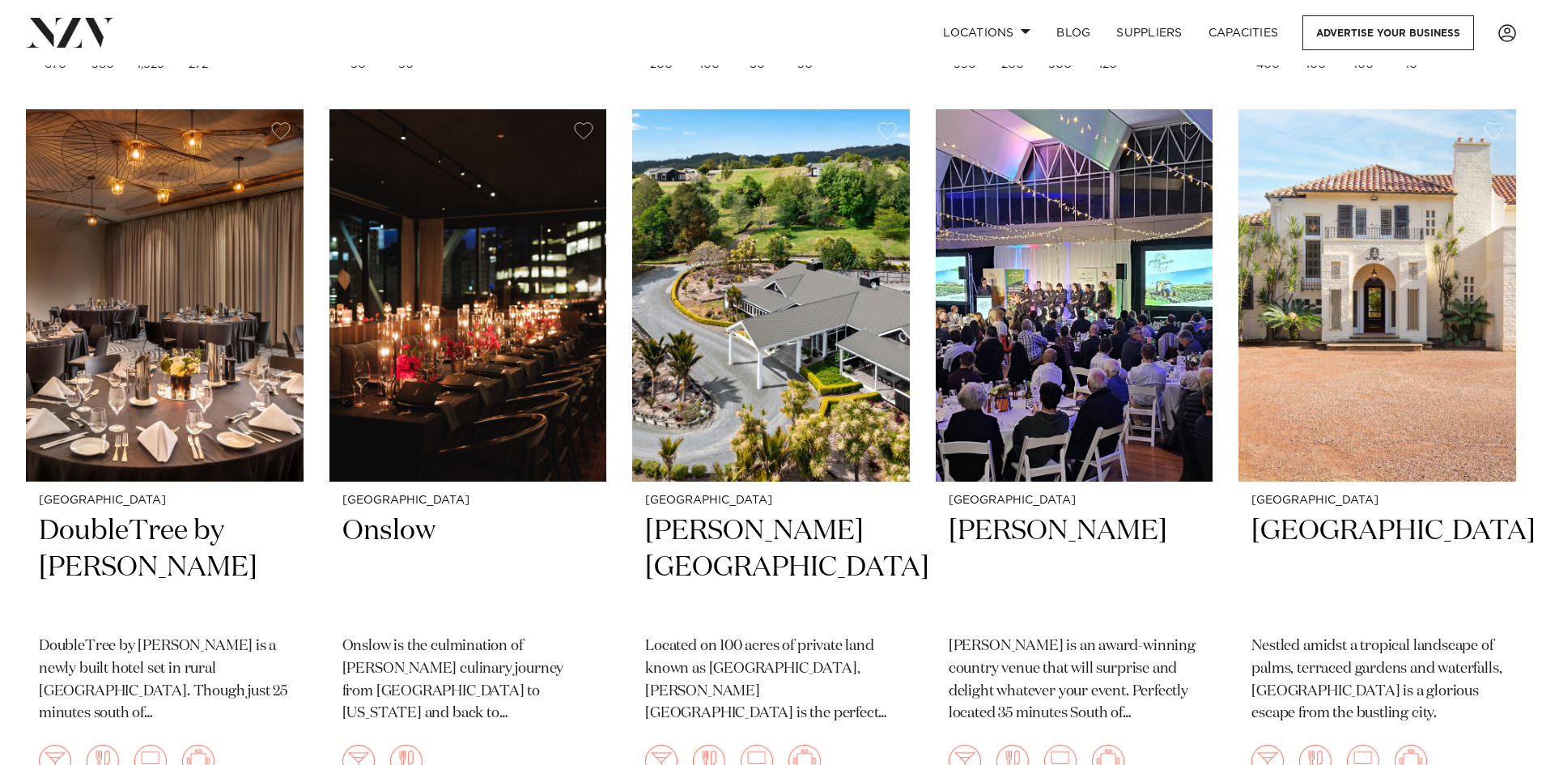
scroll to position [10028, 0]
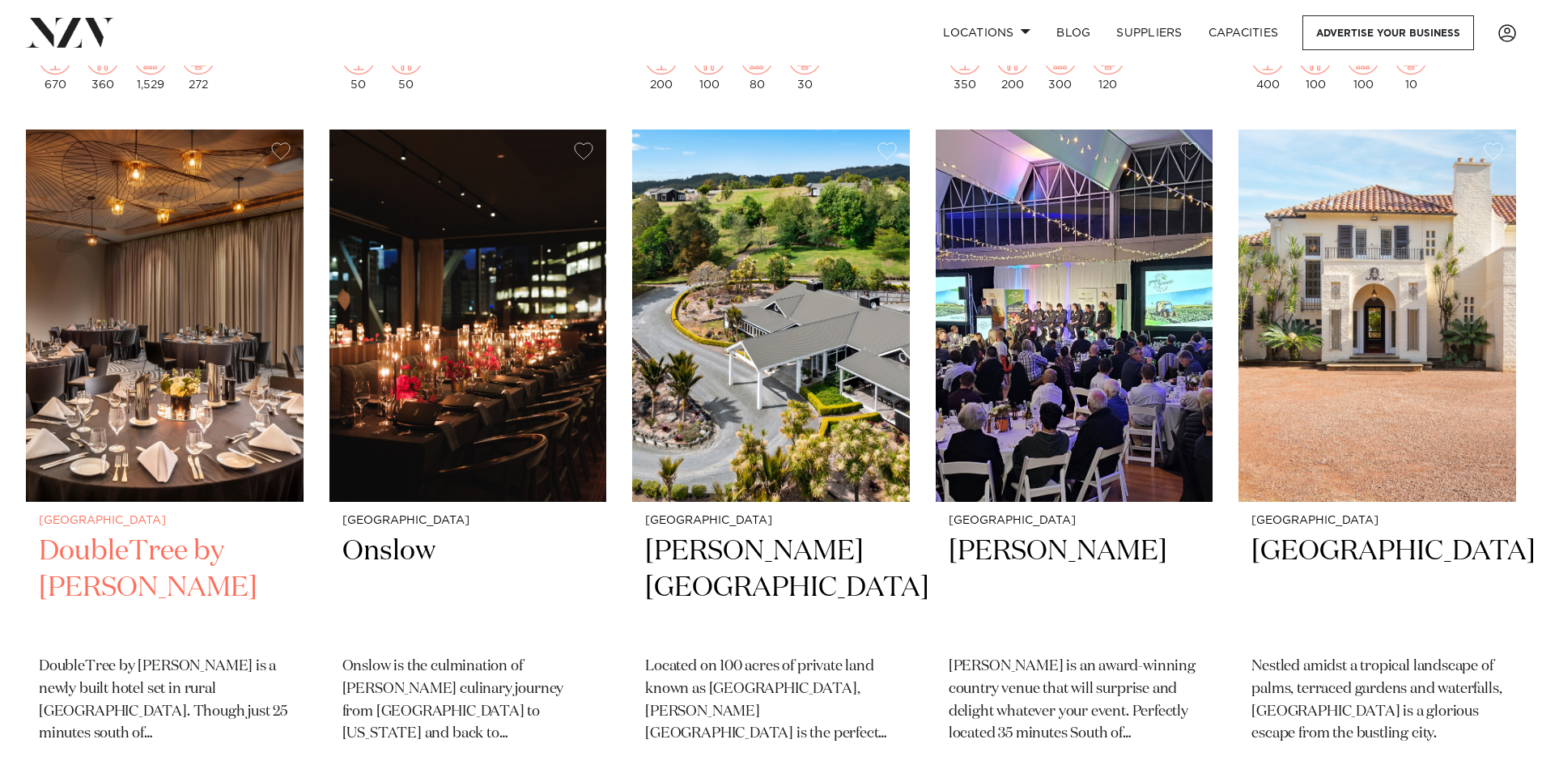
click at [150, 241] on img at bounding box center [165, 316] width 278 height 372
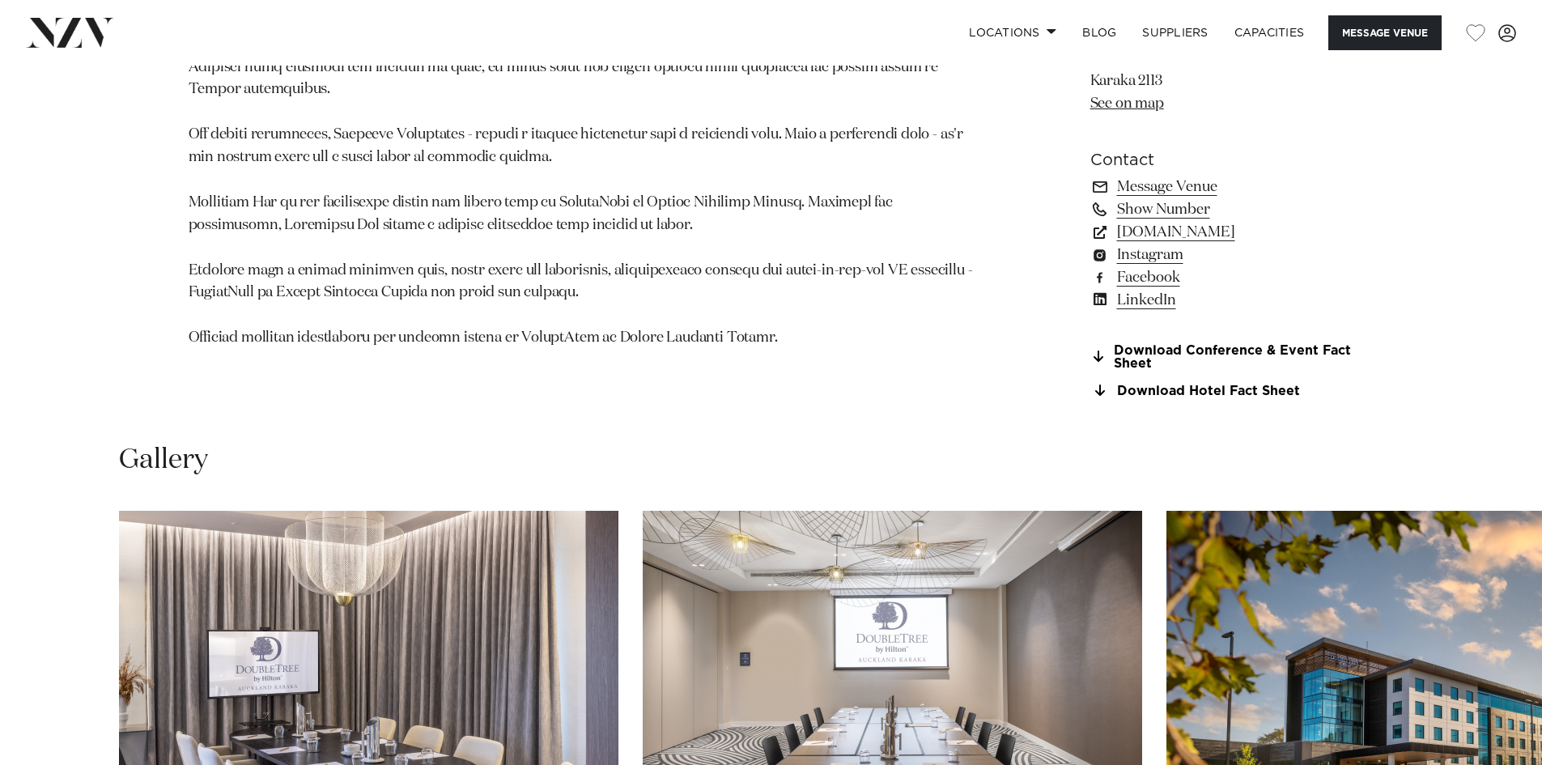
scroll to position [971, 0]
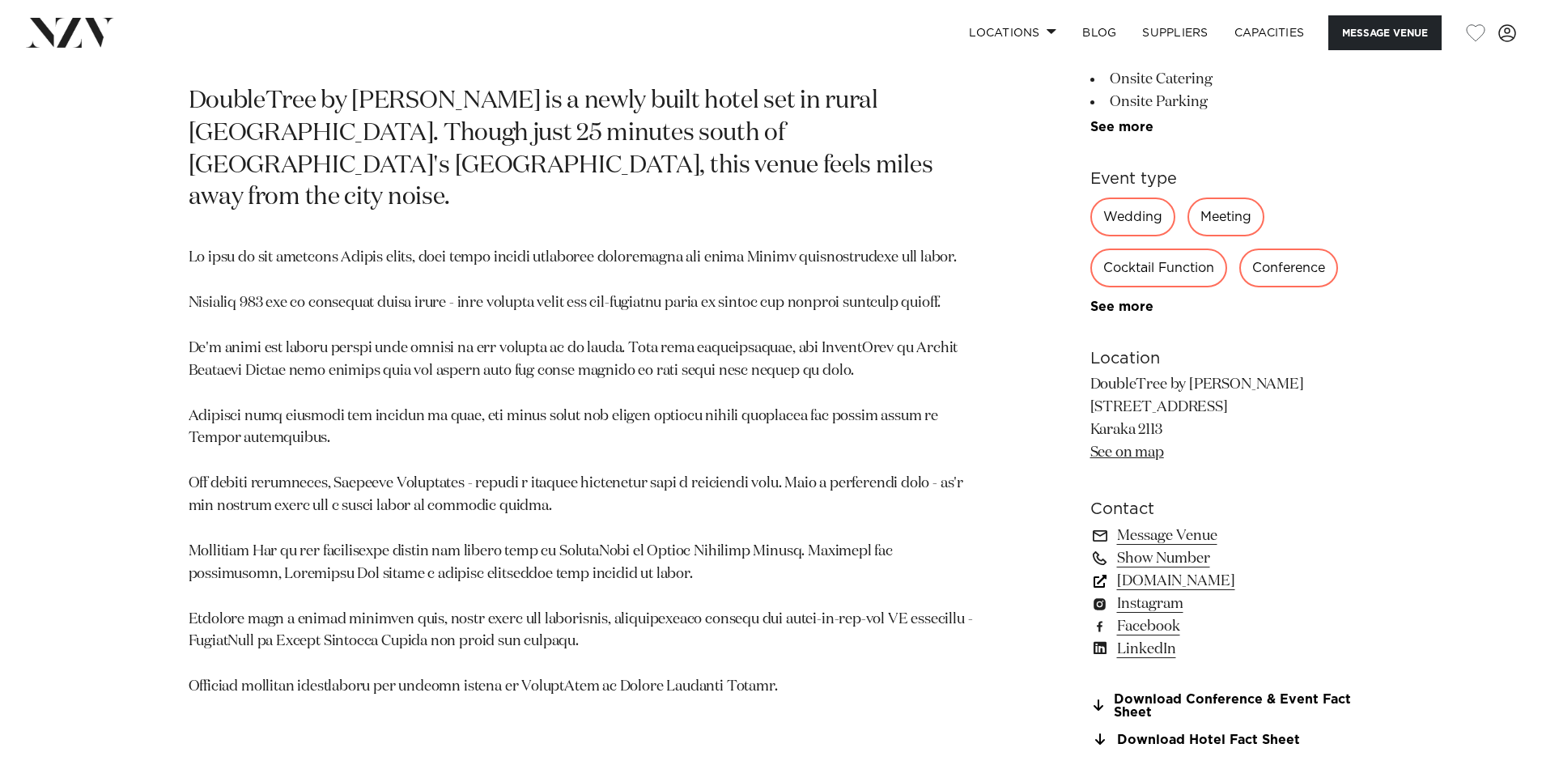
click at [1214, 577] on link "www.hilton.com" at bounding box center [1222, 581] width 264 height 23
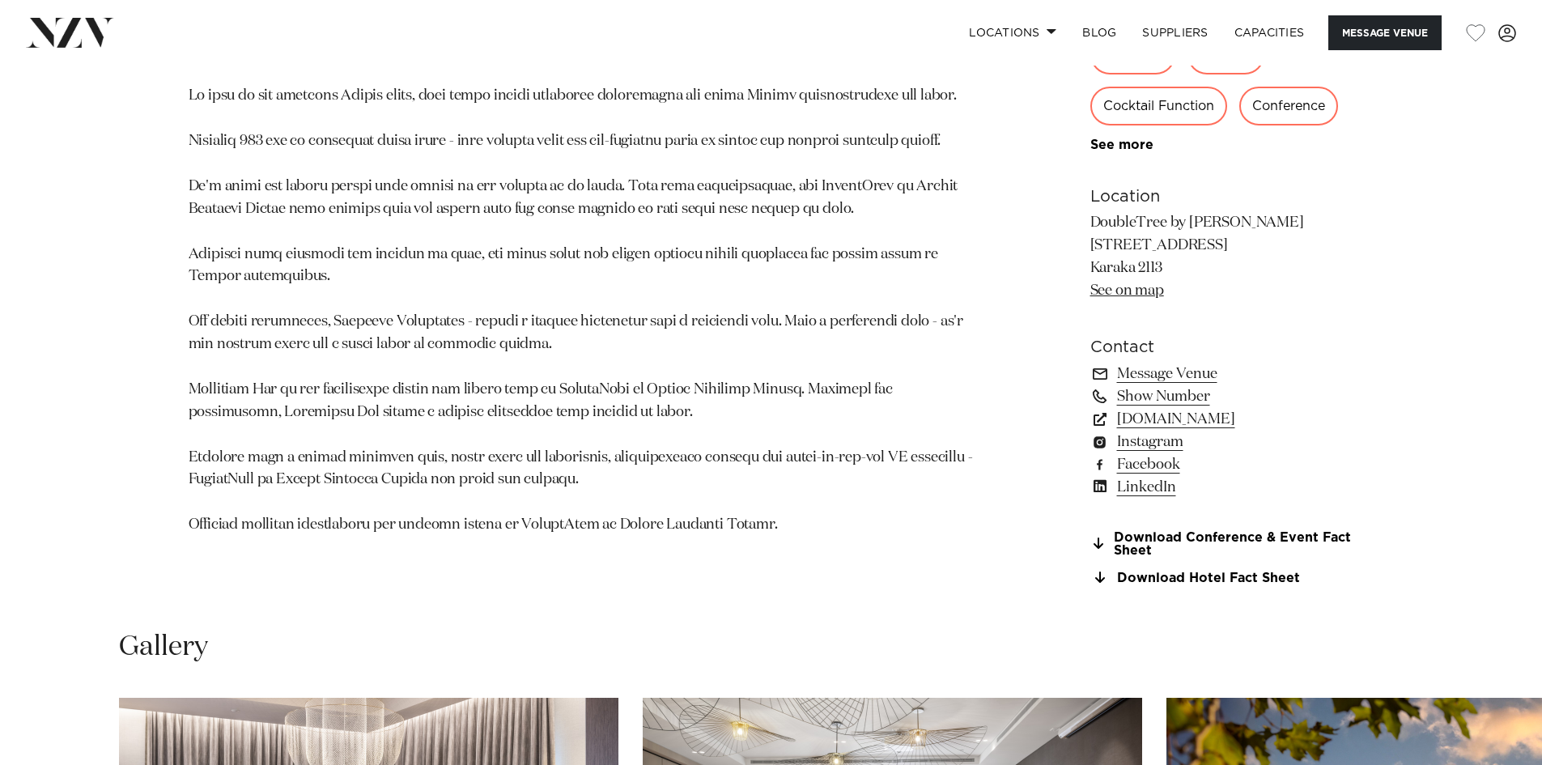
scroll to position [1781, 0]
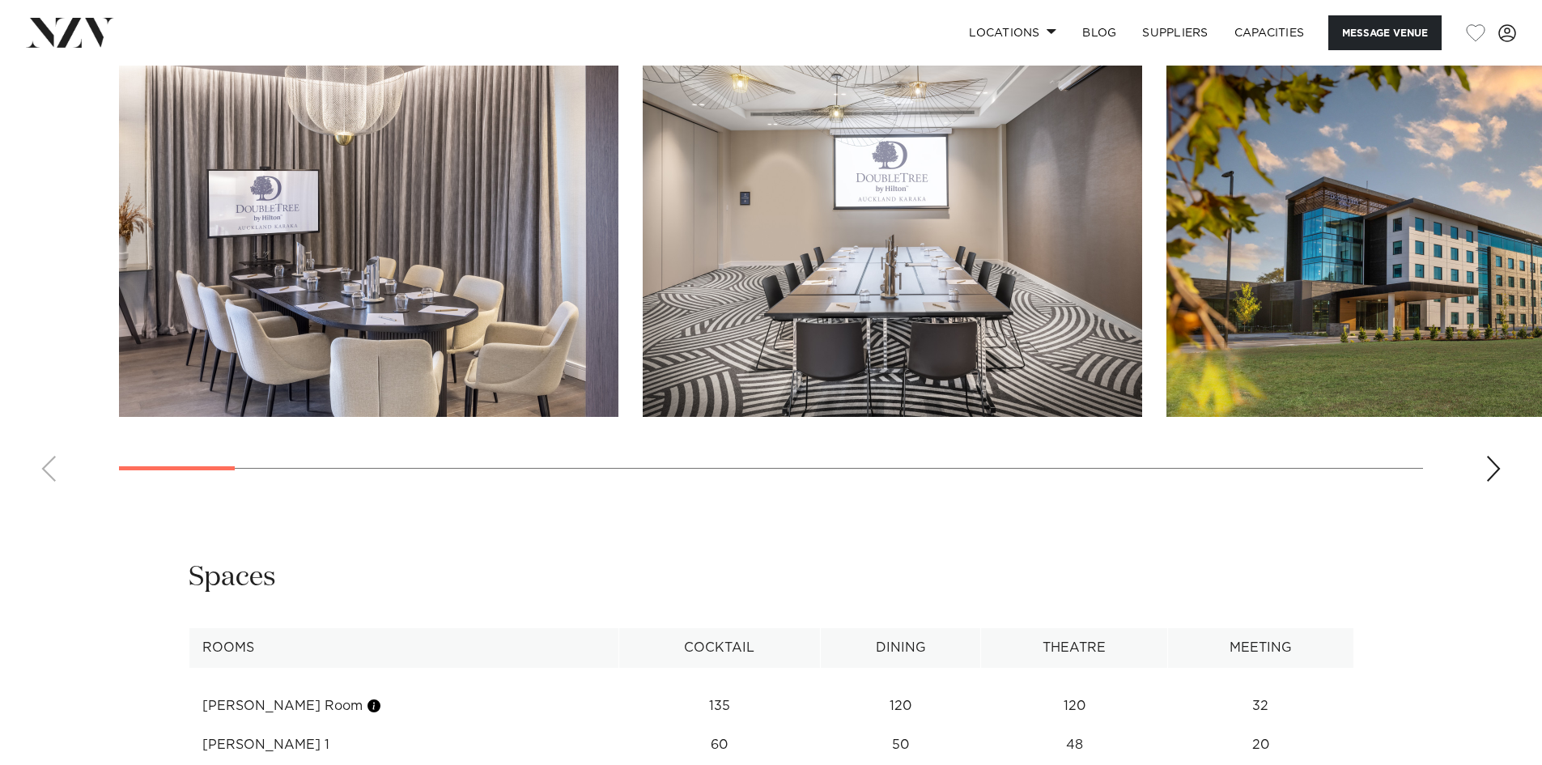
click at [1482, 472] on swiper-container at bounding box center [771, 272] width 1542 height 444
click at [1499, 472] on div "Next slide" at bounding box center [1494, 469] width 16 height 26
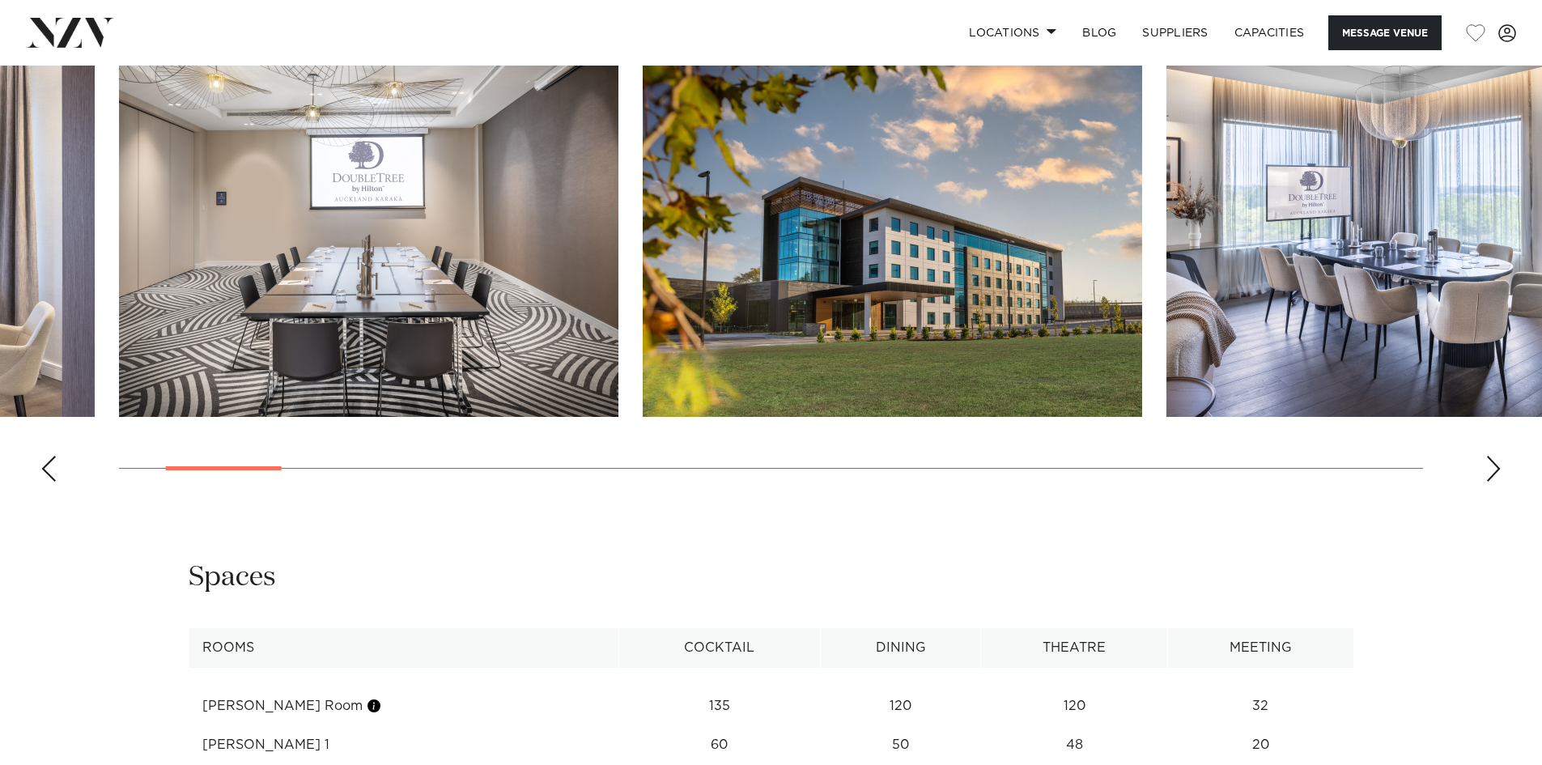
click at [1499, 472] on div "Next slide" at bounding box center [1494, 469] width 16 height 26
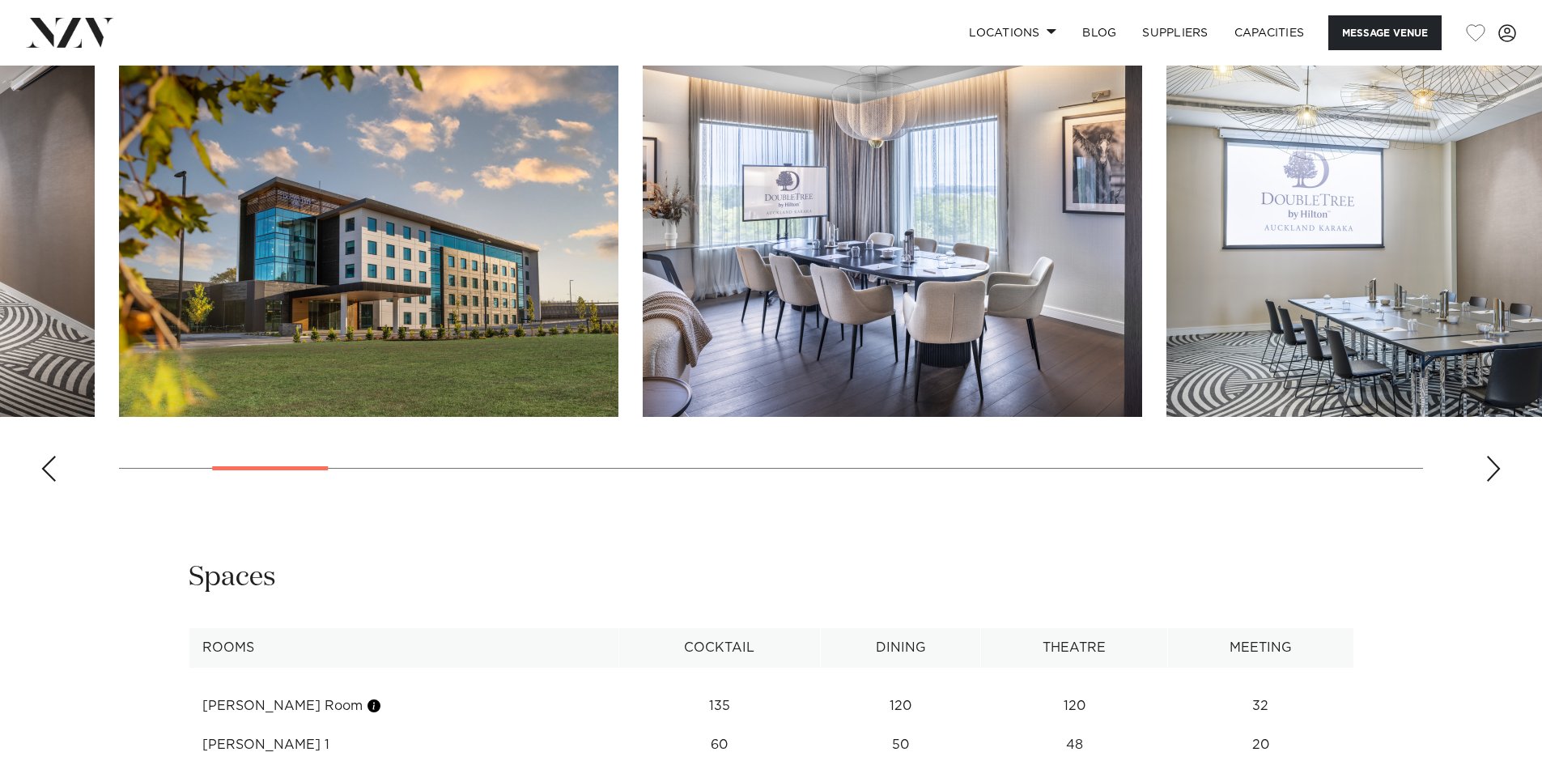
click at [1499, 472] on div "Next slide" at bounding box center [1494, 469] width 16 height 26
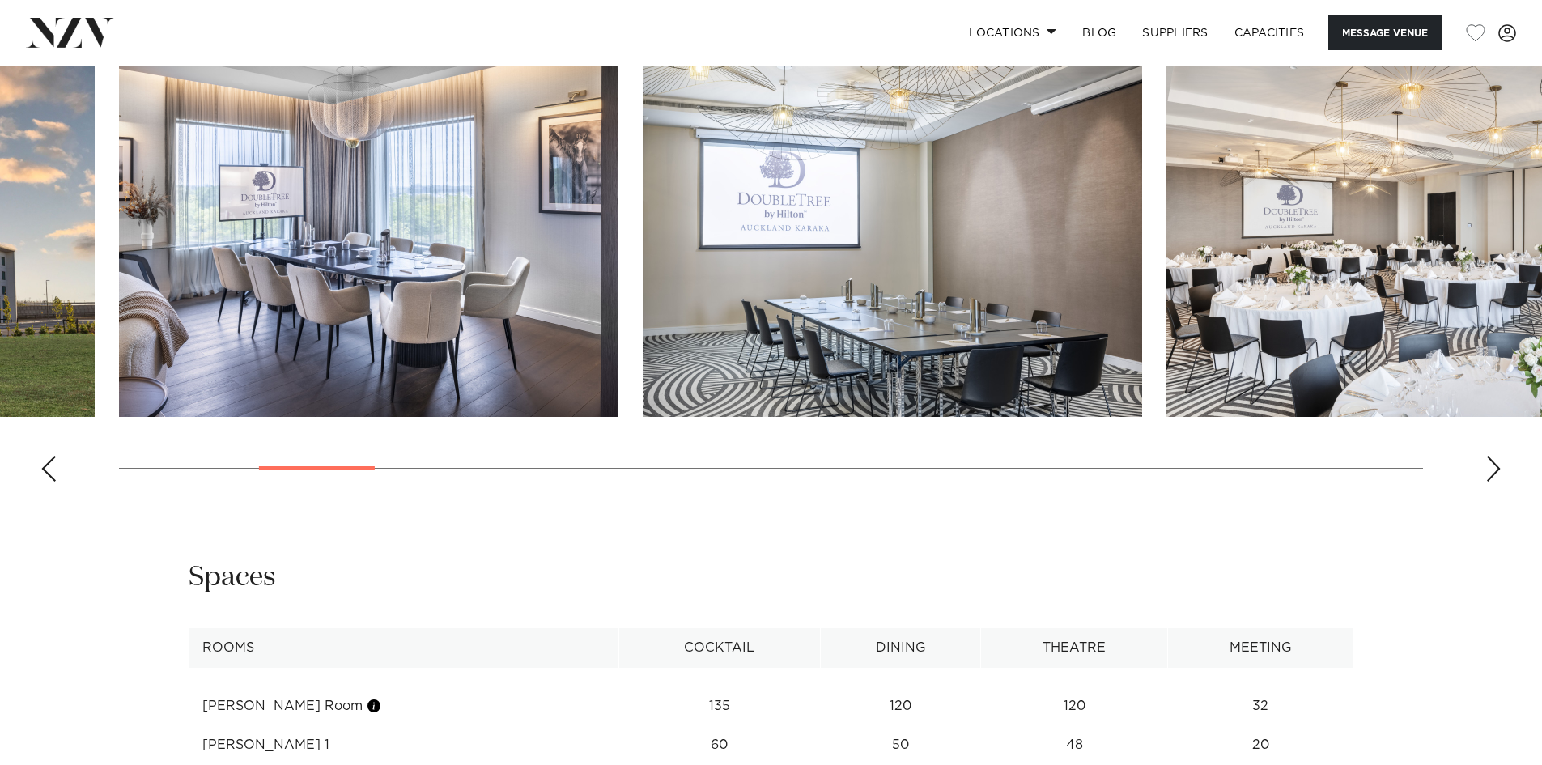
click at [1499, 472] on div "Next slide" at bounding box center [1494, 469] width 16 height 26
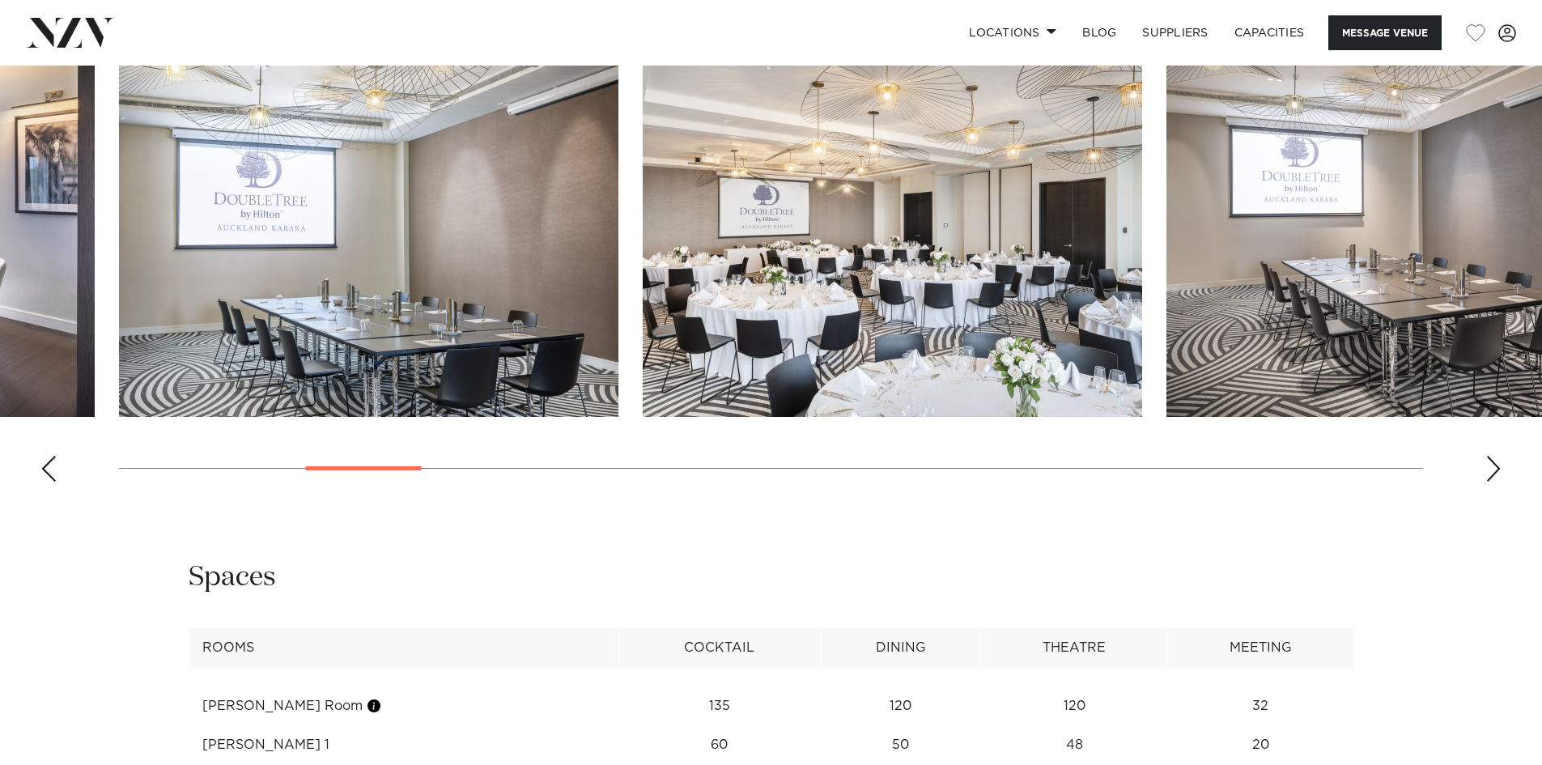
click at [1499, 472] on div "Next slide" at bounding box center [1494, 469] width 16 height 26
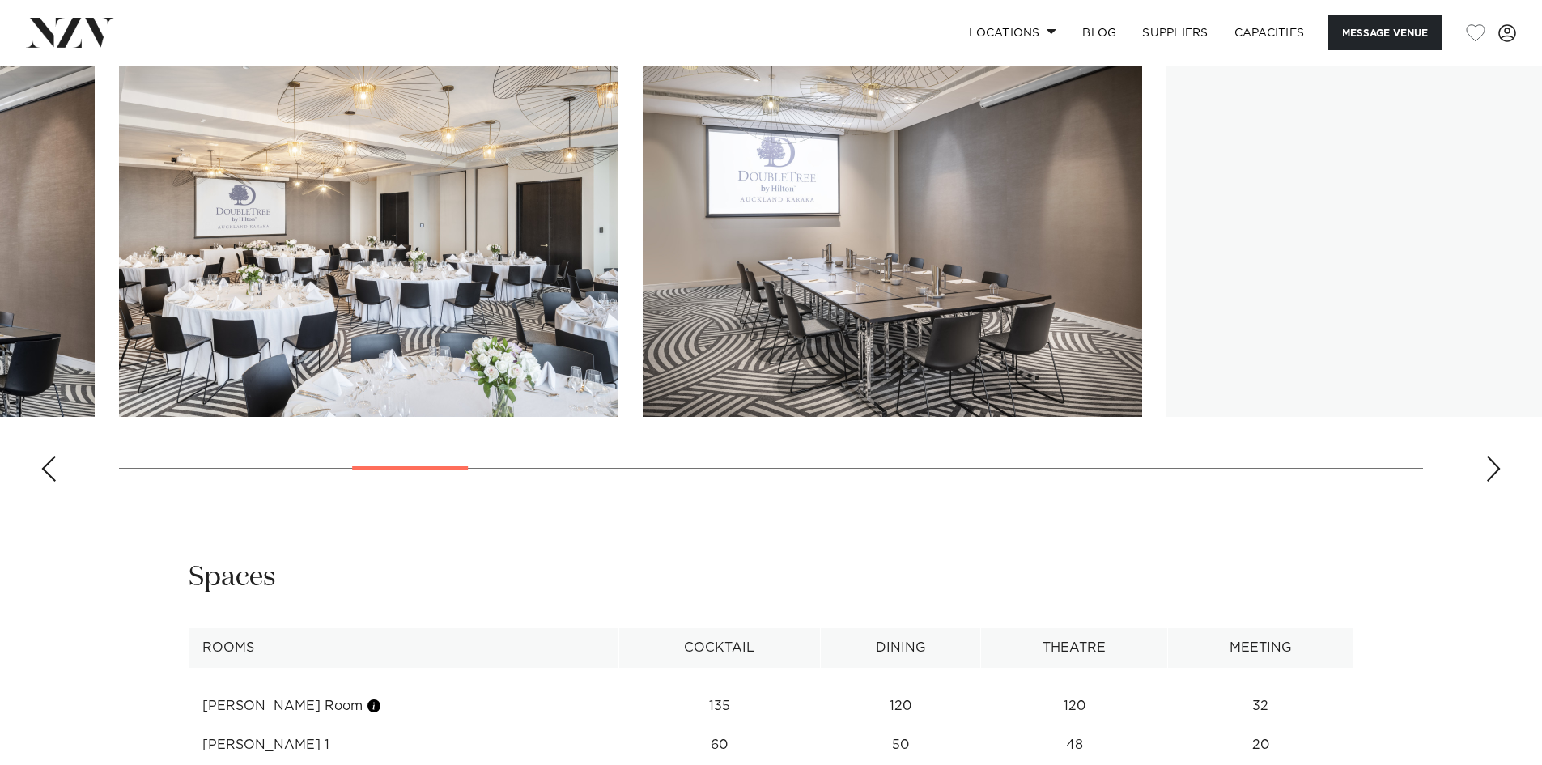
click at [1499, 472] on div "Next slide" at bounding box center [1494, 469] width 16 height 26
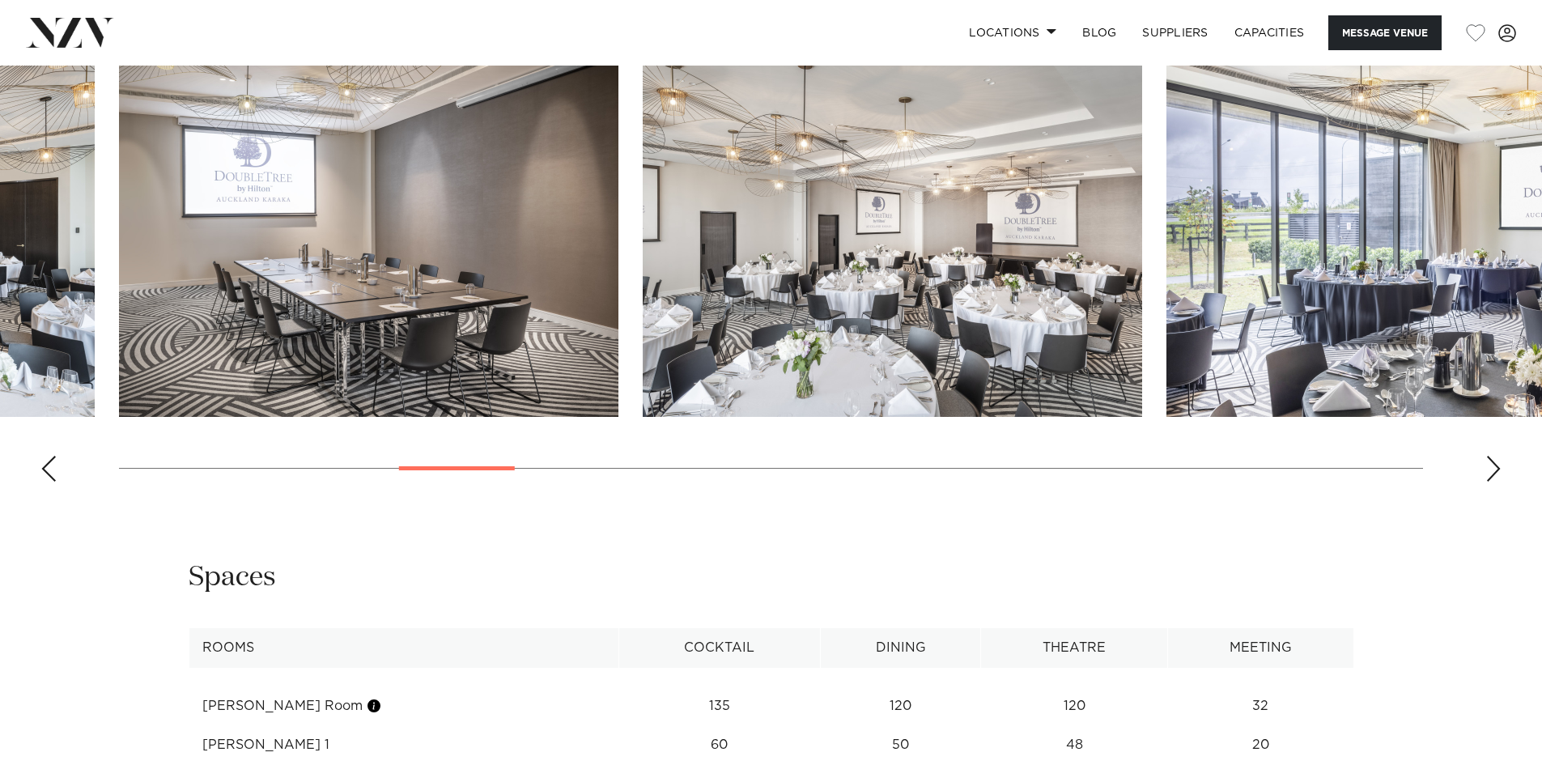
click at [1499, 472] on div "Next slide" at bounding box center [1494, 469] width 16 height 26
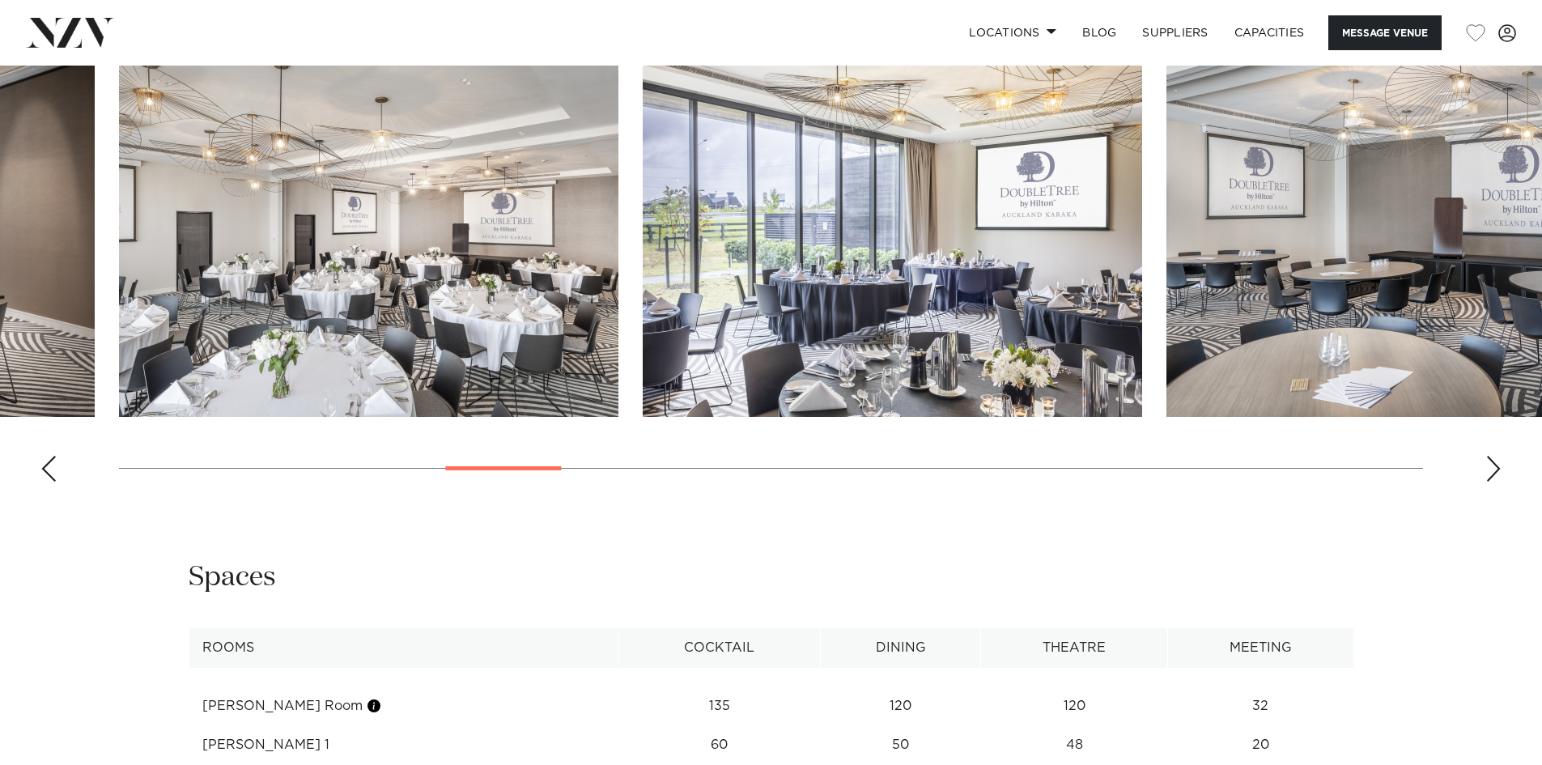
click at [1499, 472] on div "Next slide" at bounding box center [1494, 469] width 16 height 26
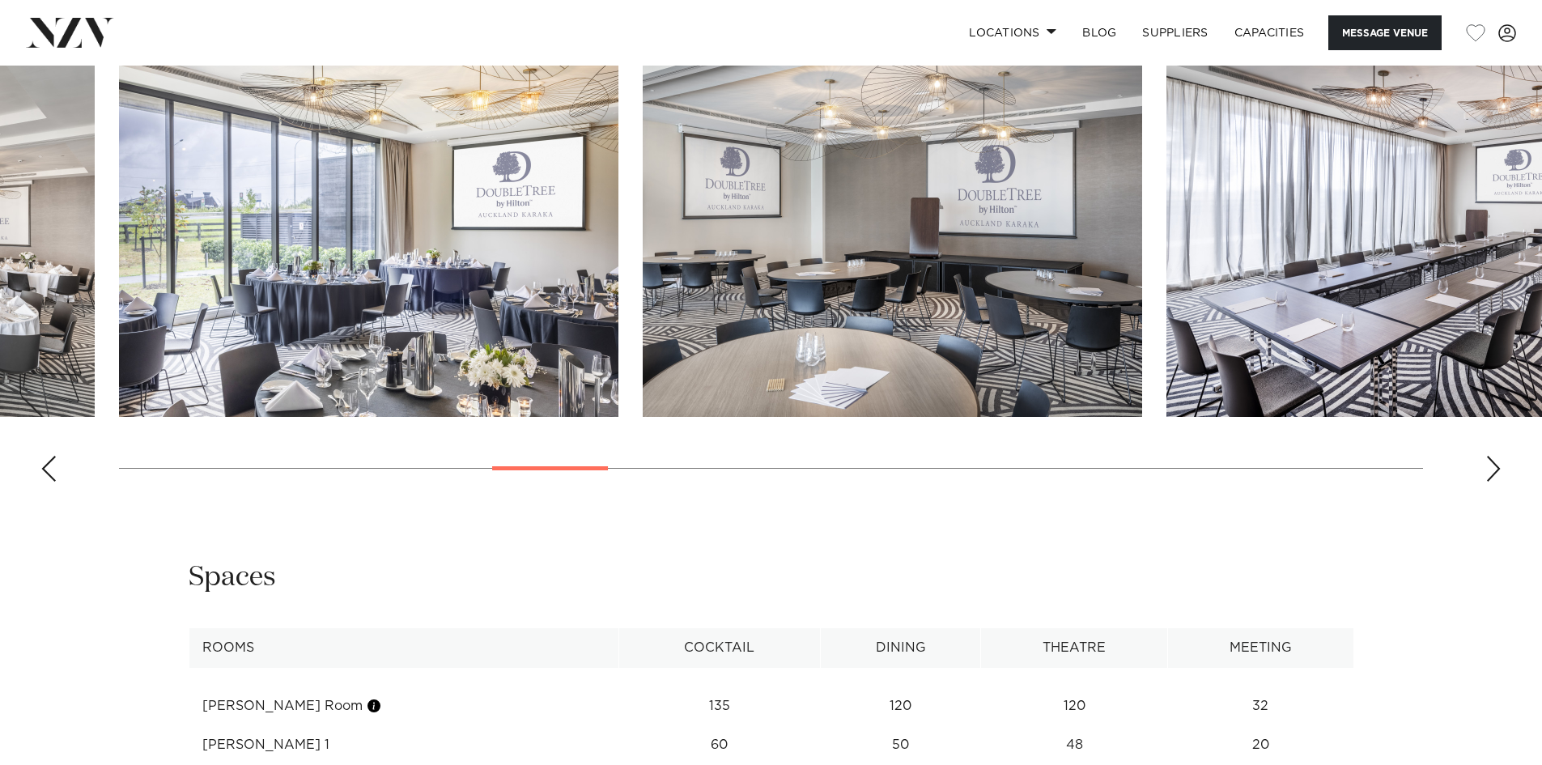
click at [1499, 472] on div "Next slide" at bounding box center [1494, 469] width 16 height 26
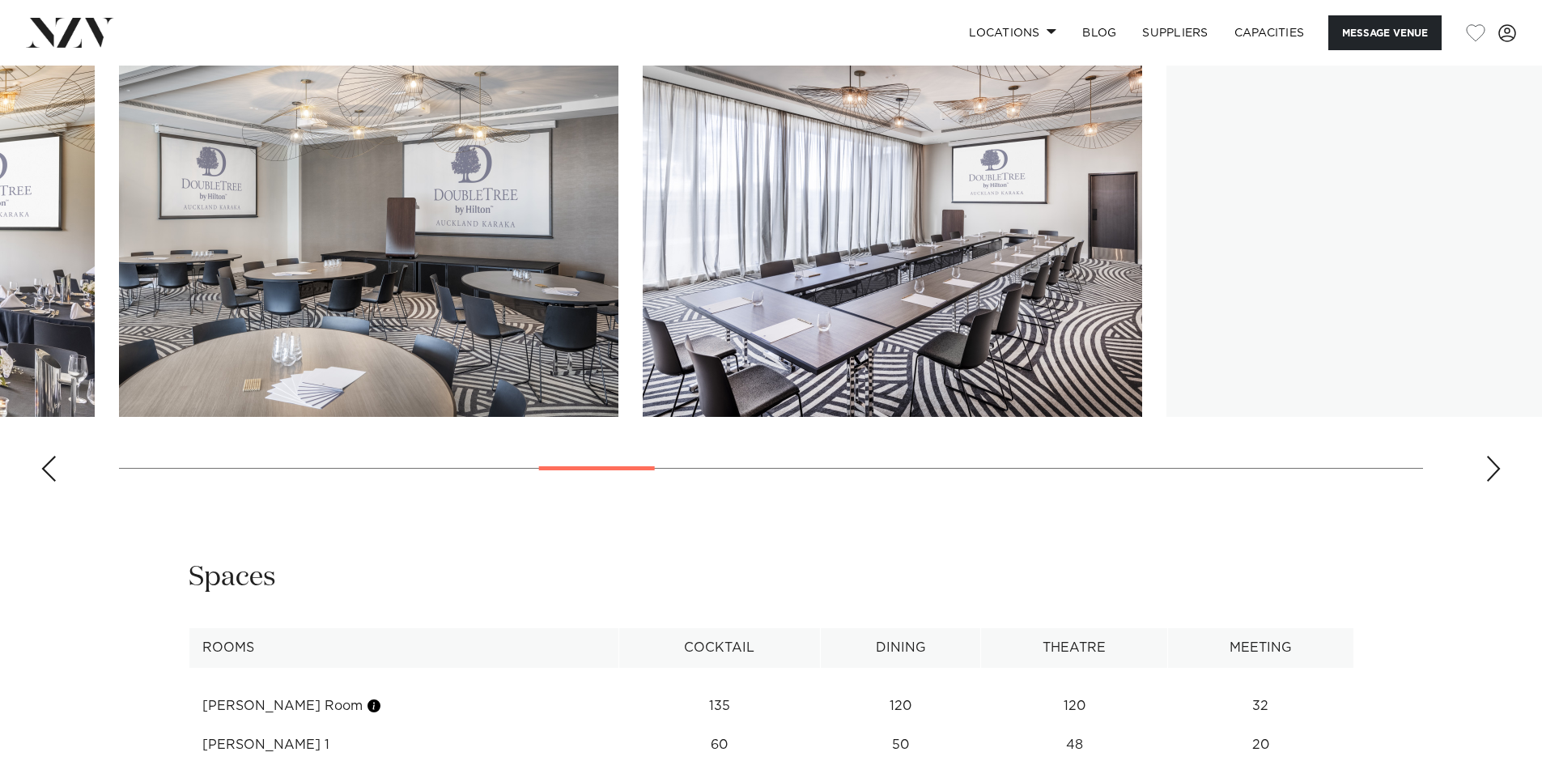
click at [1499, 472] on div "Next slide" at bounding box center [1494, 469] width 16 height 26
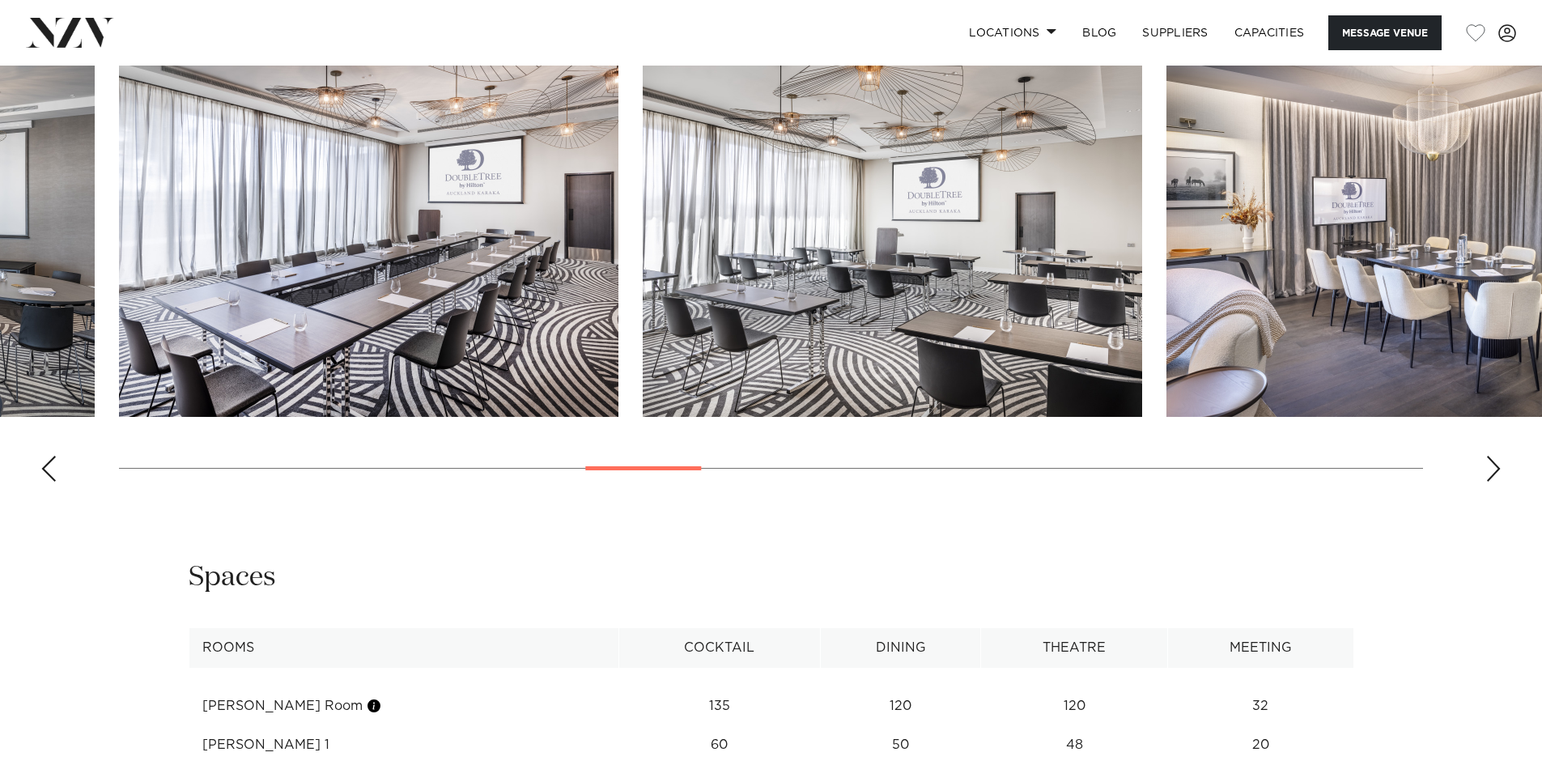
click at [1499, 472] on div "Next slide" at bounding box center [1494, 469] width 16 height 26
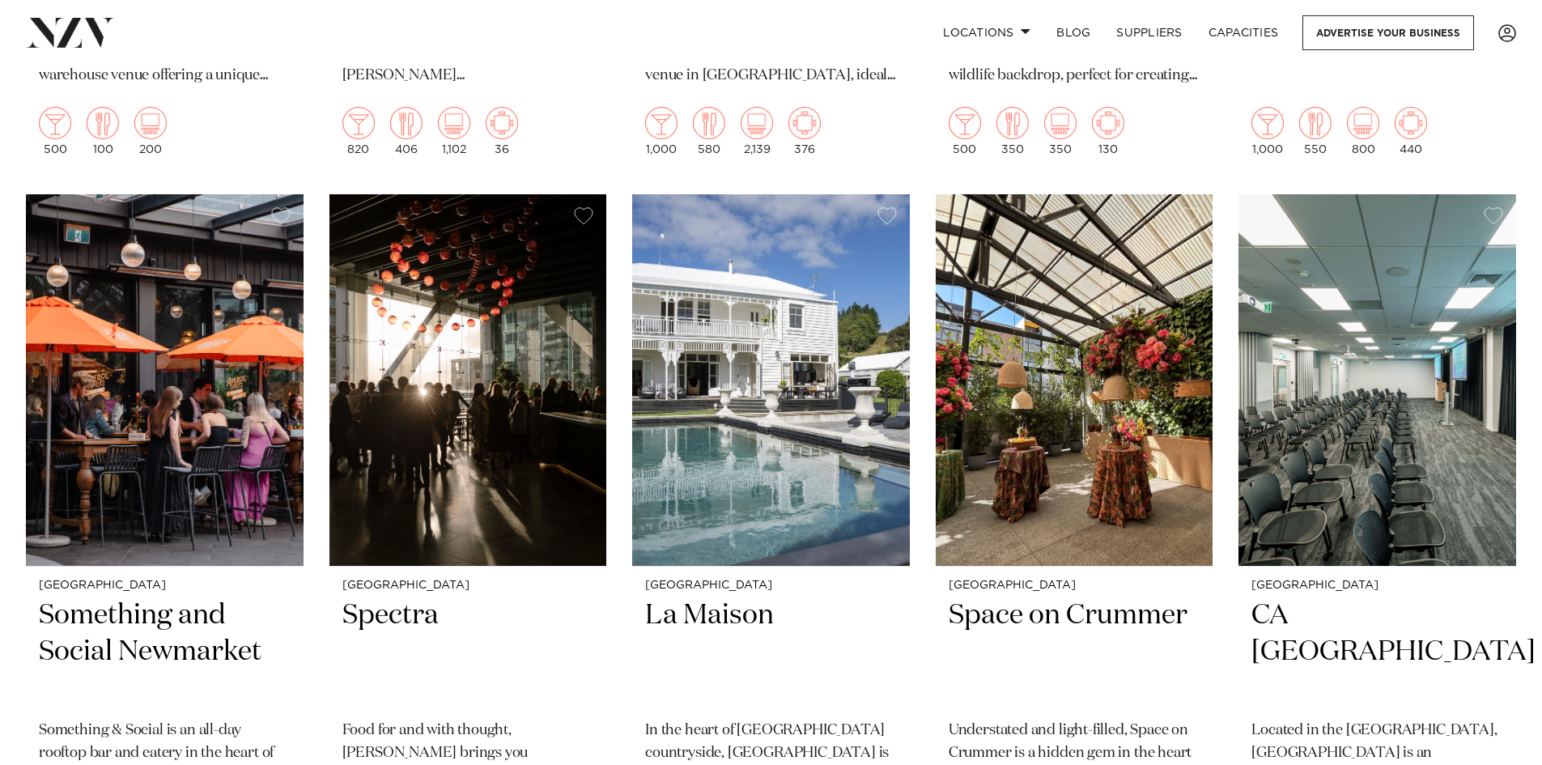
scroll to position [8490, 0]
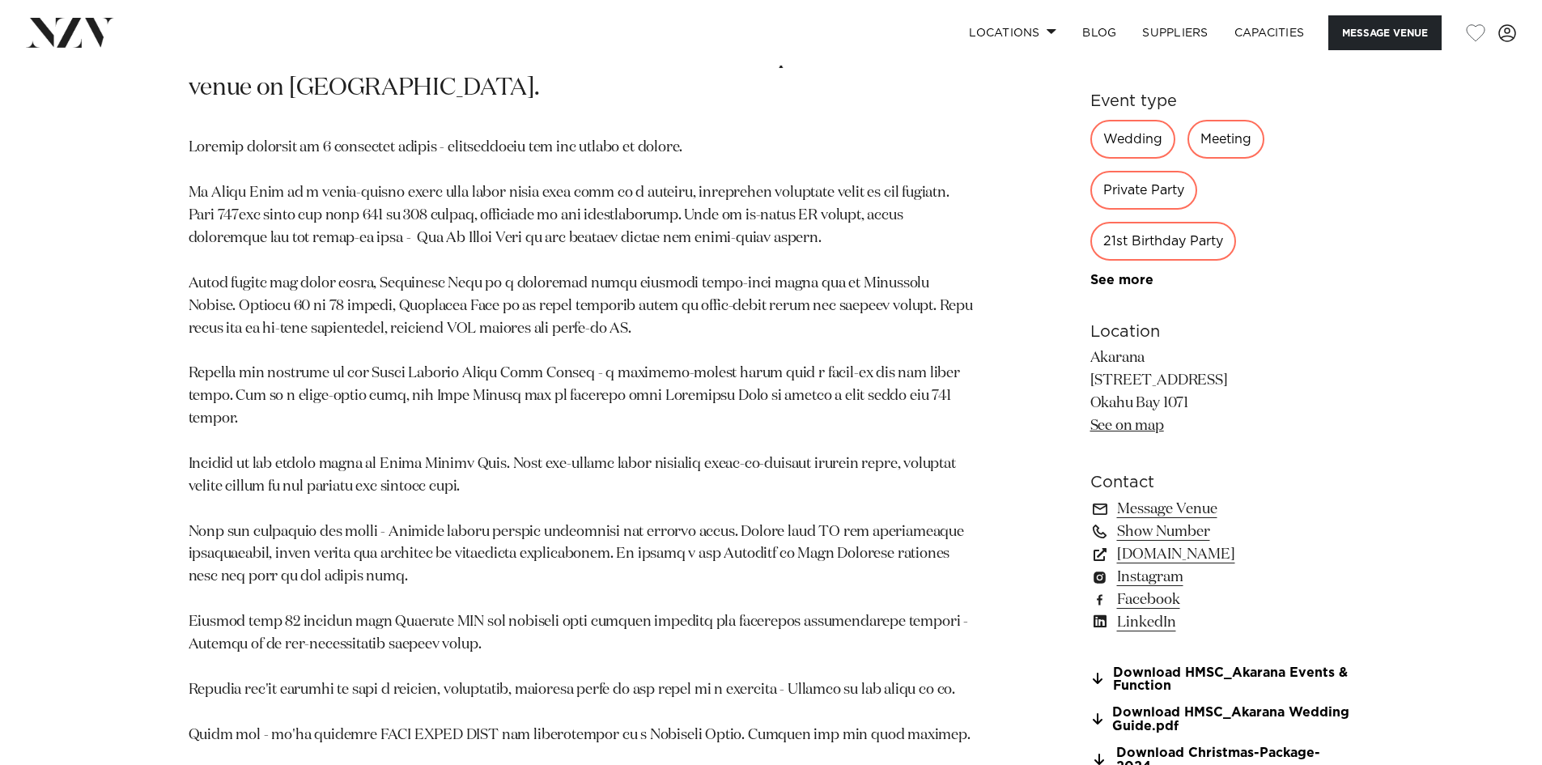
scroll to position [1052, 0]
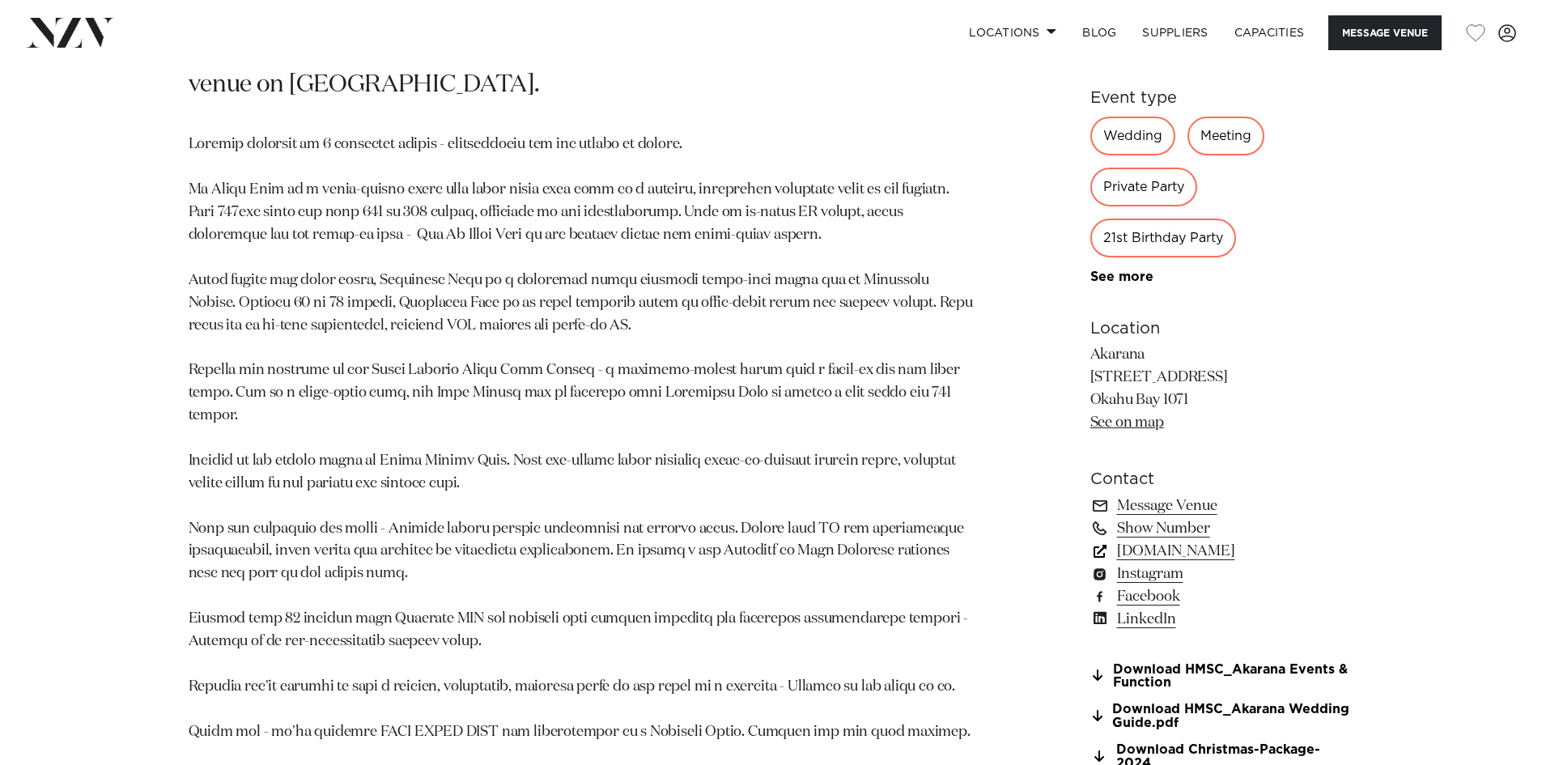
click at [1197, 551] on link "[DOMAIN_NAME]" at bounding box center [1222, 551] width 264 height 23
